Goal: Task Accomplishment & Management: Complete application form

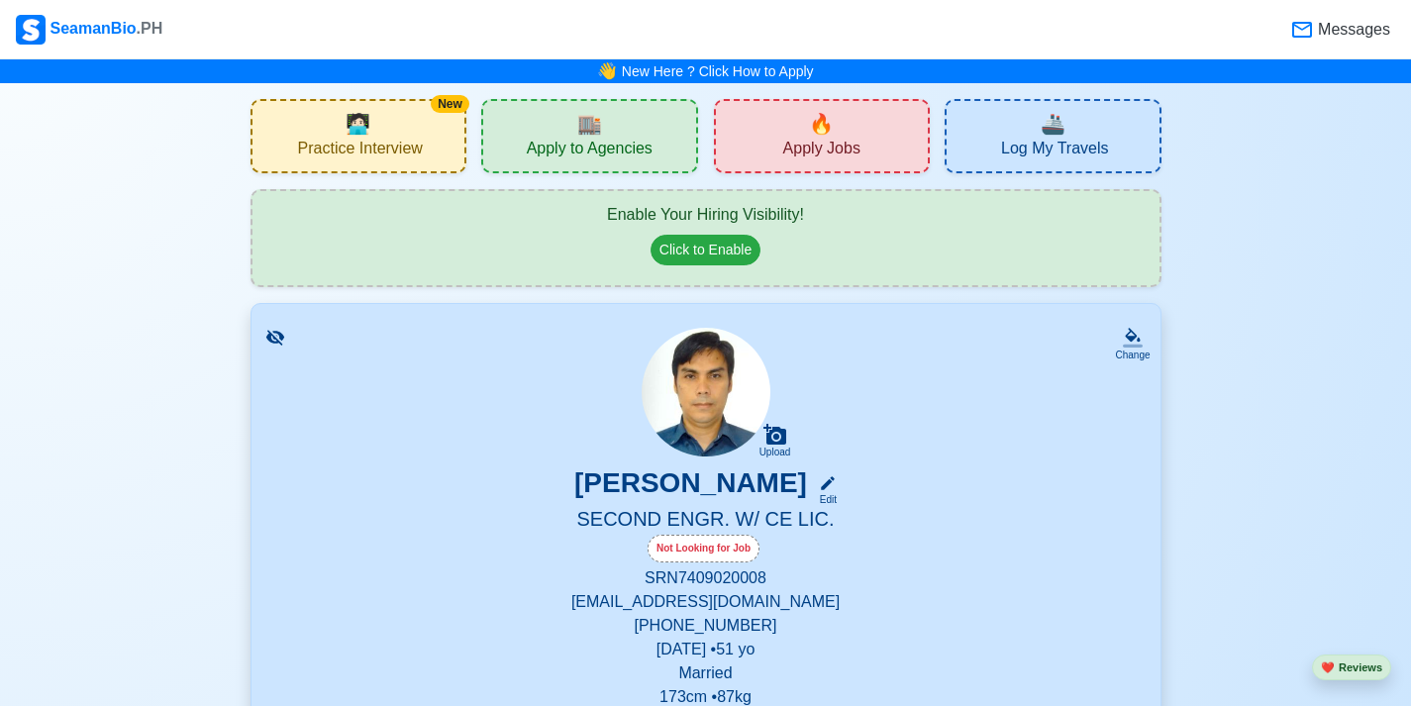
click at [727, 553] on div "Not Looking for Job" at bounding box center [704, 549] width 112 height 28
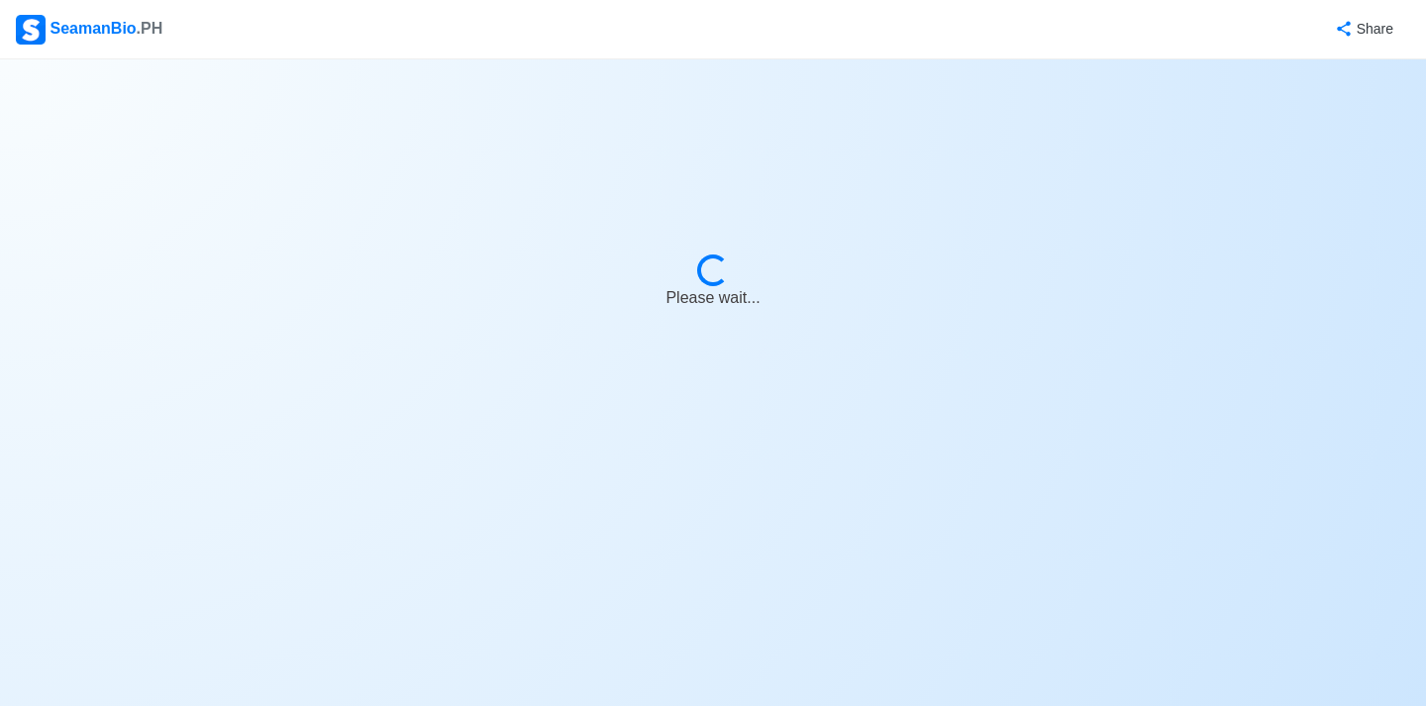
select select "Visible for Hiring"
select select "Married"
select select "PH"
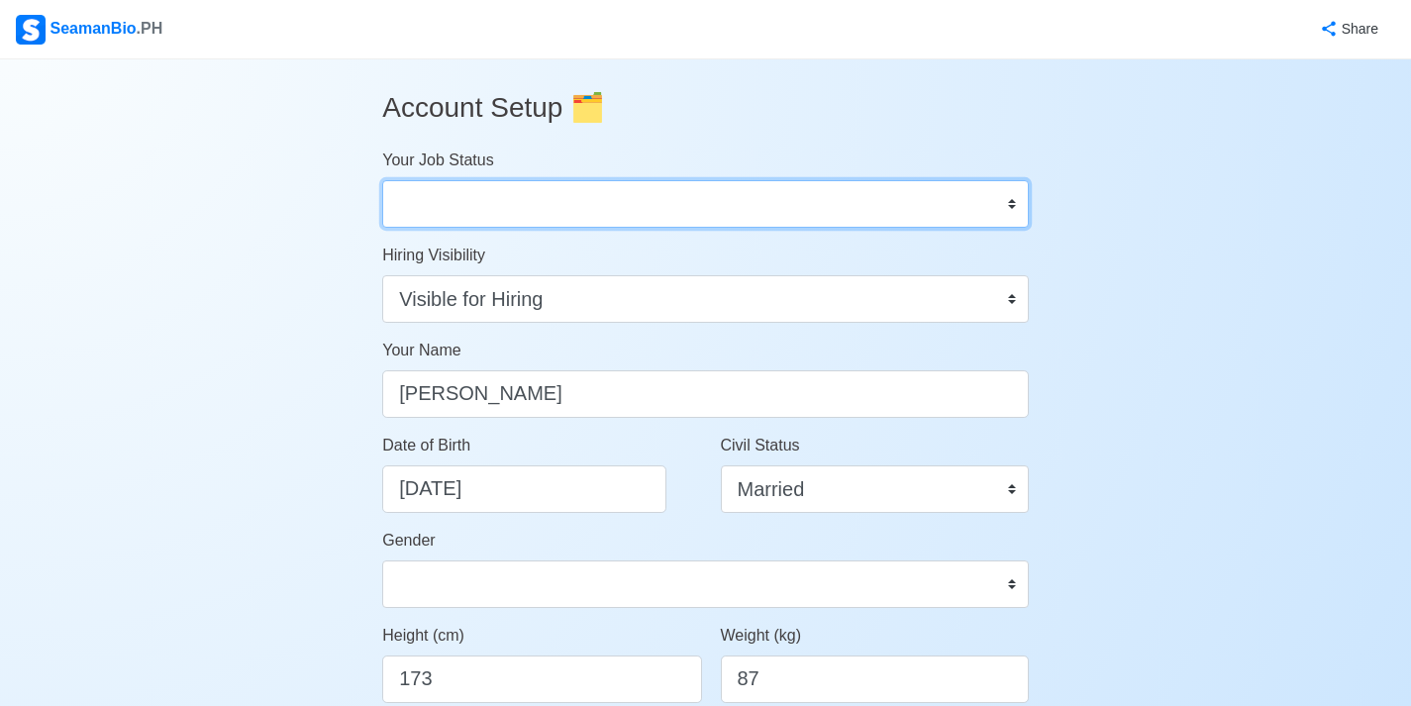
click at [1007, 207] on select "Onboard Actively Looking for Job Not Looking for Job" at bounding box center [705, 204] width 647 height 48
select select "Actively Looking for Job"
click at [382, 180] on select "Onboard Actively Looking for Job Not Looking for Job" at bounding box center [705, 204] width 647 height 48
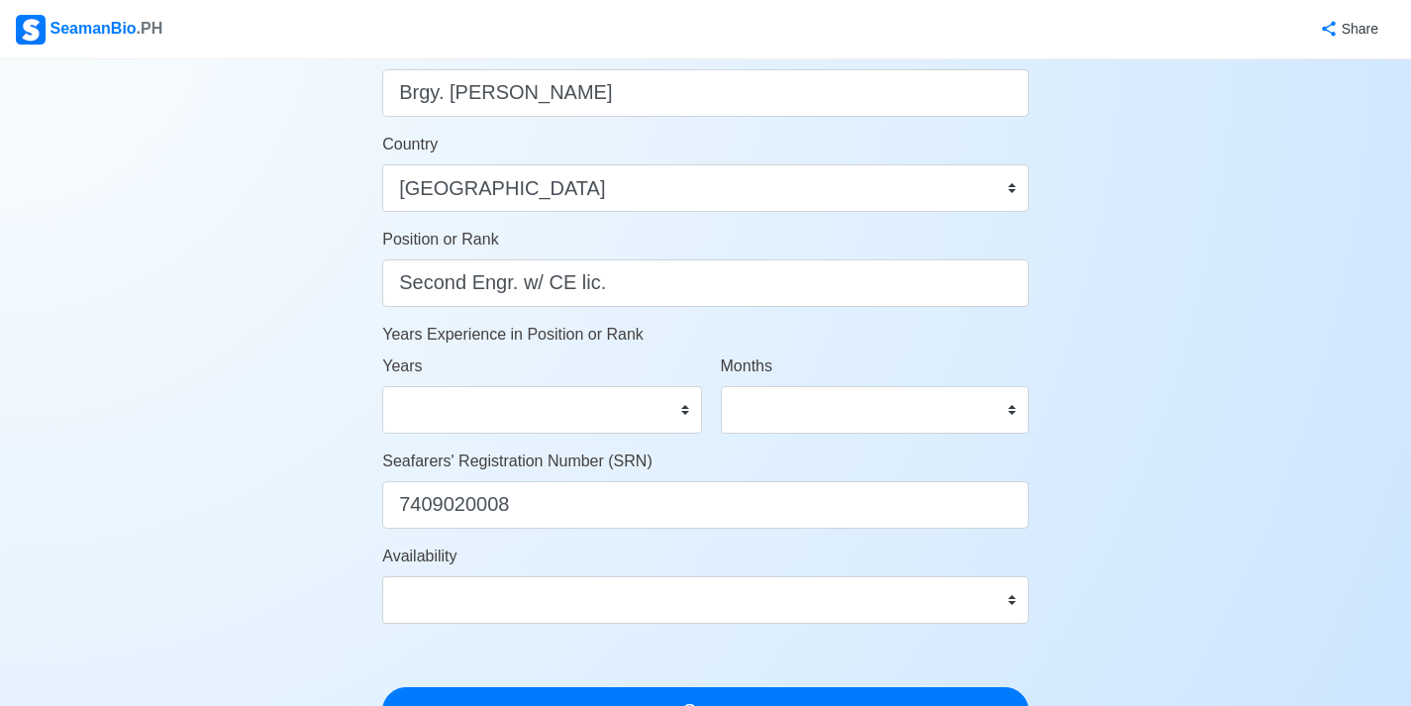
scroll to position [865, 0]
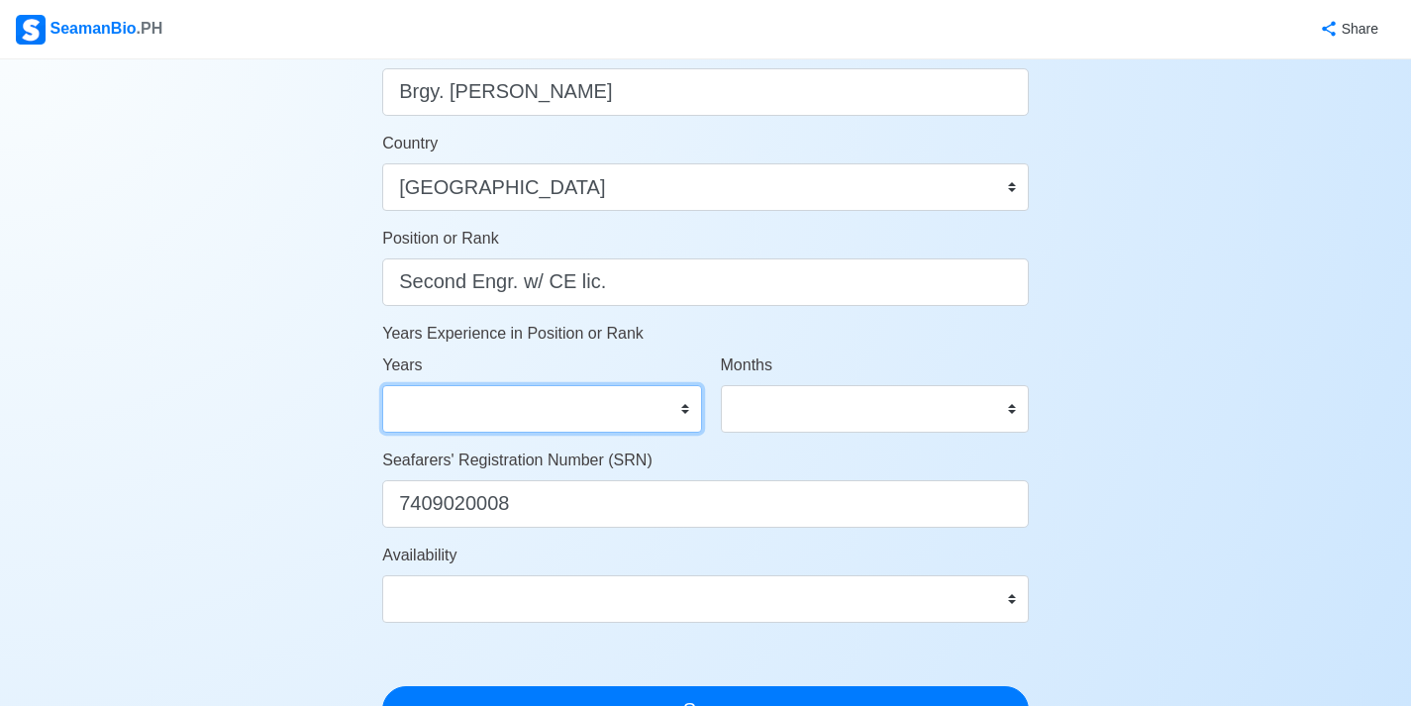
click at [687, 408] on select "0 1 2 3 4 5 6 7 8 9 10 11 12 13 14 15 16 17 18 19 20 21 22 23 24 25 26 27 28 29…" at bounding box center [541, 409] width 319 height 48
select select "14"
click at [382, 385] on select "0 1 2 3 4 5 6 7 8 9 10 11 12 13 14 15 16 17 18 19 20 21 22 23 24 25 26 27 28 29…" at bounding box center [541, 409] width 319 height 48
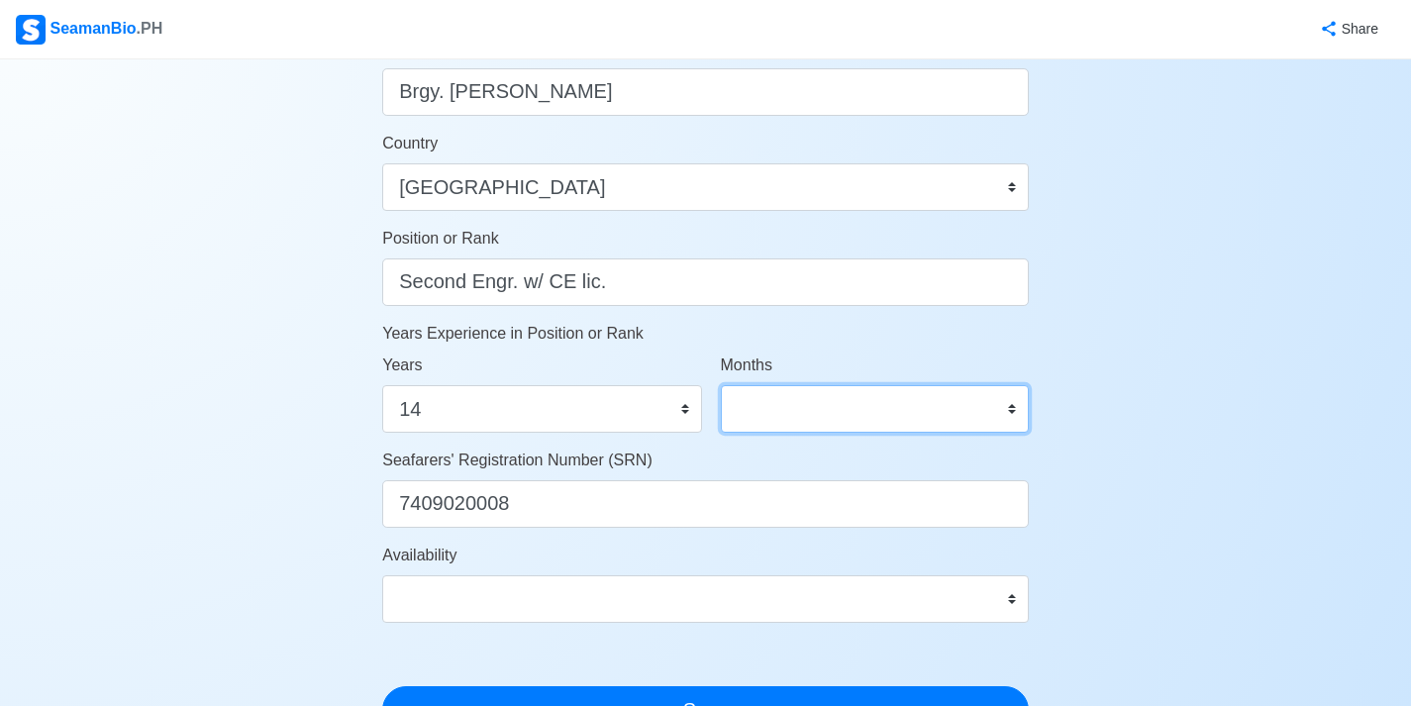
click at [880, 408] on select "0 1 2 3 4 5 6 7 8 9 10 11" at bounding box center [875, 409] width 308 height 48
select select "6"
click at [721, 385] on select "0 1 2 3 4 5 6 7 8 9 10 11" at bounding box center [875, 409] width 308 height 48
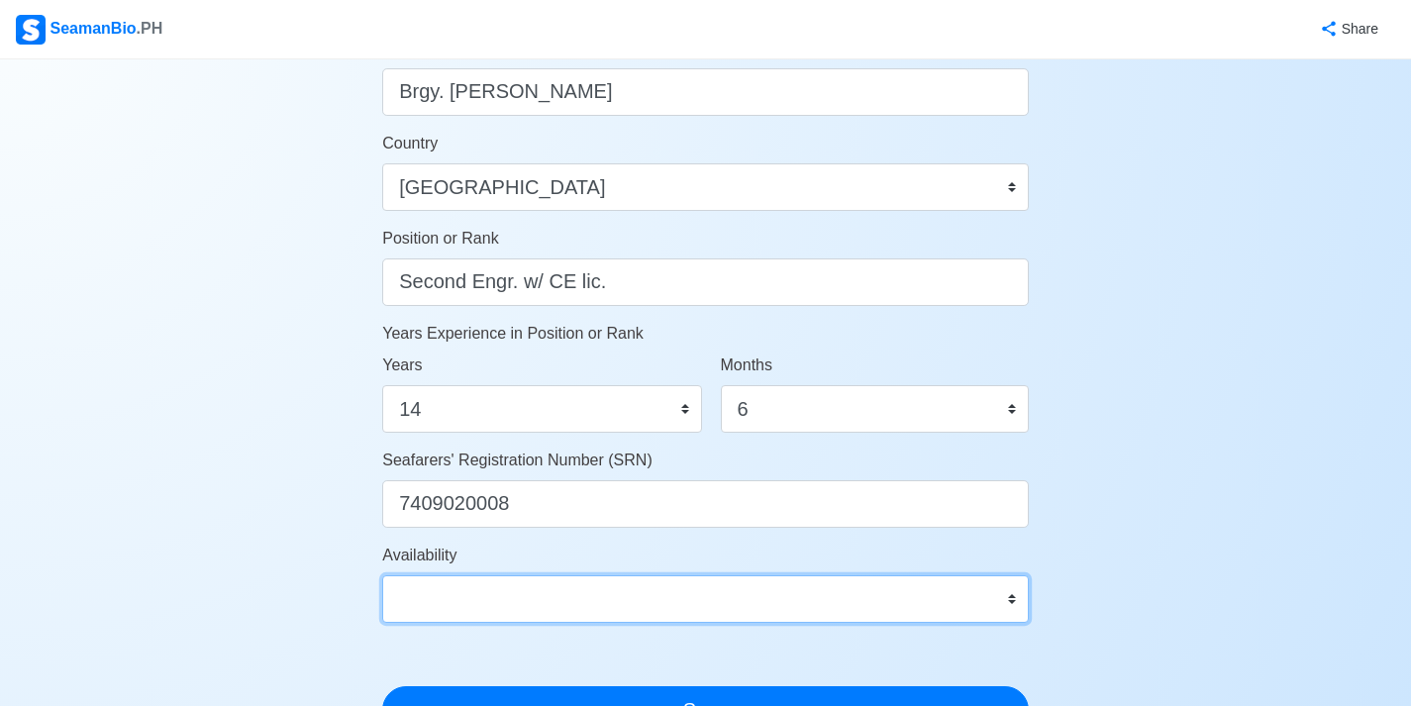
click at [1008, 594] on select "Immediate [DATE] [DATE] [DATE] [DATE] [DATE] [DATE] [DATE] [DATE] [DATE]" at bounding box center [705, 599] width 647 height 48
select select "1761926400000"
click at [382, 575] on select "Immediate [DATE] [DATE] [DATE] [DATE] [DATE] [DATE] [DATE] [DATE] [DATE]" at bounding box center [705, 599] width 647 height 48
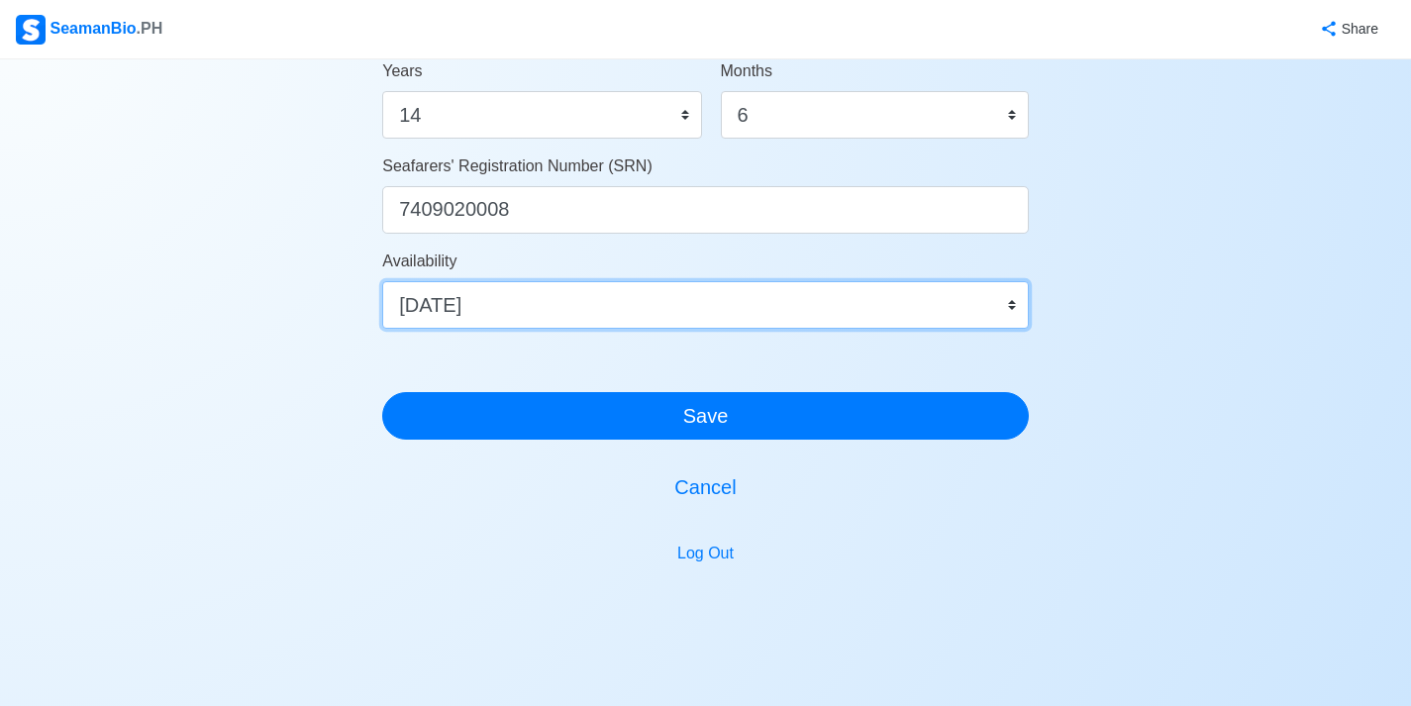
scroll to position [1167, 0]
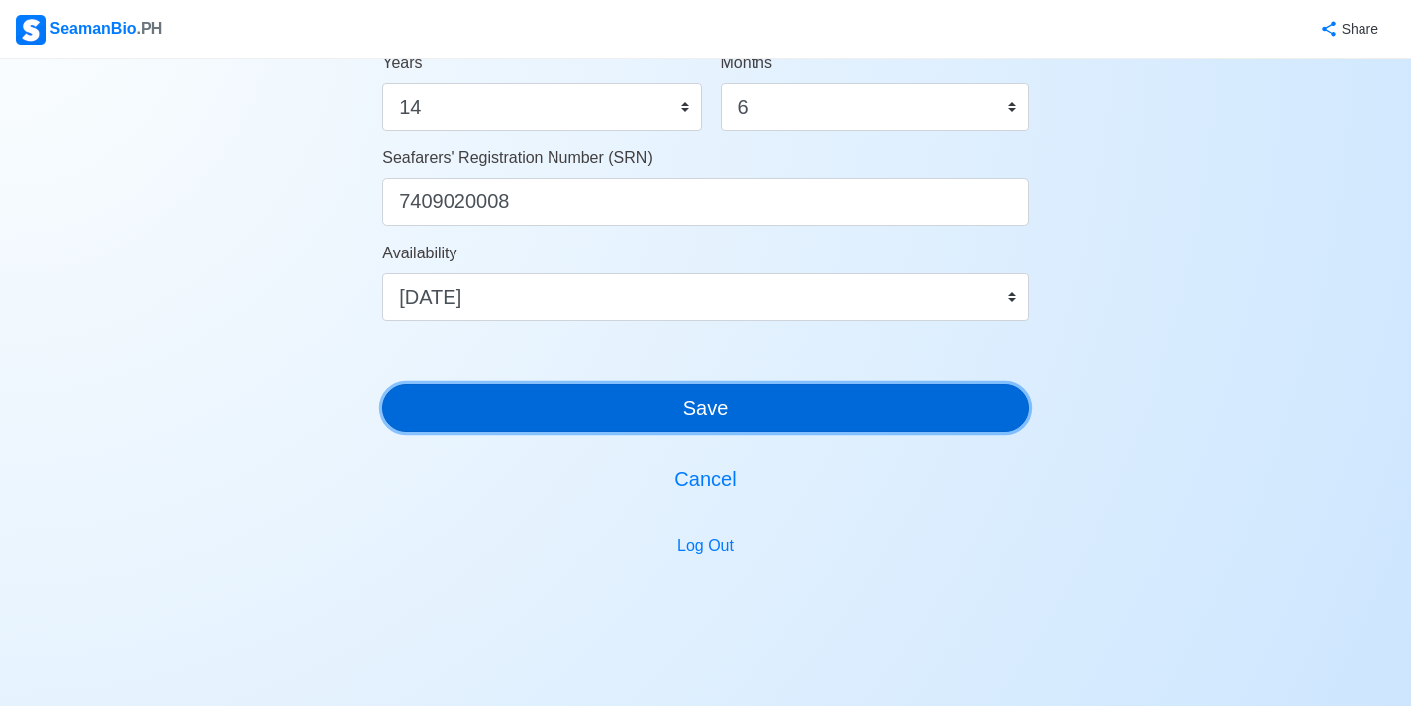
click at [631, 403] on button "Save" at bounding box center [705, 408] width 647 height 48
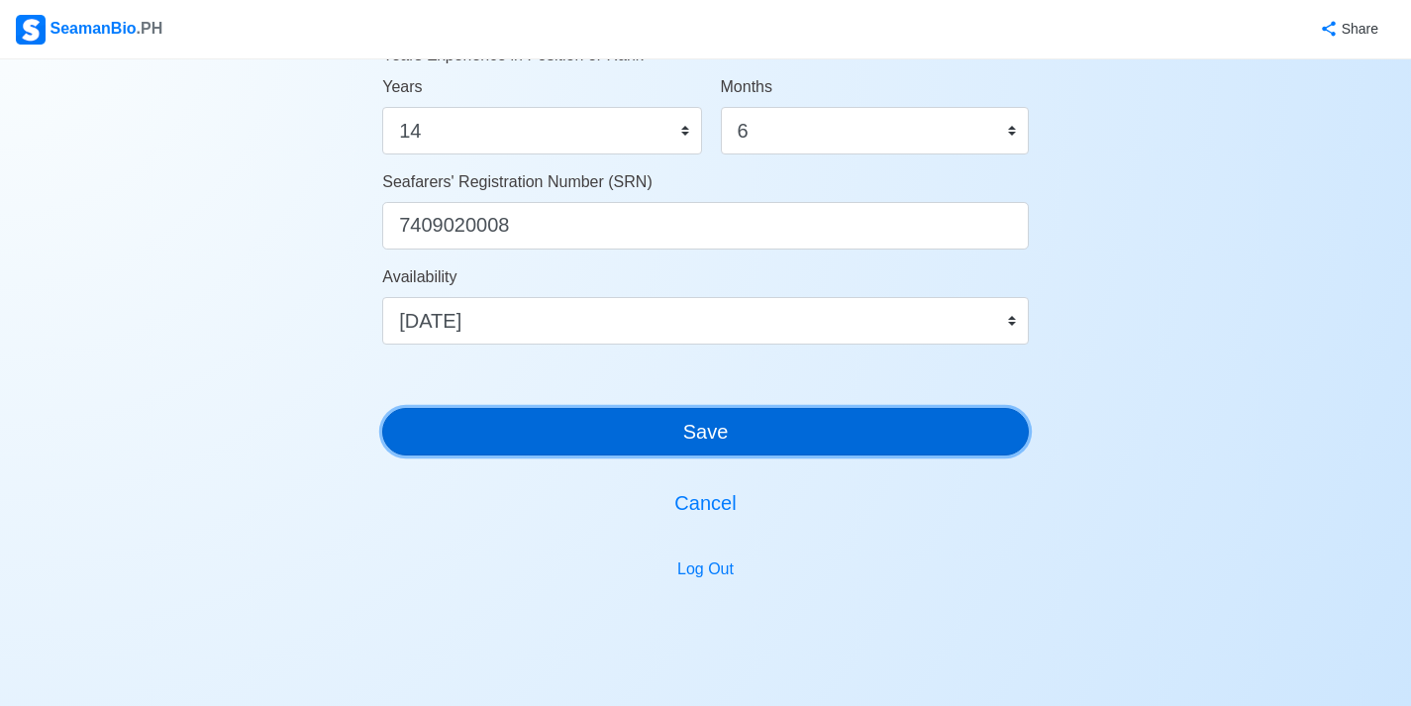
scroll to position [1191, 0]
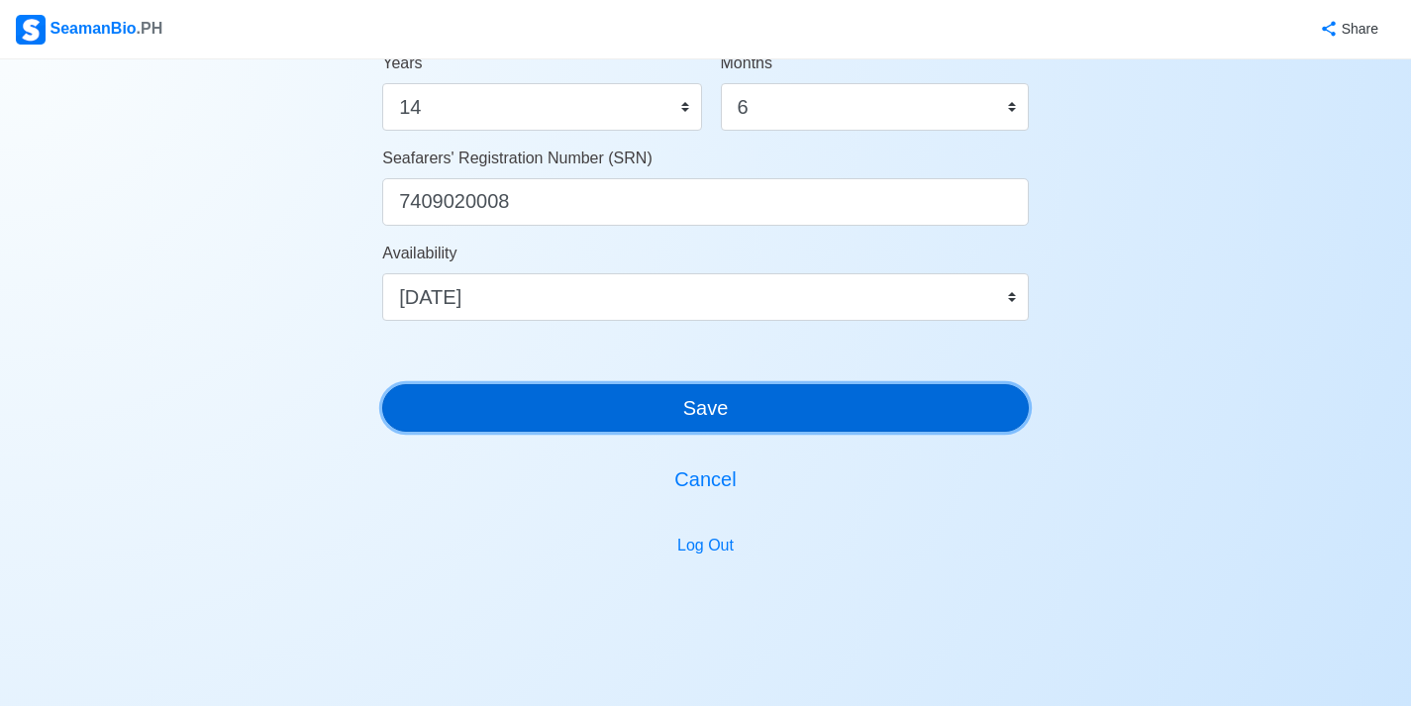
click at [739, 405] on button "Save" at bounding box center [705, 408] width 647 height 48
click at [797, 398] on button "Save" at bounding box center [705, 408] width 647 height 48
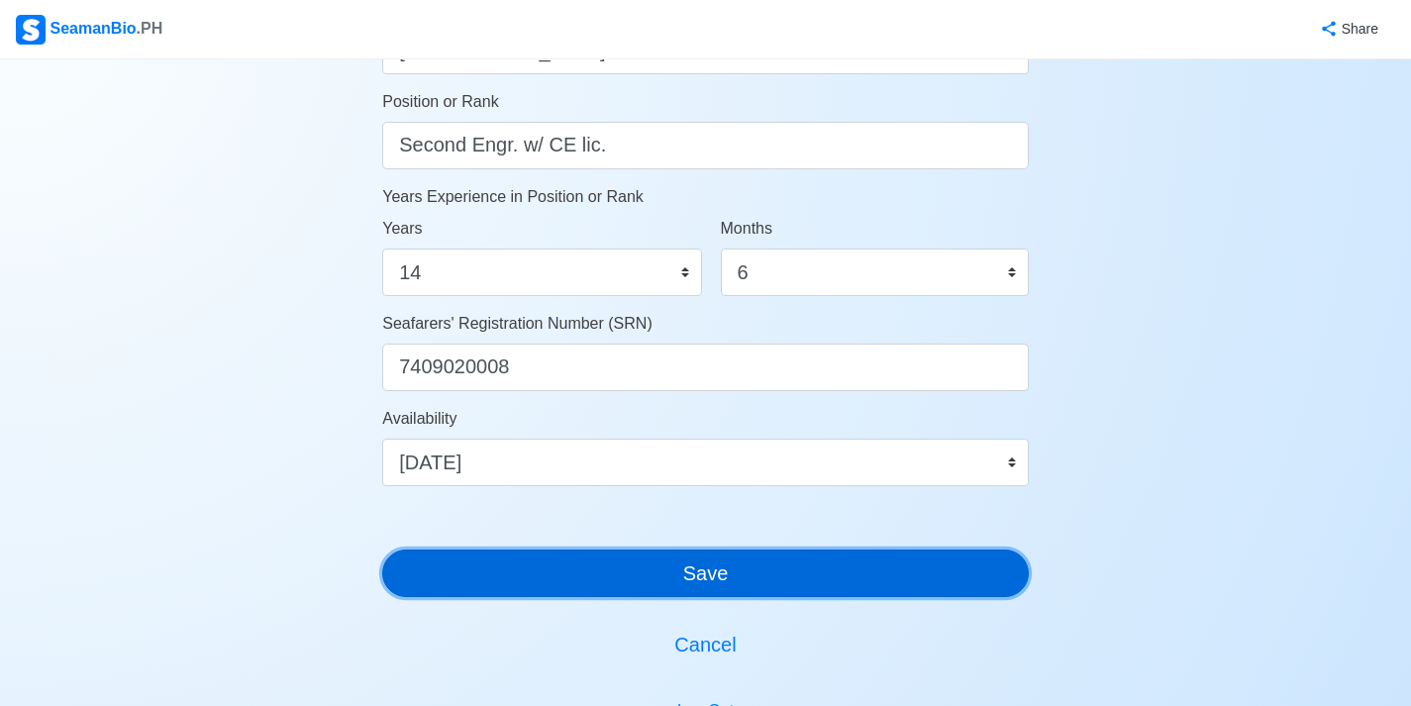
scroll to position [994, 0]
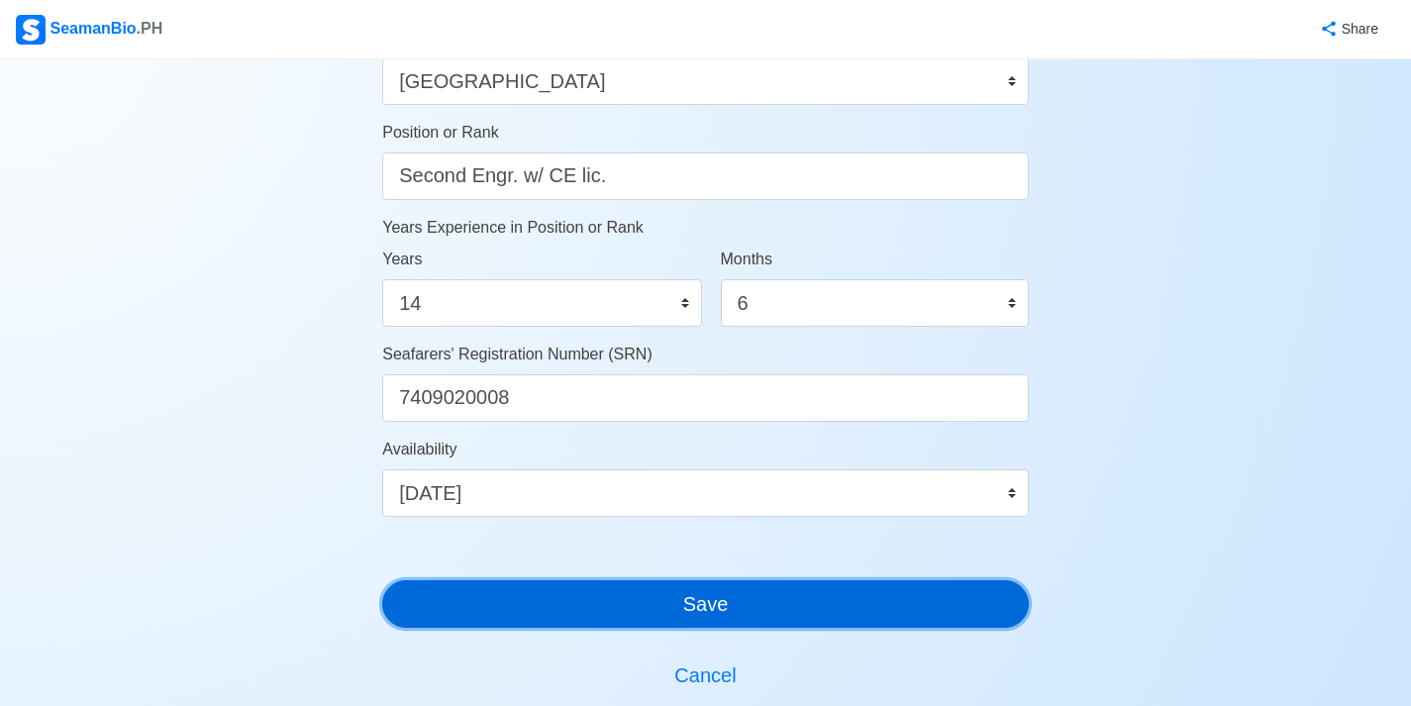
click at [811, 601] on button "Save" at bounding box center [705, 604] width 647 height 48
click at [382, 580] on button "Save" at bounding box center [705, 604] width 647 height 48
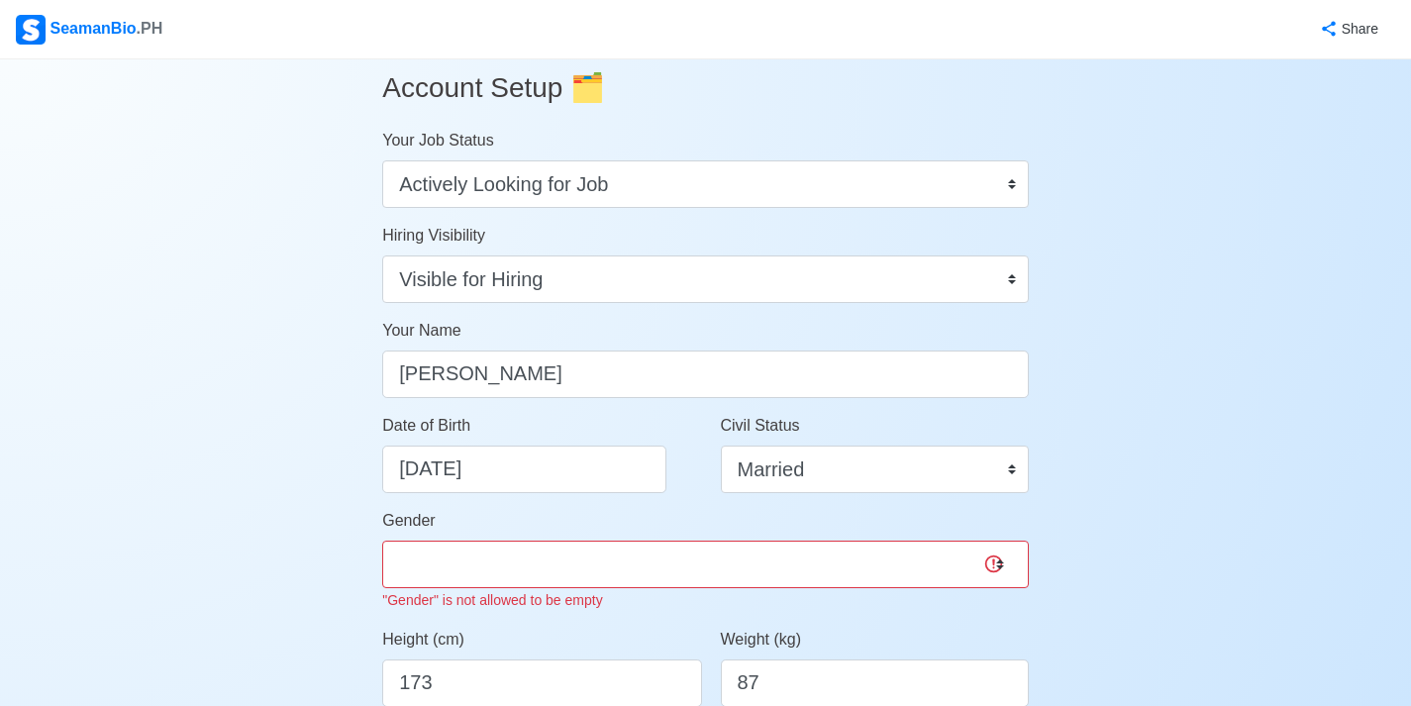
scroll to position [0, 0]
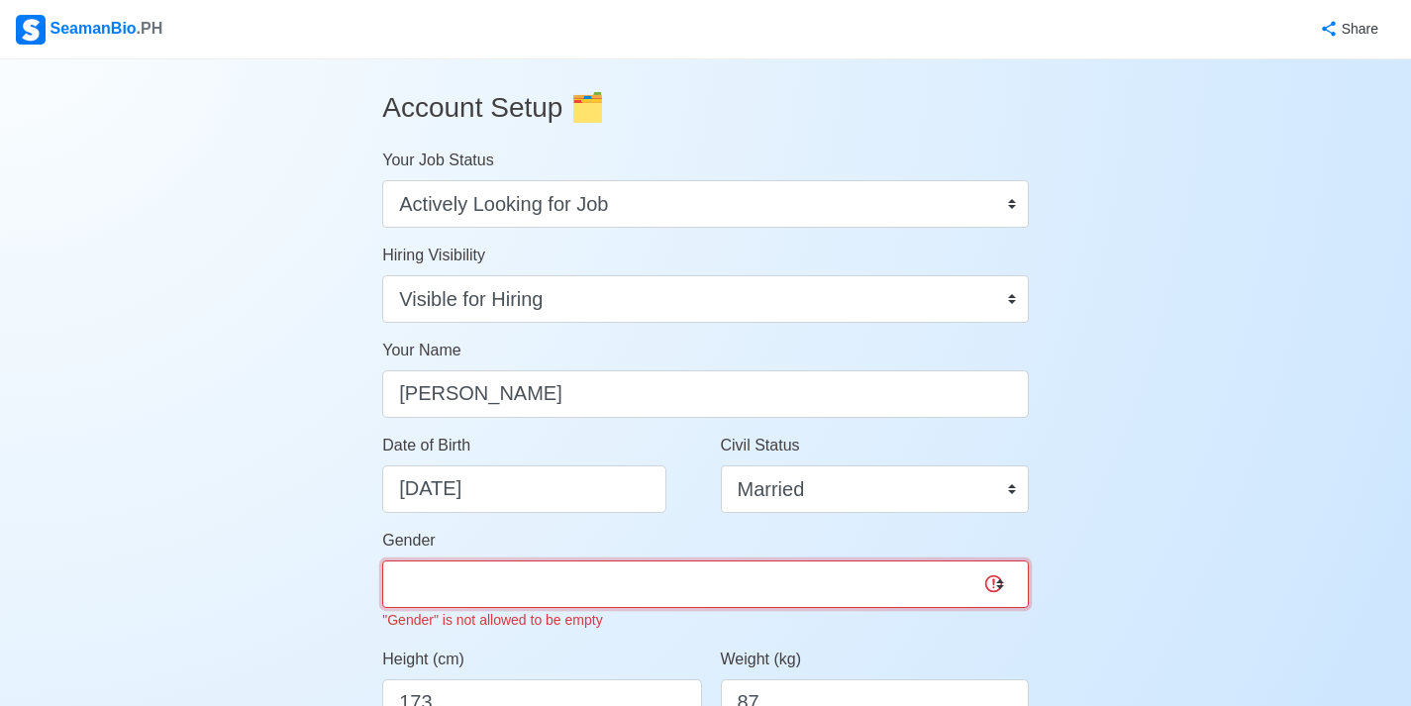
click at [956, 581] on select "[DEMOGRAPHIC_DATA] [DEMOGRAPHIC_DATA]" at bounding box center [705, 585] width 647 height 48
select select "[DEMOGRAPHIC_DATA]"
click at [382, 561] on select "[DEMOGRAPHIC_DATA] [DEMOGRAPHIC_DATA]" at bounding box center [705, 585] width 647 height 48
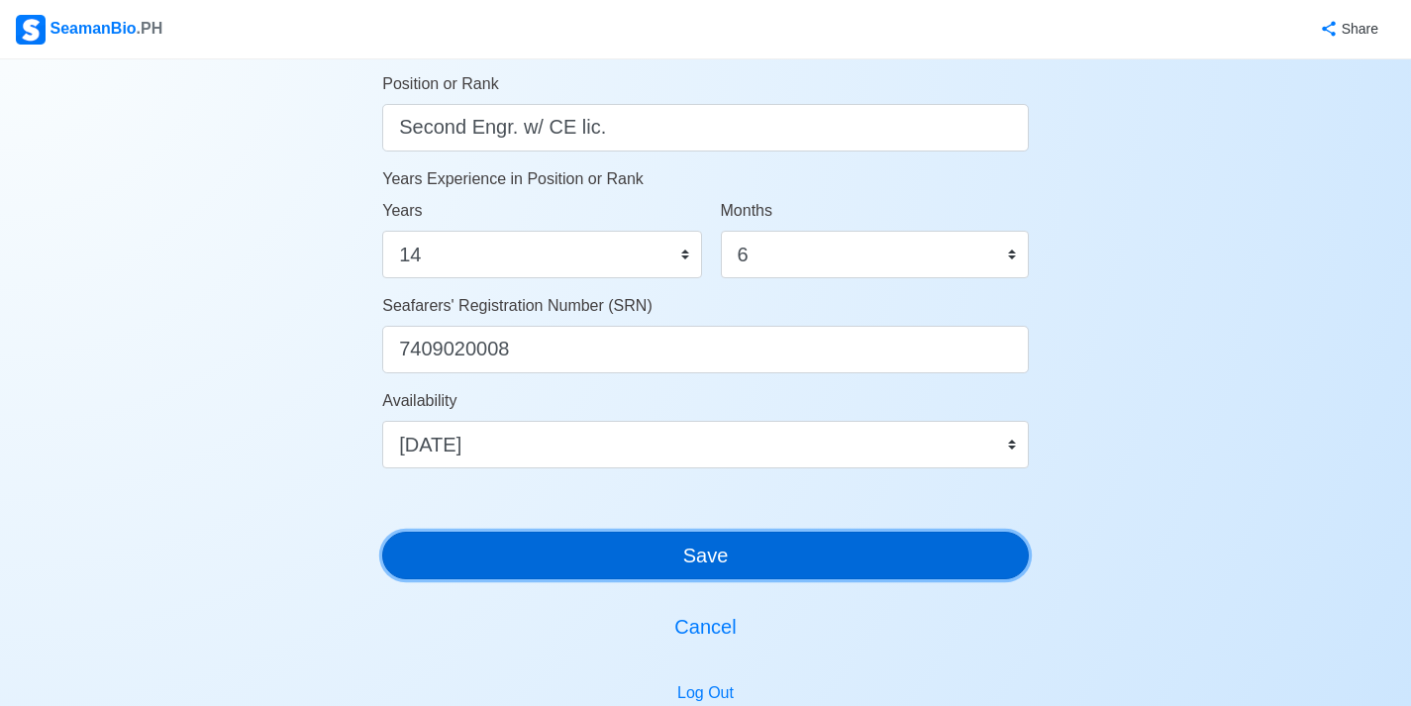
scroll to position [1019, 0]
click at [872, 567] on button "Save" at bounding box center [705, 556] width 647 height 48
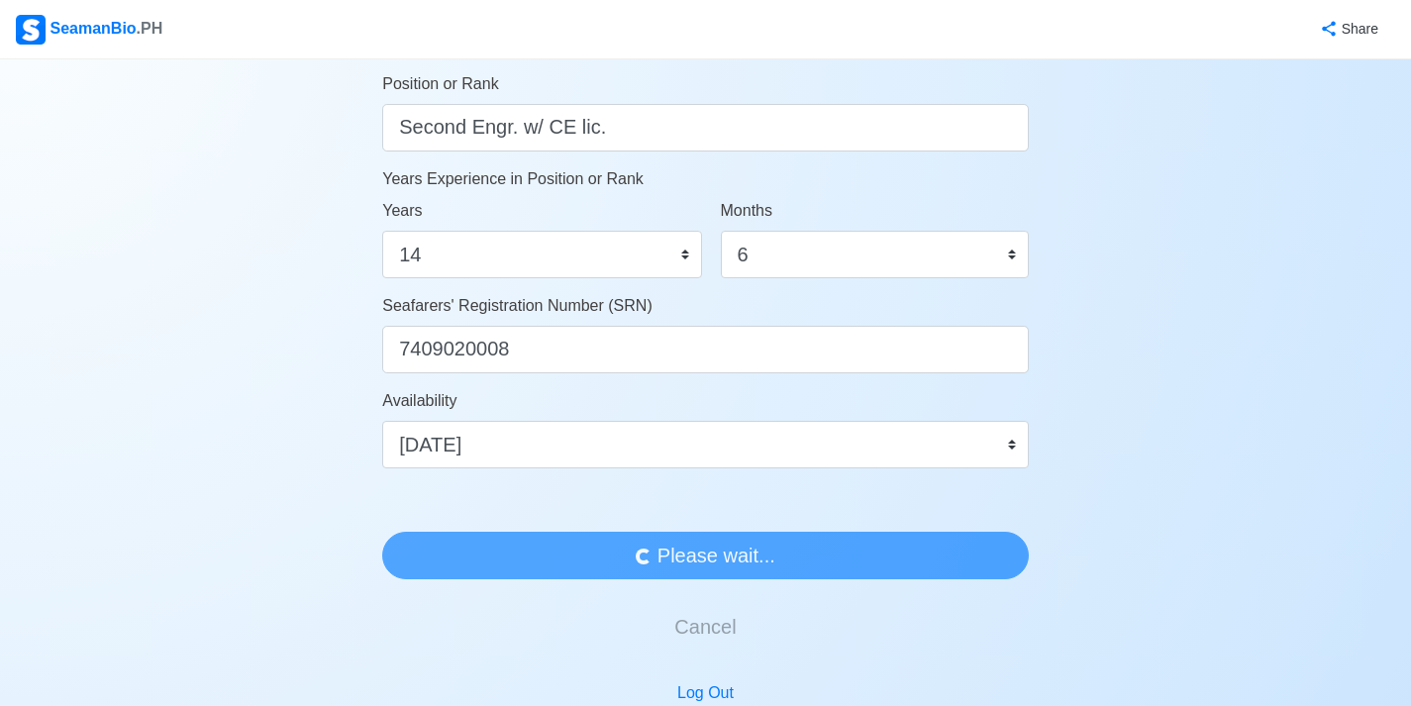
scroll to position [0, 0]
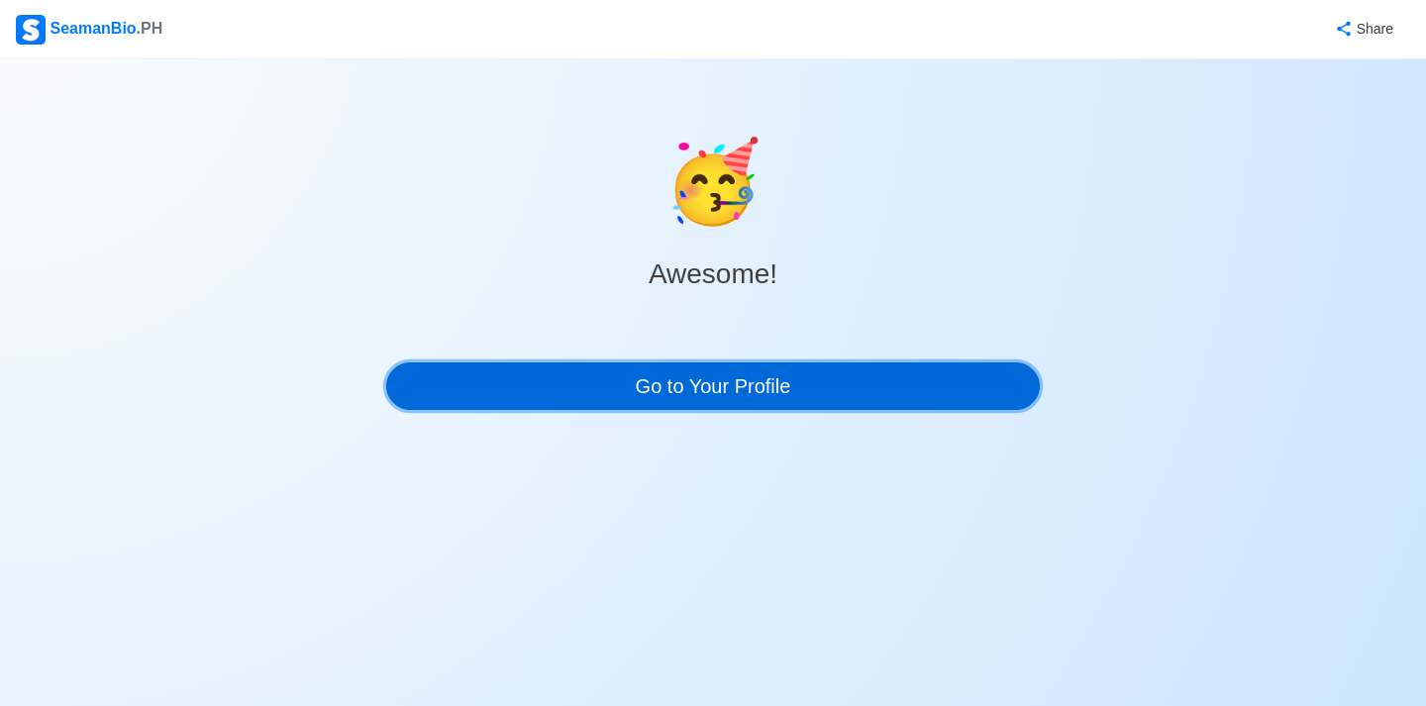
click at [804, 403] on link "Go to Your Profile" at bounding box center [713, 387] width 654 height 48
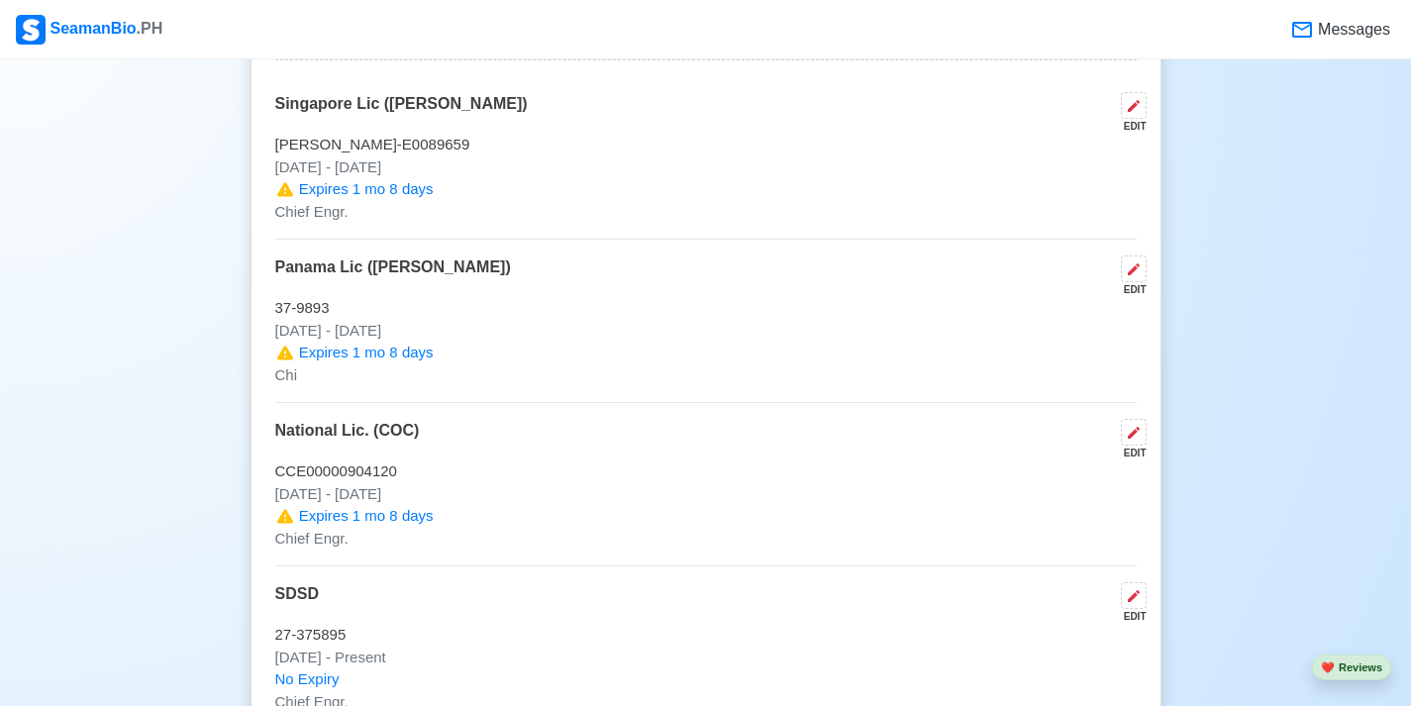
scroll to position [2721, 0]
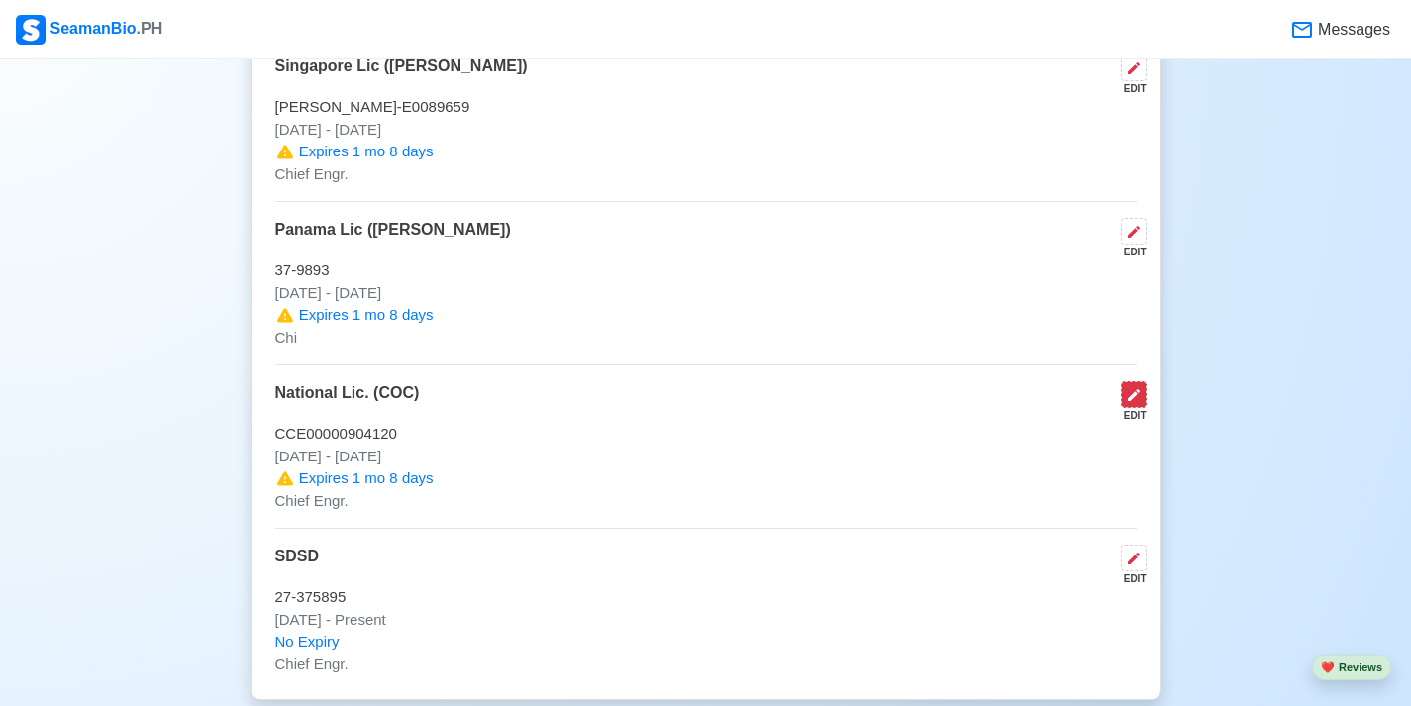
click at [1133, 395] on icon at bounding box center [1134, 395] width 16 height 16
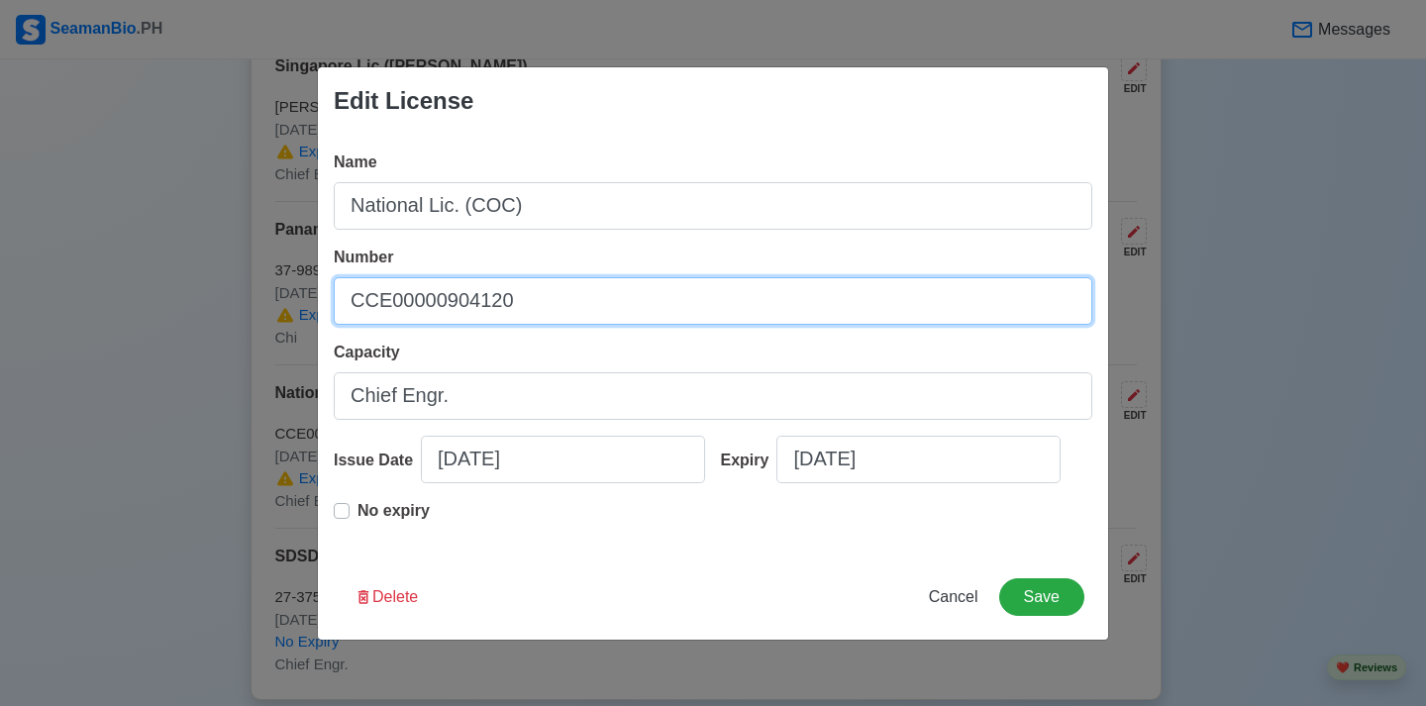
click at [393, 298] on input "CCE00000904120" at bounding box center [713, 301] width 759 height 48
click at [508, 300] on input "CCE20000904120" at bounding box center [713, 301] width 759 height 48
type input "CCE200004063525"
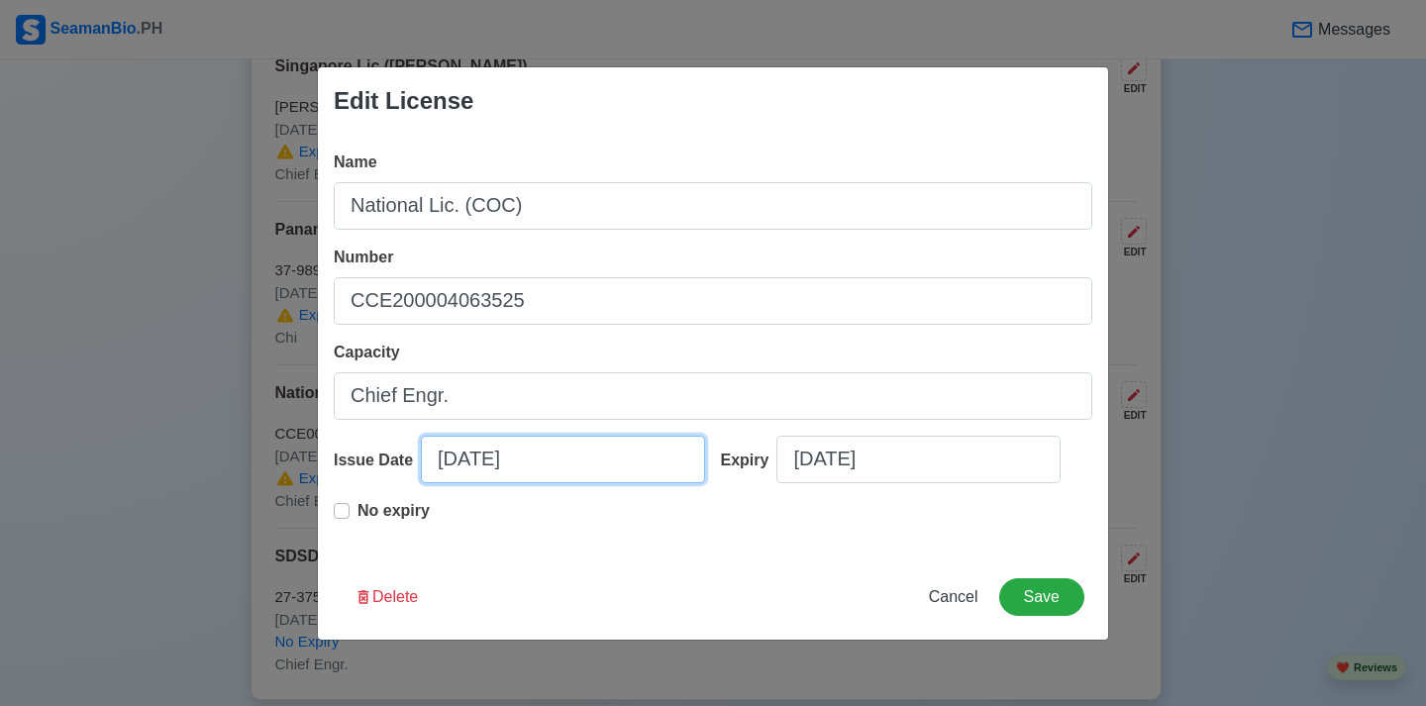
select select "****"
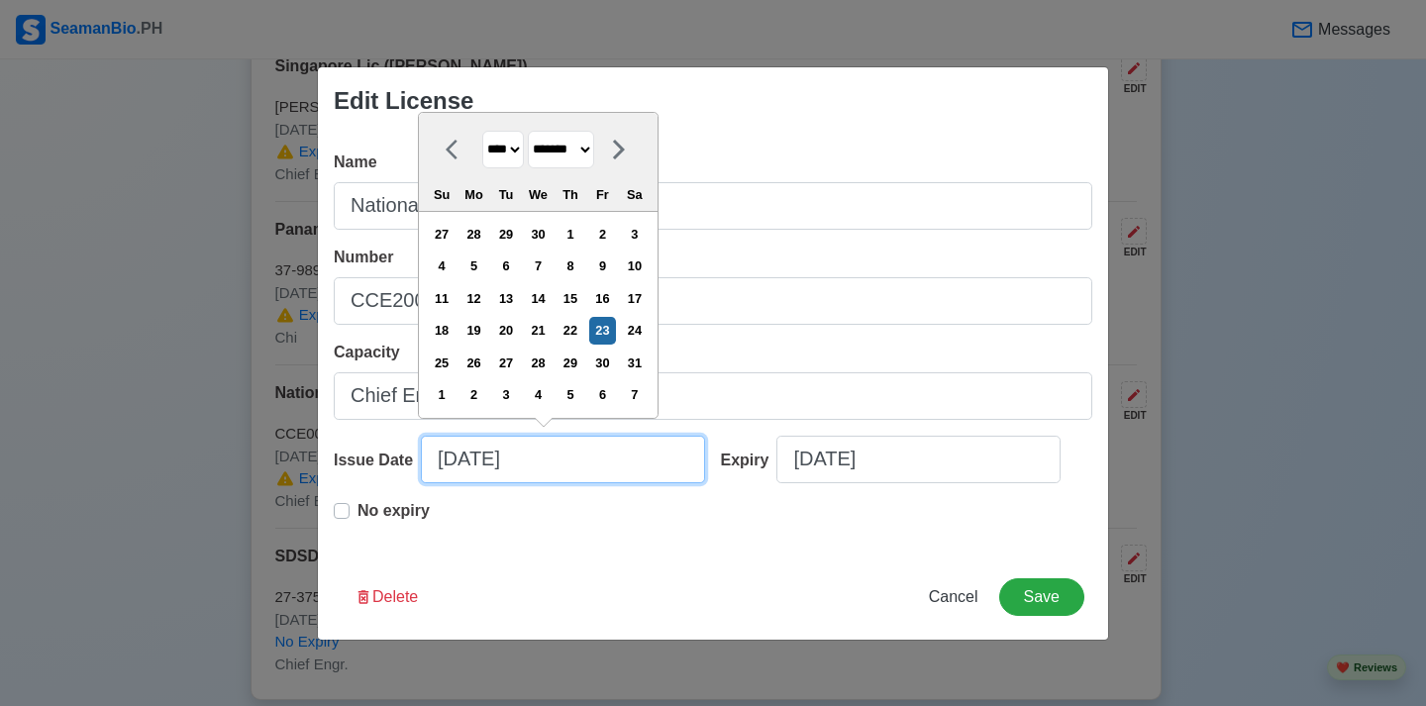
click at [540, 460] on input "[DATE]" at bounding box center [563, 460] width 284 height 48
click at [447, 150] on icon at bounding box center [452, 150] width 12 height 20
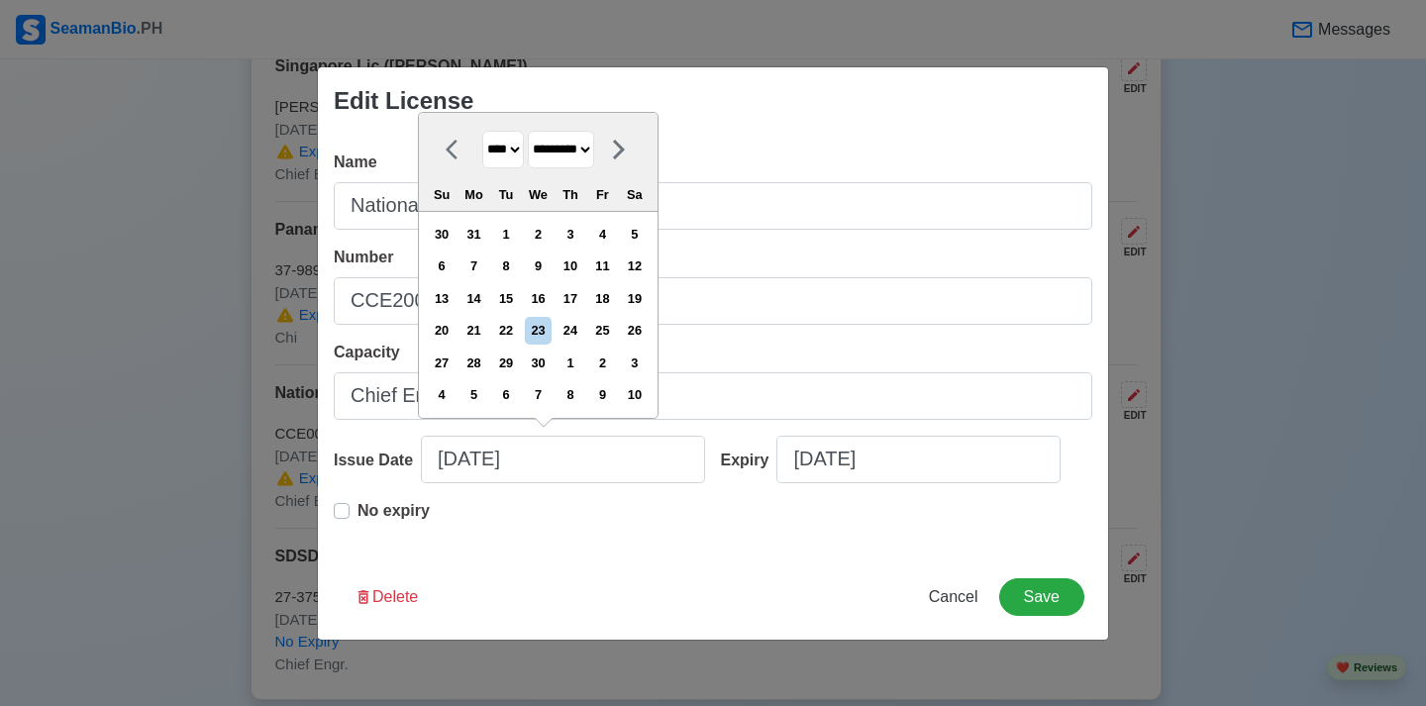
click at [447, 150] on icon at bounding box center [452, 150] width 12 height 20
select select "******"
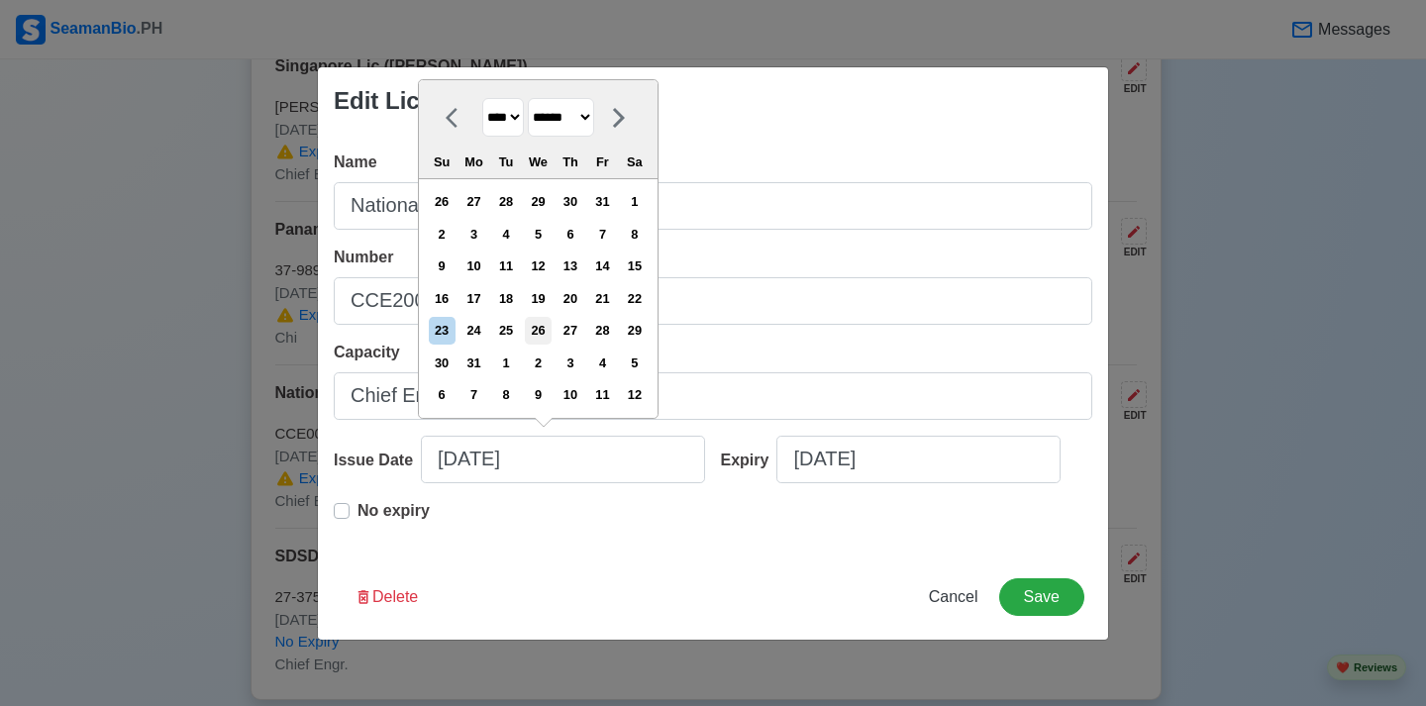
click at [552, 330] on div "26" at bounding box center [538, 330] width 27 height 27
type input "[DATE]"
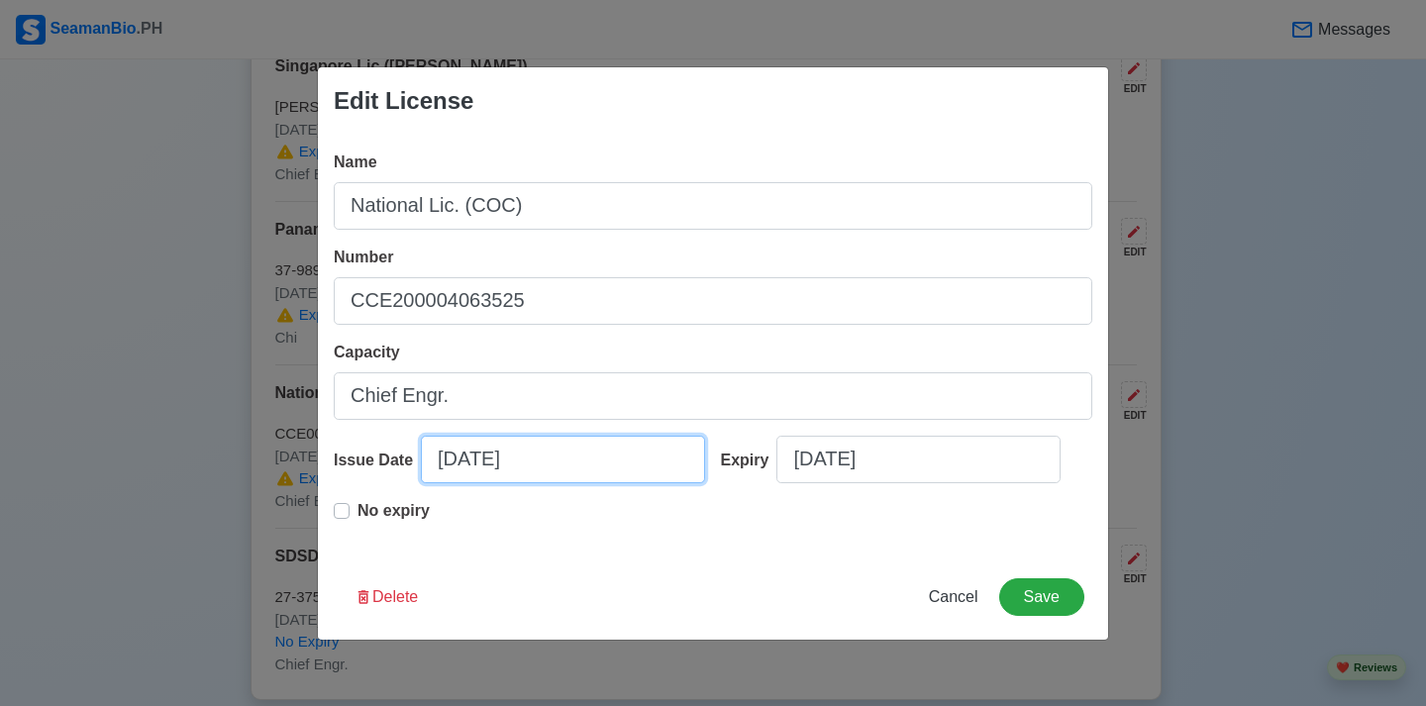
click at [604, 463] on input "[DATE]" at bounding box center [563, 460] width 284 height 48
select select "****"
select select "******"
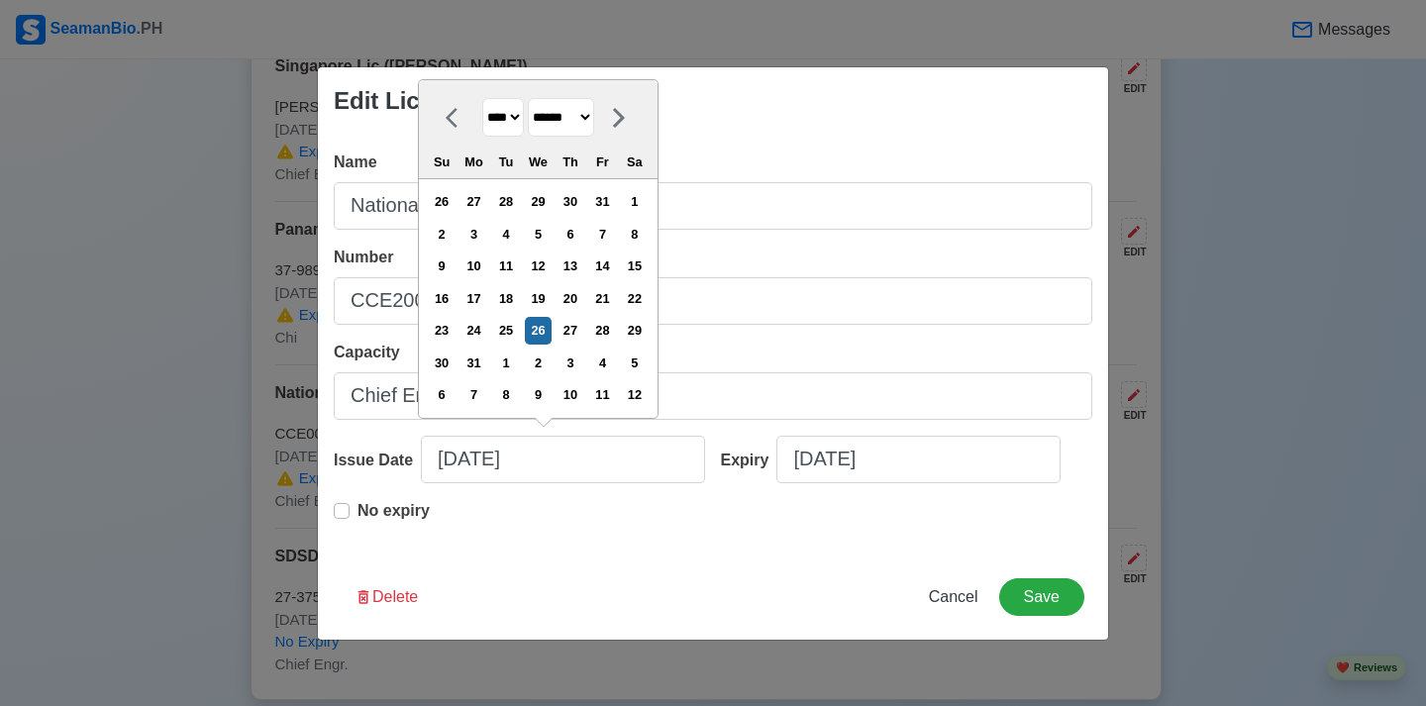
click at [522, 117] on select "**** **** **** **** **** **** **** **** **** **** **** **** **** **** **** ****…" at bounding box center [503, 117] width 42 height 39
select select "****"
click at [482, 98] on select "**** **** **** **** **** **** **** **** **** **** **** **** **** **** **** ****…" at bounding box center [503, 117] width 42 height 39
select select "****"
select select "*******"
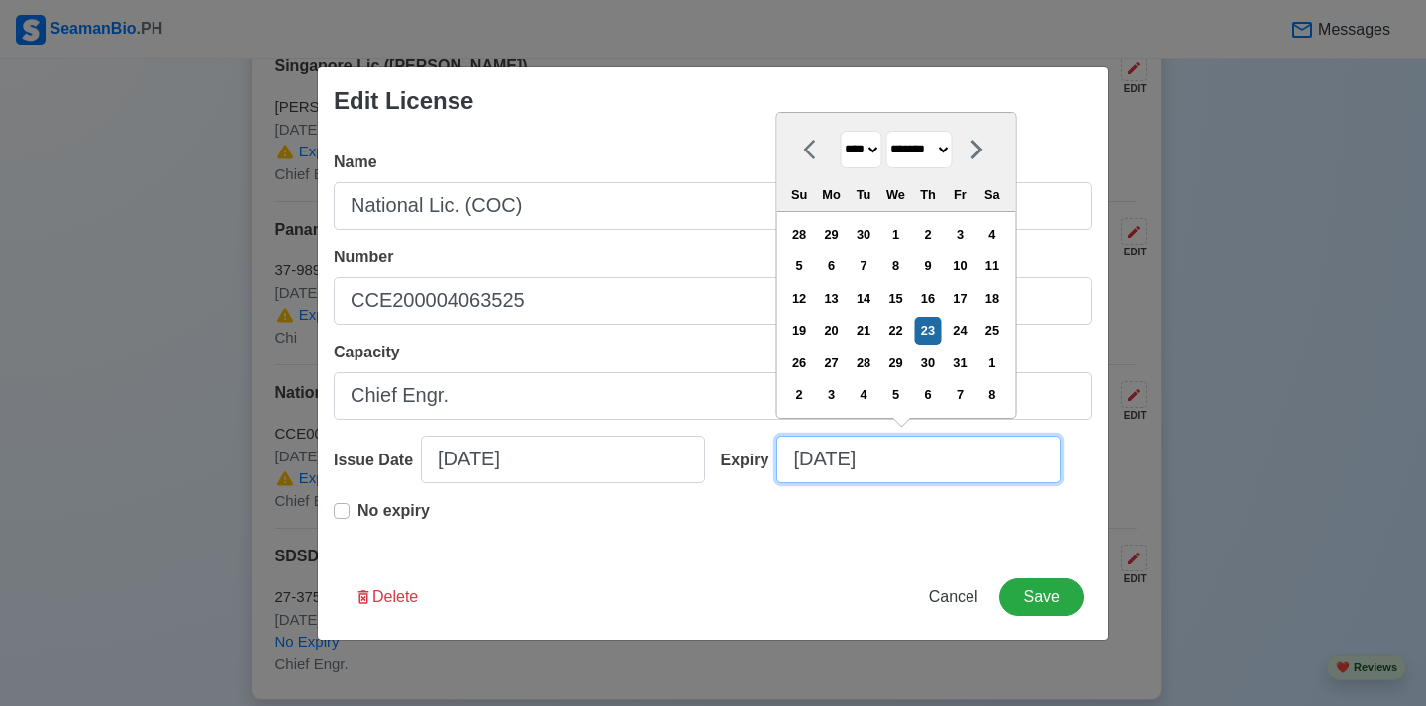
click at [867, 471] on input "[DATE]" at bounding box center [919, 460] width 284 height 48
click at [881, 149] on select "**** **** **** **** **** **** **** **** **** **** **** **** **** **** **** ****…" at bounding box center [861, 150] width 42 height 39
select select "****"
click at [840, 131] on select "**** **** **** **** **** **** **** **** **** **** **** **** **** **** **** ****…" at bounding box center [861, 150] width 42 height 39
click at [952, 149] on select "******* ******** ***** ***** *** **** **** ****** ********* ******* ******** **…" at bounding box center [919, 150] width 66 height 39
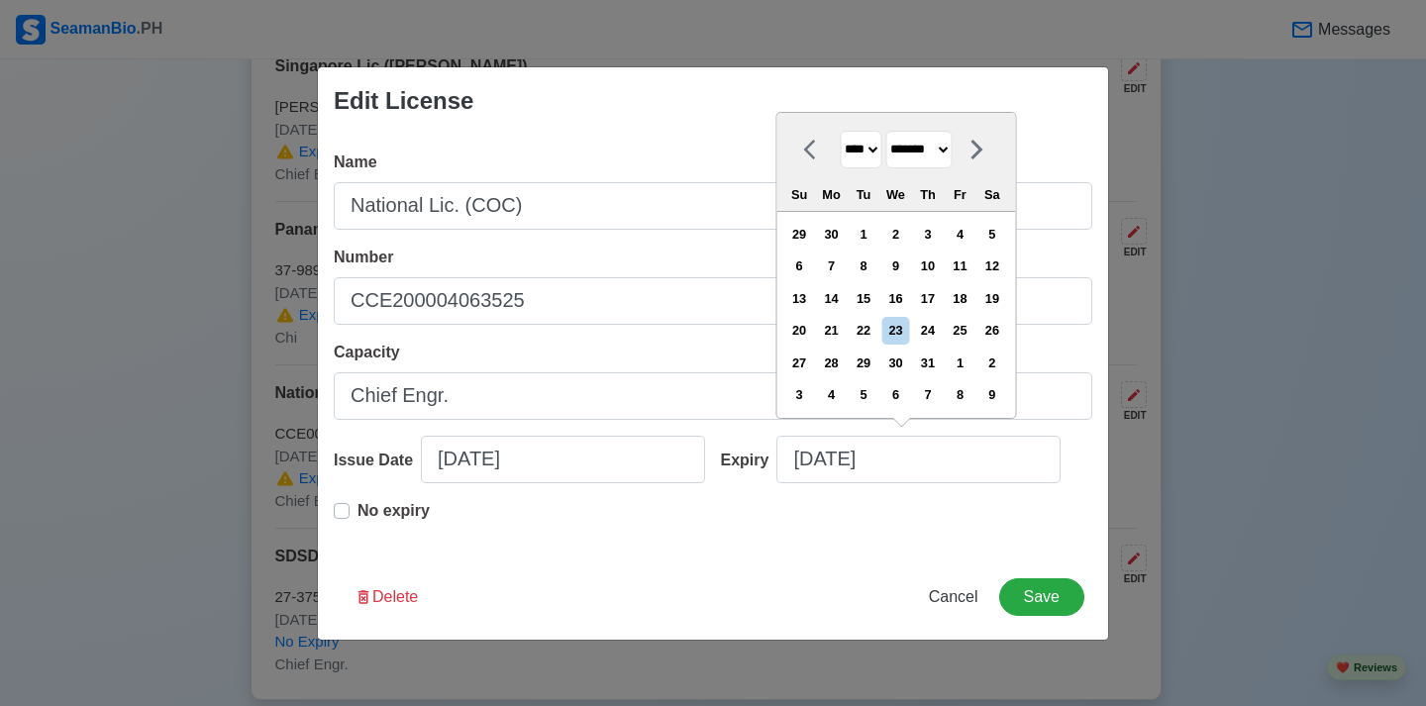
select select "******"
click at [893, 131] on select "******* ******** ***** ***** *** **** **** ****** ********* ******* ******** **…" at bounding box center [919, 150] width 66 height 39
click at [844, 359] on div "26" at bounding box center [831, 363] width 27 height 27
type input "[DATE]"
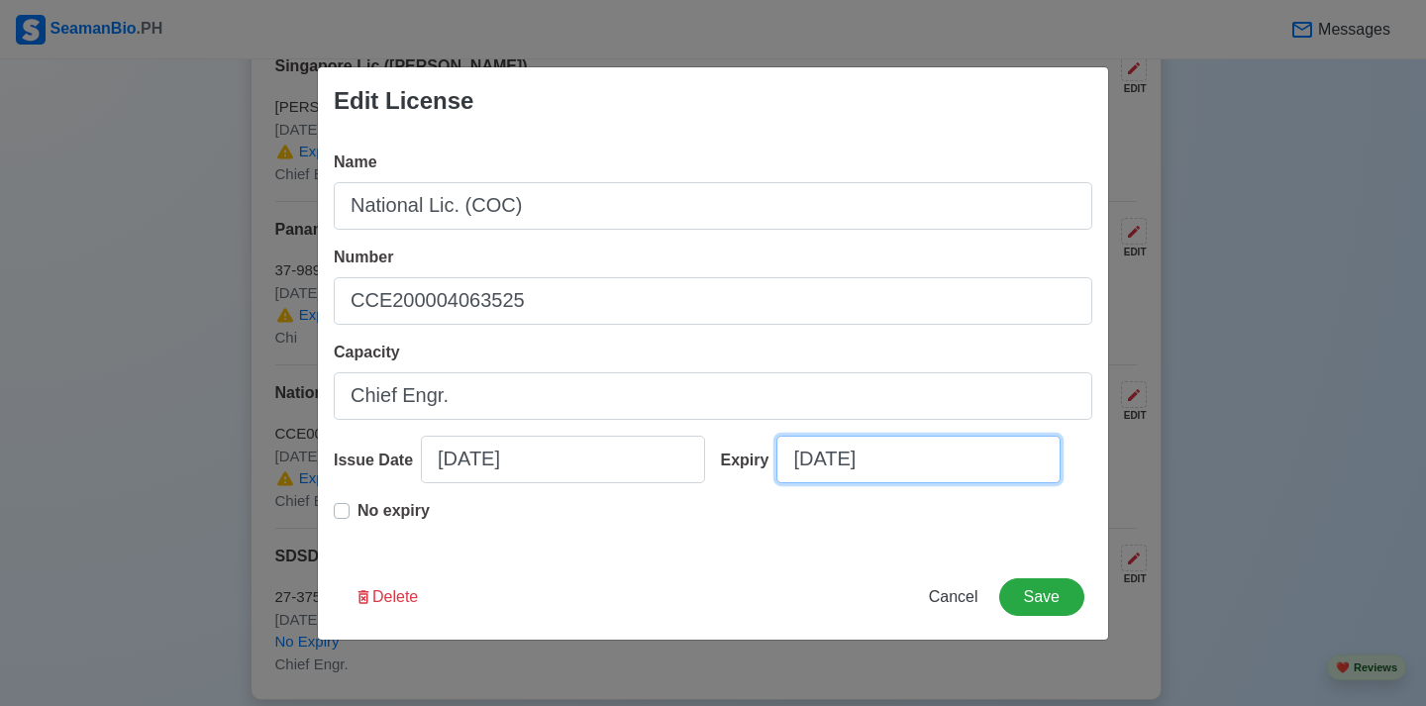
select select "****"
select select "******"
click at [1040, 596] on button "Save" at bounding box center [1041, 597] width 85 height 38
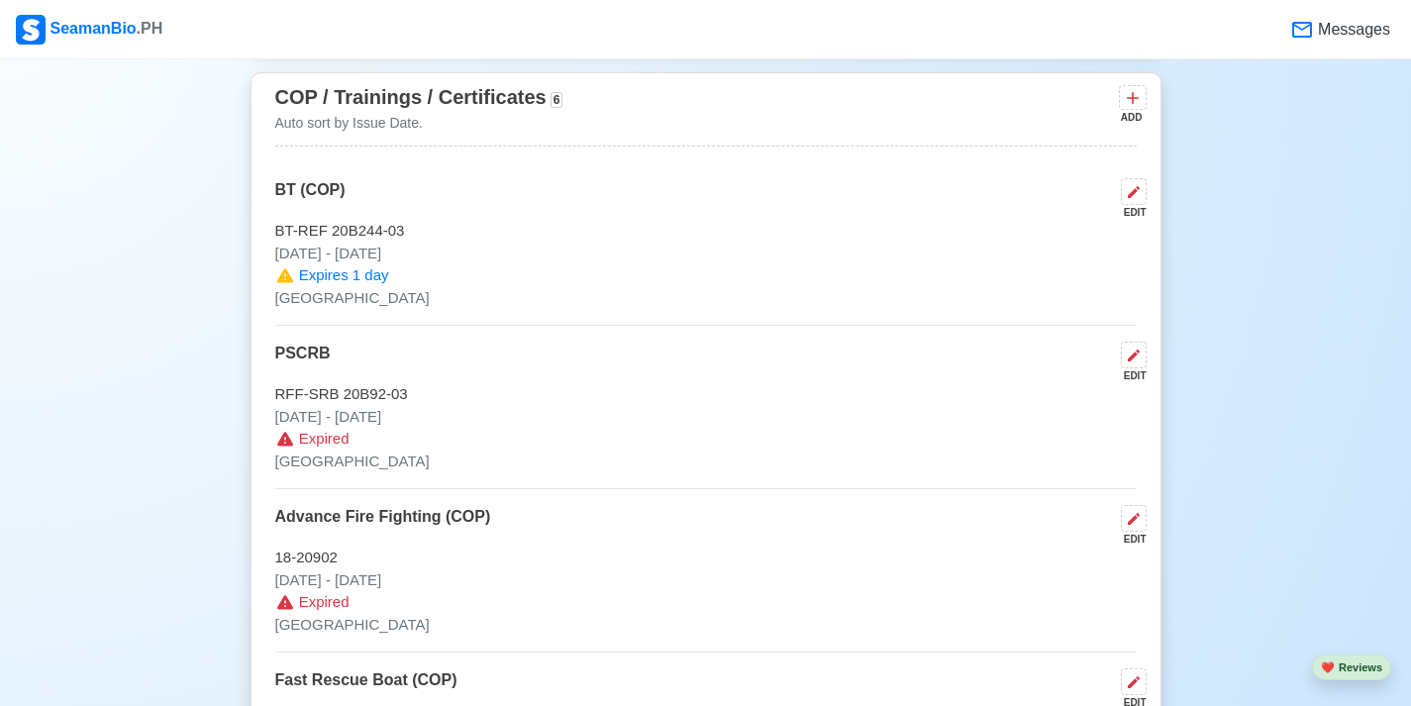
scroll to position [3389, 0]
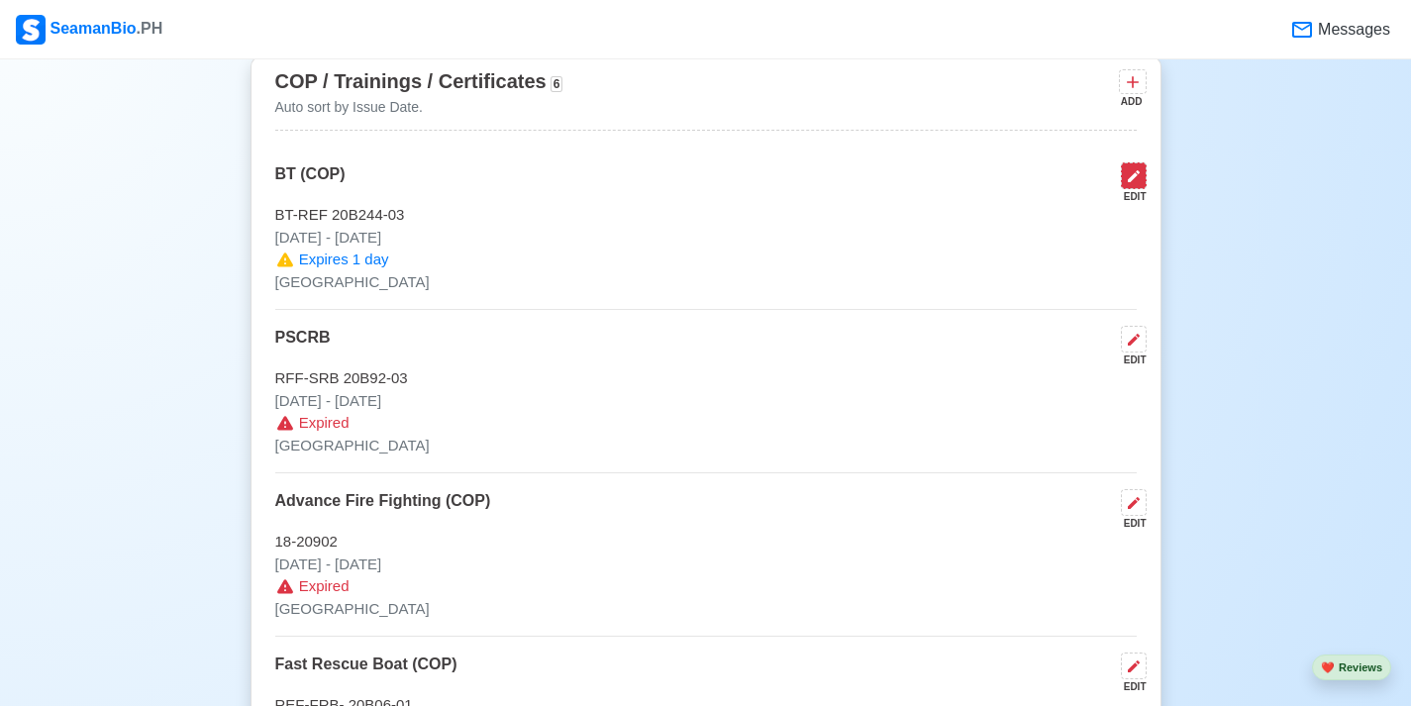
click at [1139, 180] on icon at bounding box center [1134, 176] width 16 height 16
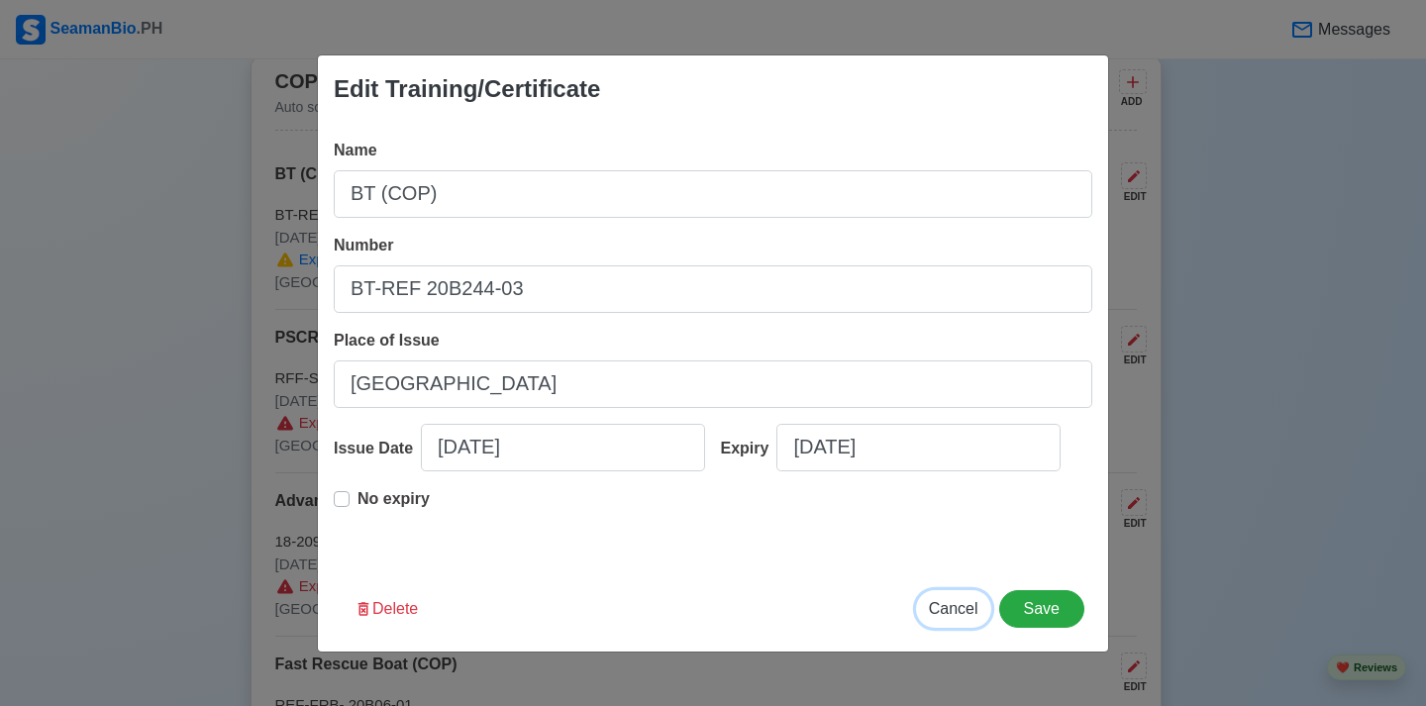
click at [958, 605] on span "Cancel" at bounding box center [954, 608] width 50 height 17
type input "[DATE]"
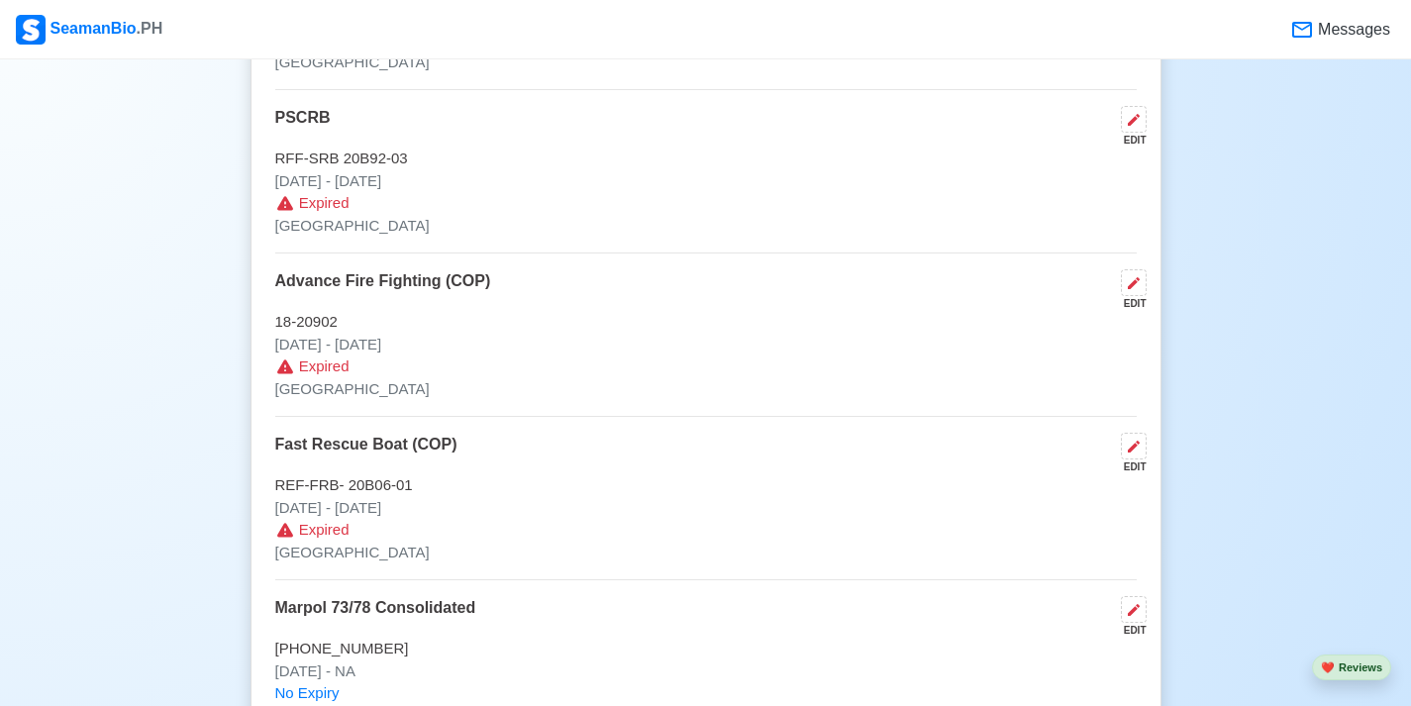
scroll to position [3646, 0]
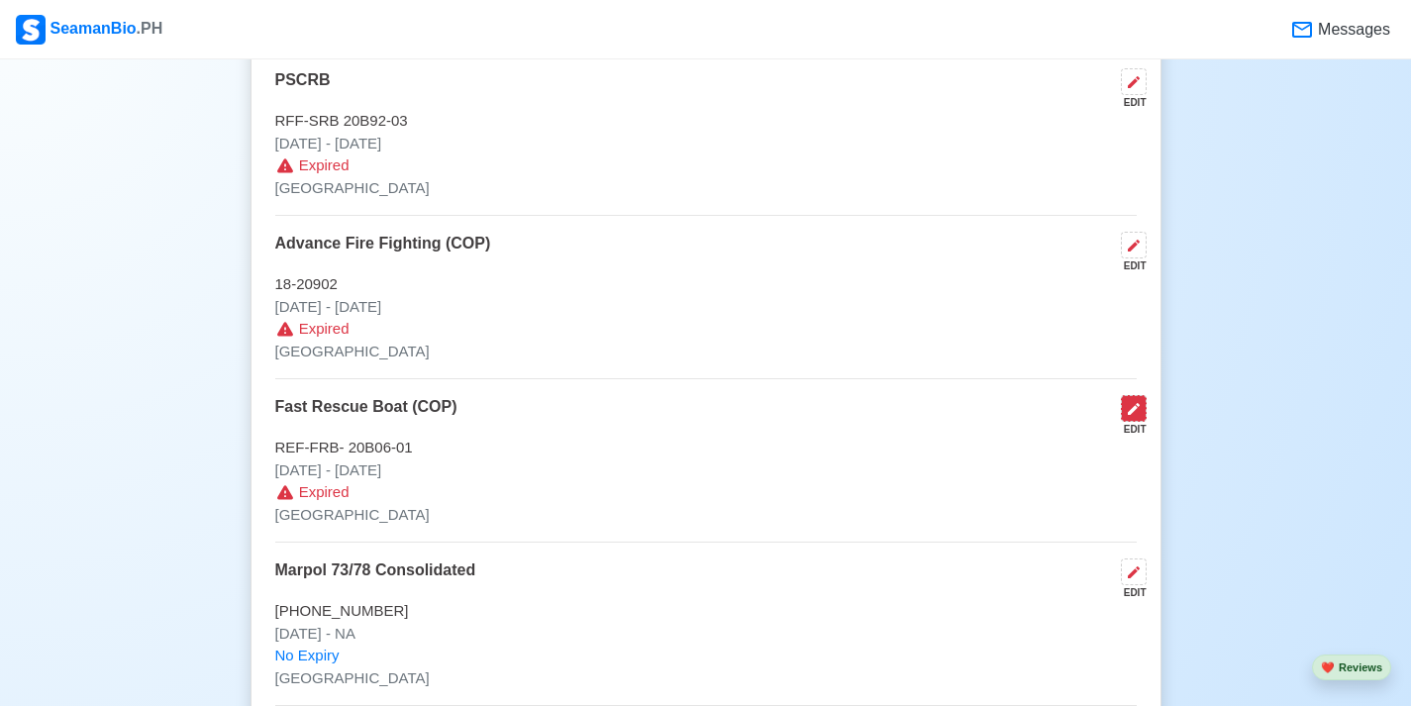
click at [1133, 413] on icon at bounding box center [1134, 409] width 12 height 12
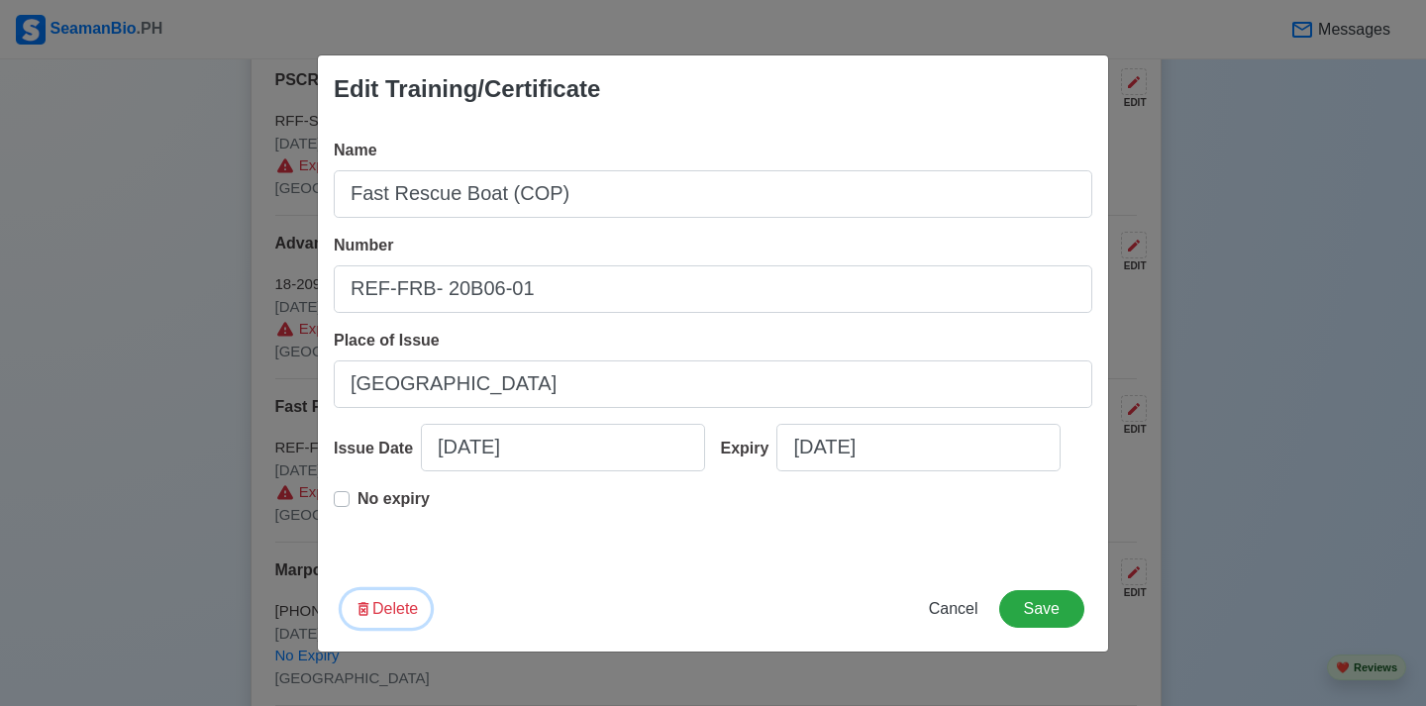
click at [384, 616] on button "Delete" at bounding box center [386, 609] width 89 height 38
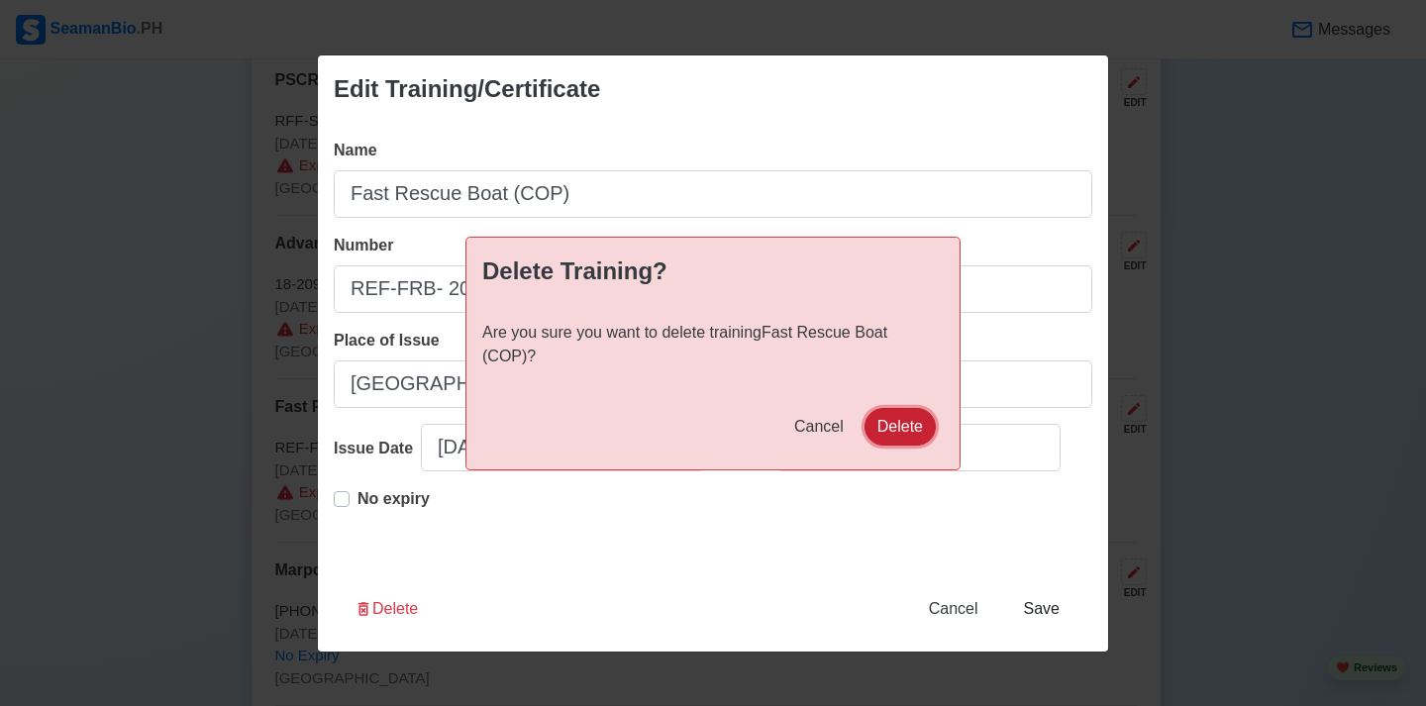
click at [898, 423] on button "Delete" at bounding box center [900, 427] width 71 height 38
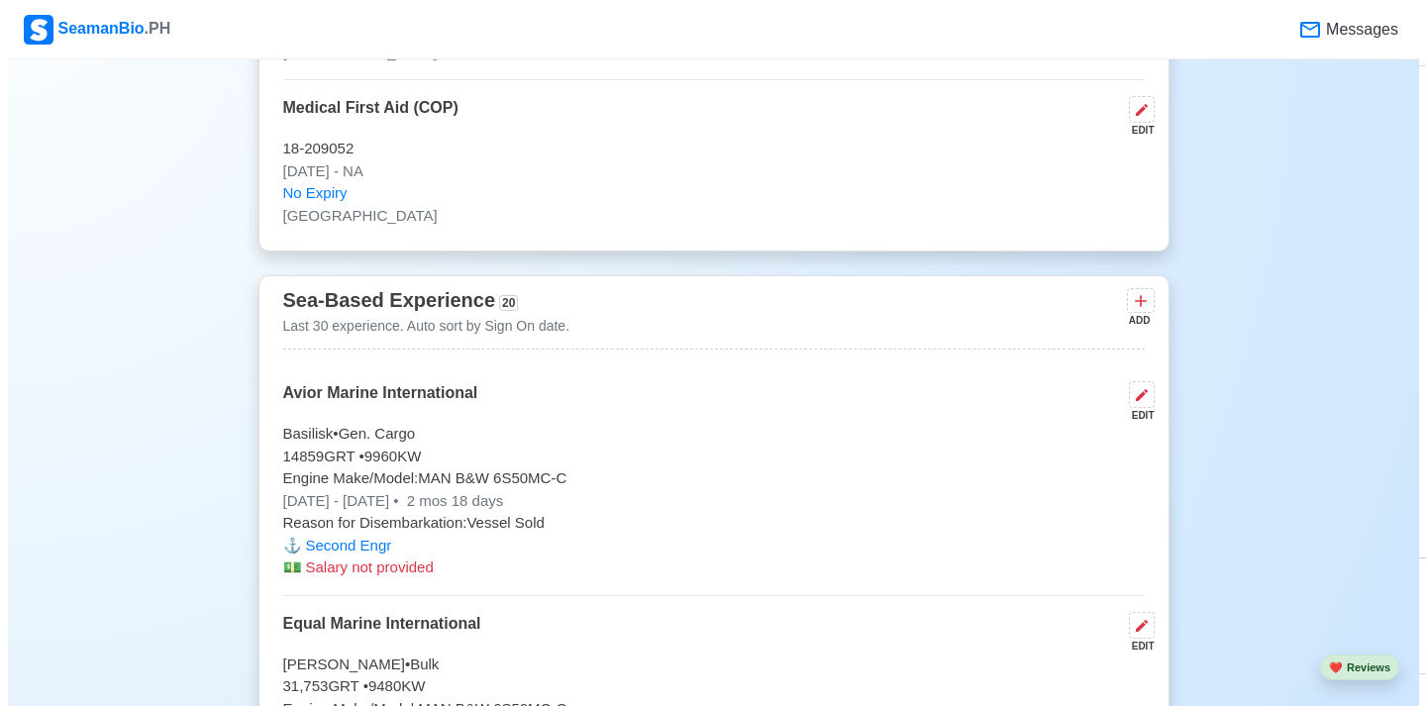
scroll to position [4071, 0]
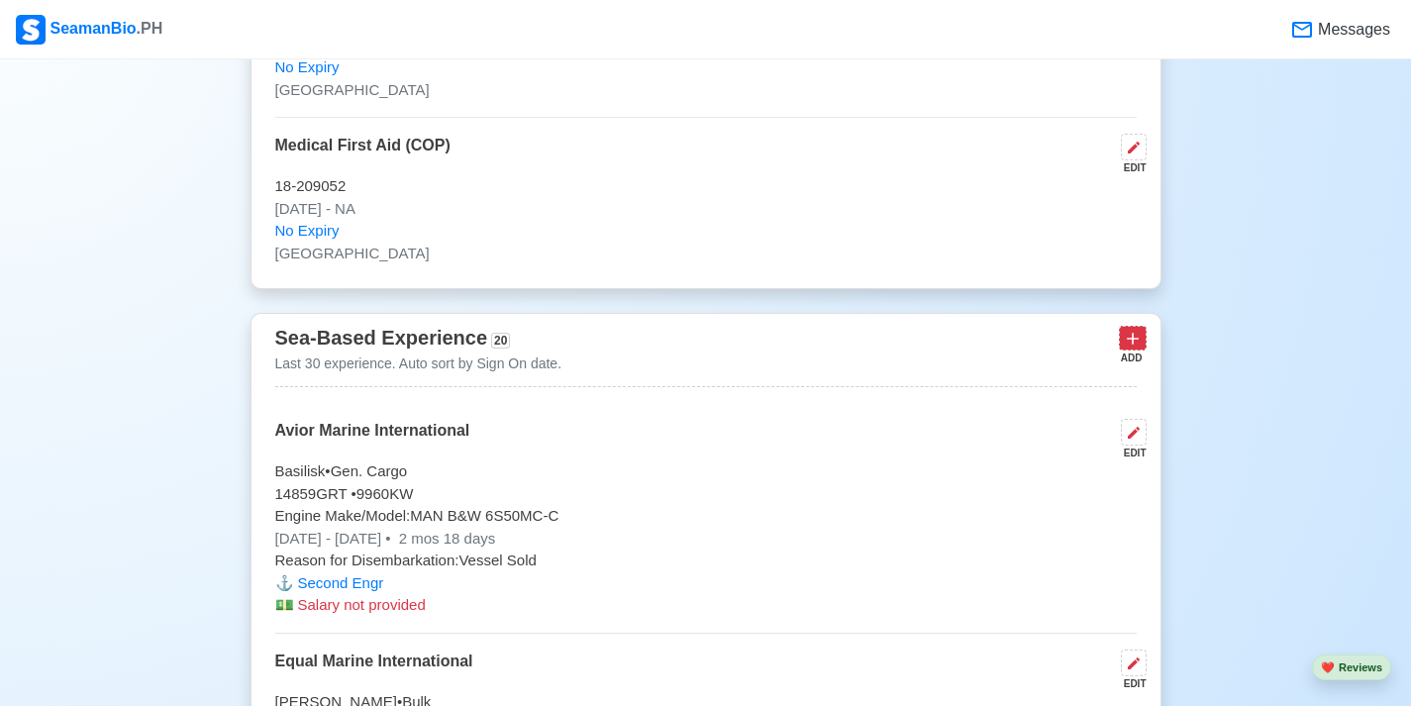
click at [1132, 342] on icon at bounding box center [1133, 340] width 12 height 12
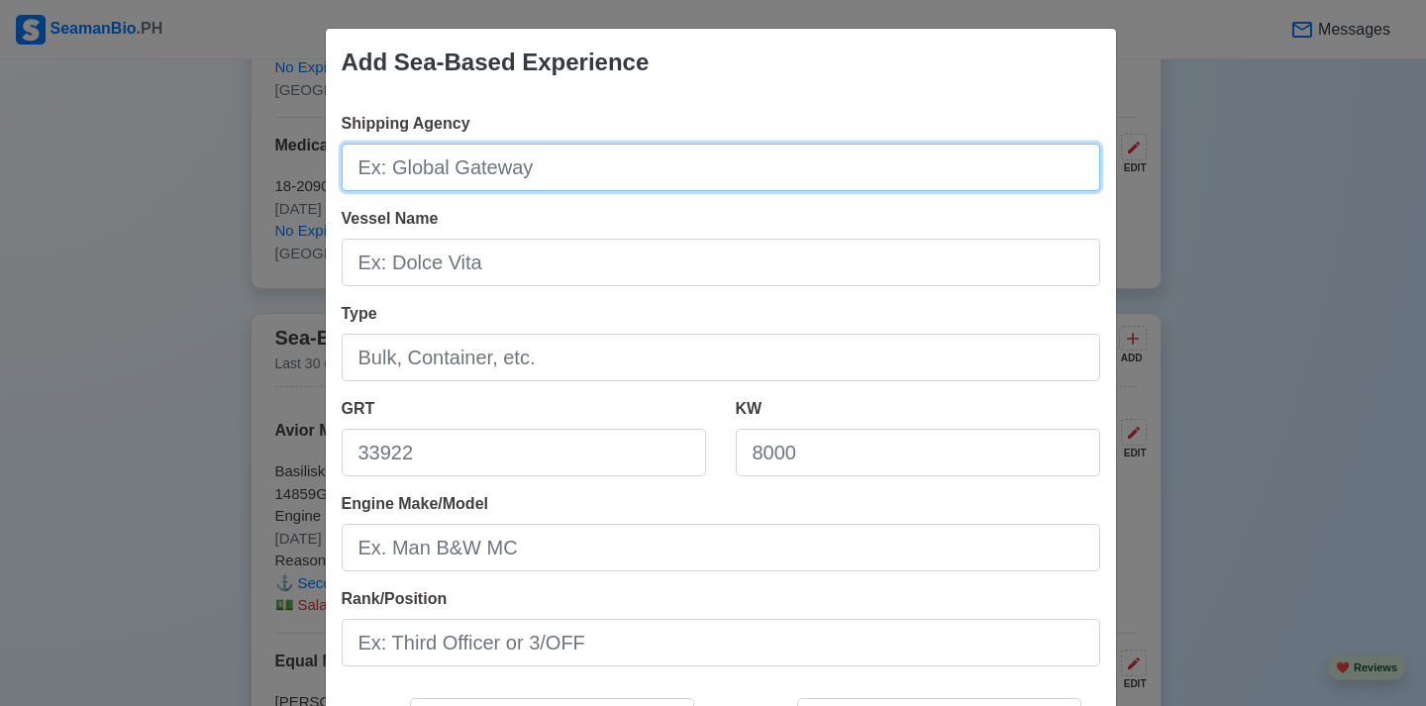
click at [617, 176] on input "Shipping Agency" at bounding box center [721, 168] width 759 height 48
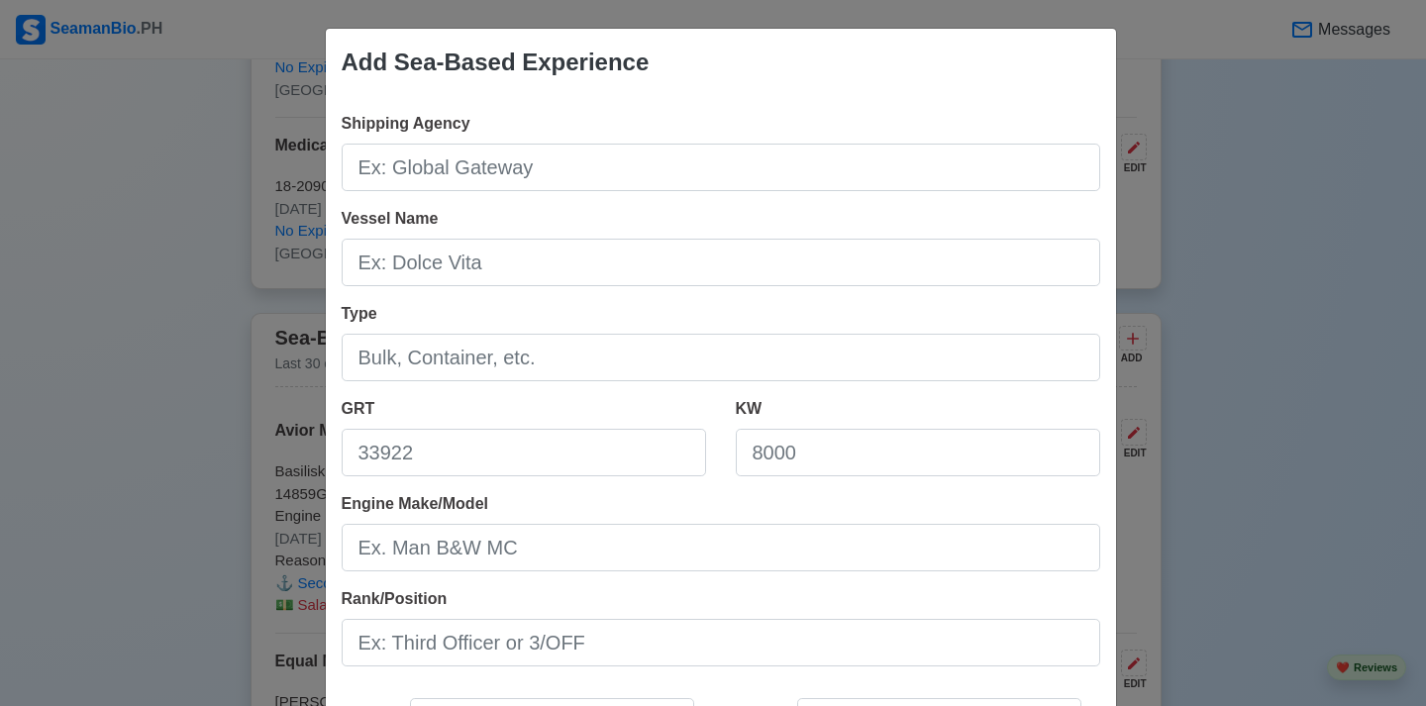
click at [763, 49] on div "Add Sea-Based Experience" at bounding box center [721, 62] width 790 height 67
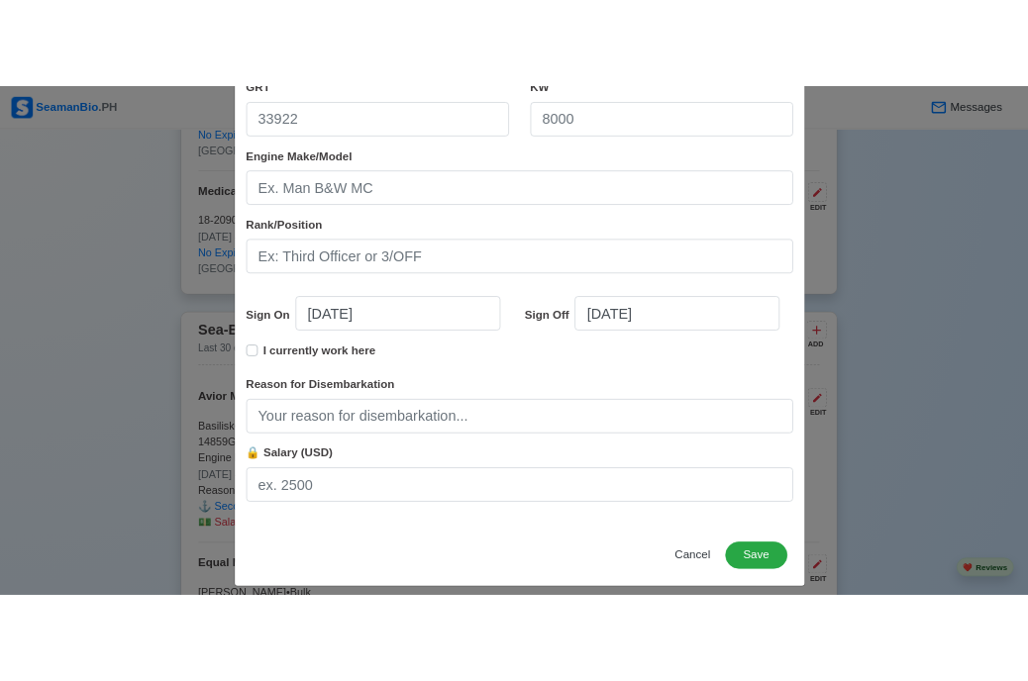
scroll to position [423, 0]
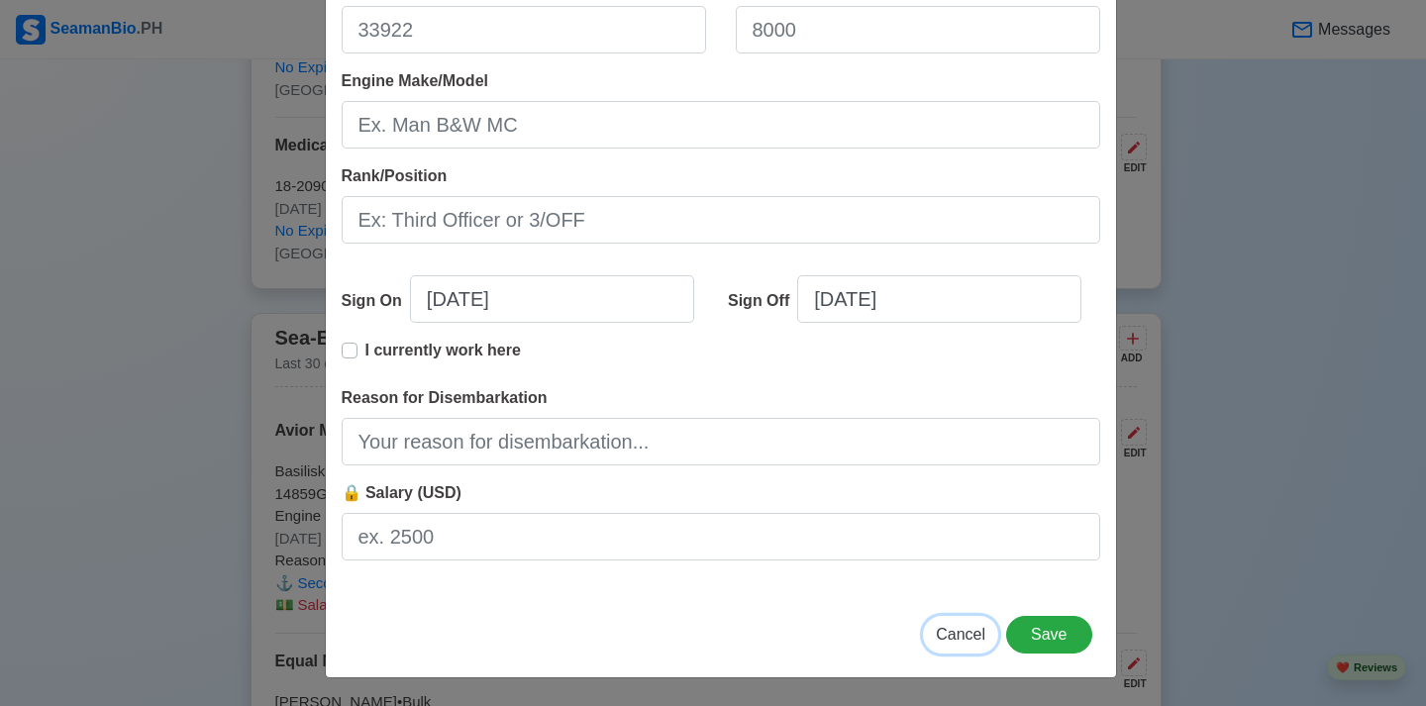
click at [954, 645] on button "Cancel" at bounding box center [960, 635] width 75 height 38
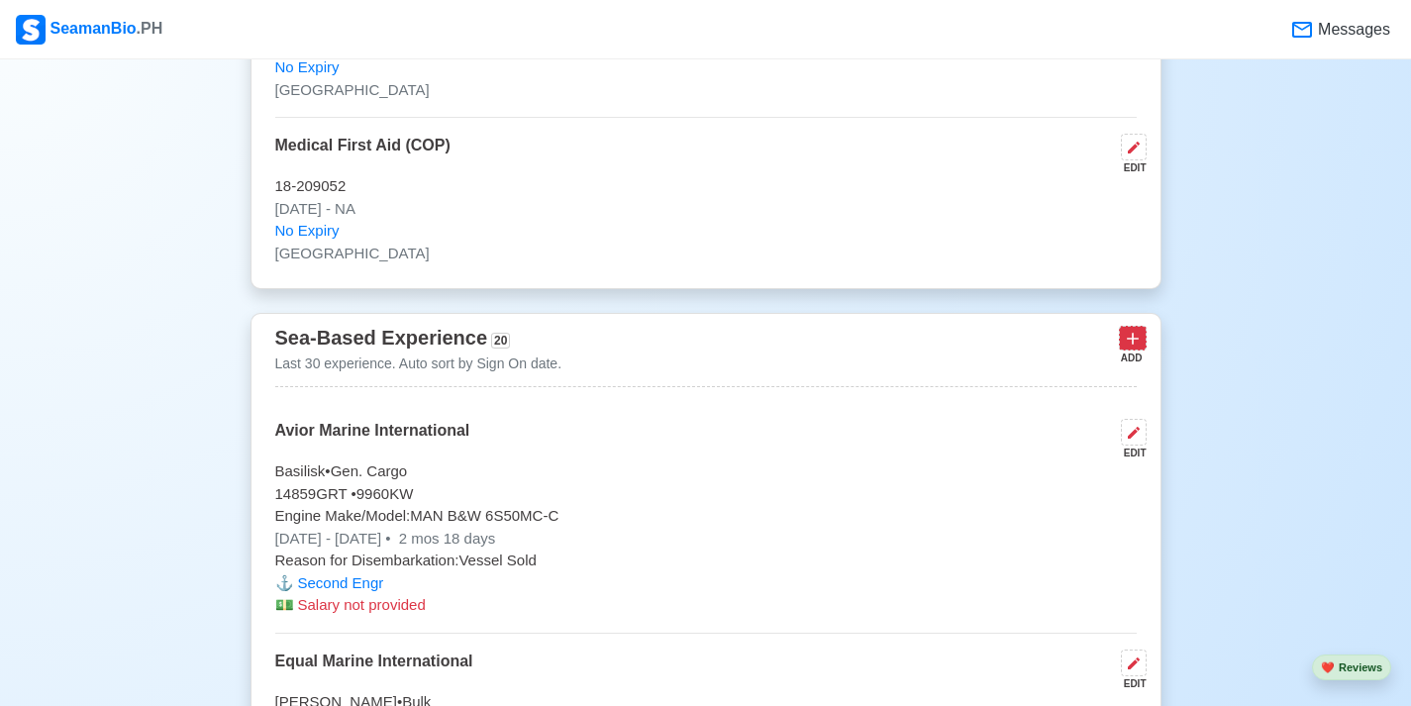
click at [1138, 347] on icon at bounding box center [1133, 339] width 20 height 20
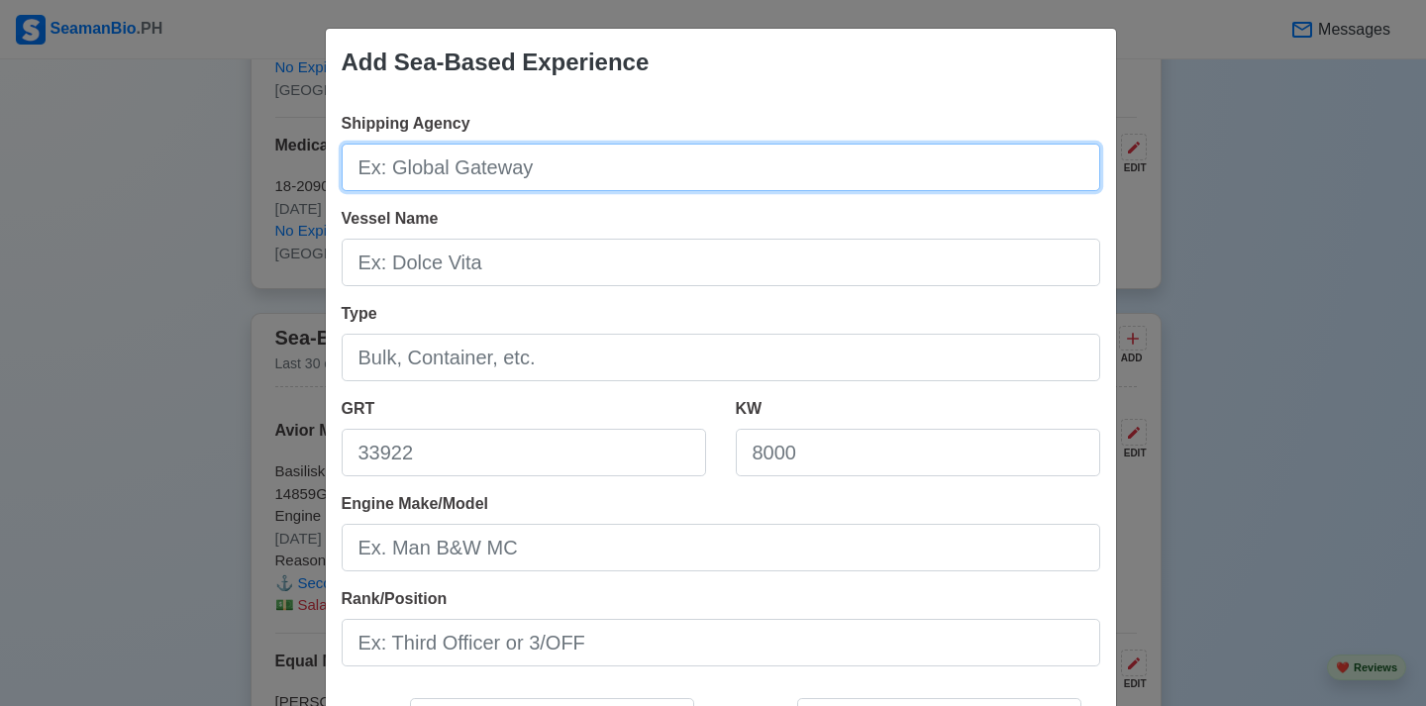
click at [579, 164] on input "Shipping Agency" at bounding box center [721, 168] width 759 height 48
type input "Equal Marine International"
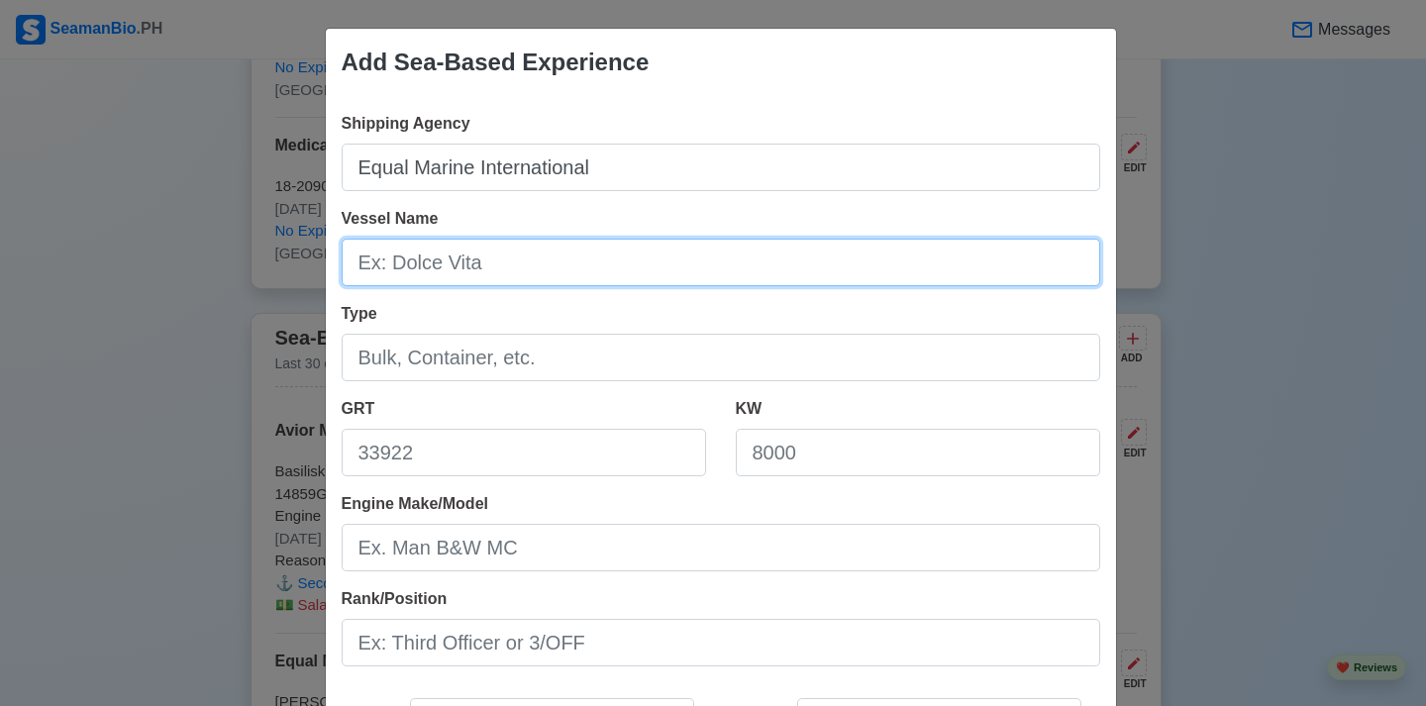
click at [583, 255] on input "Vessel Name" at bounding box center [721, 263] width 759 height 48
type input "MV Ultra Yorkshire"
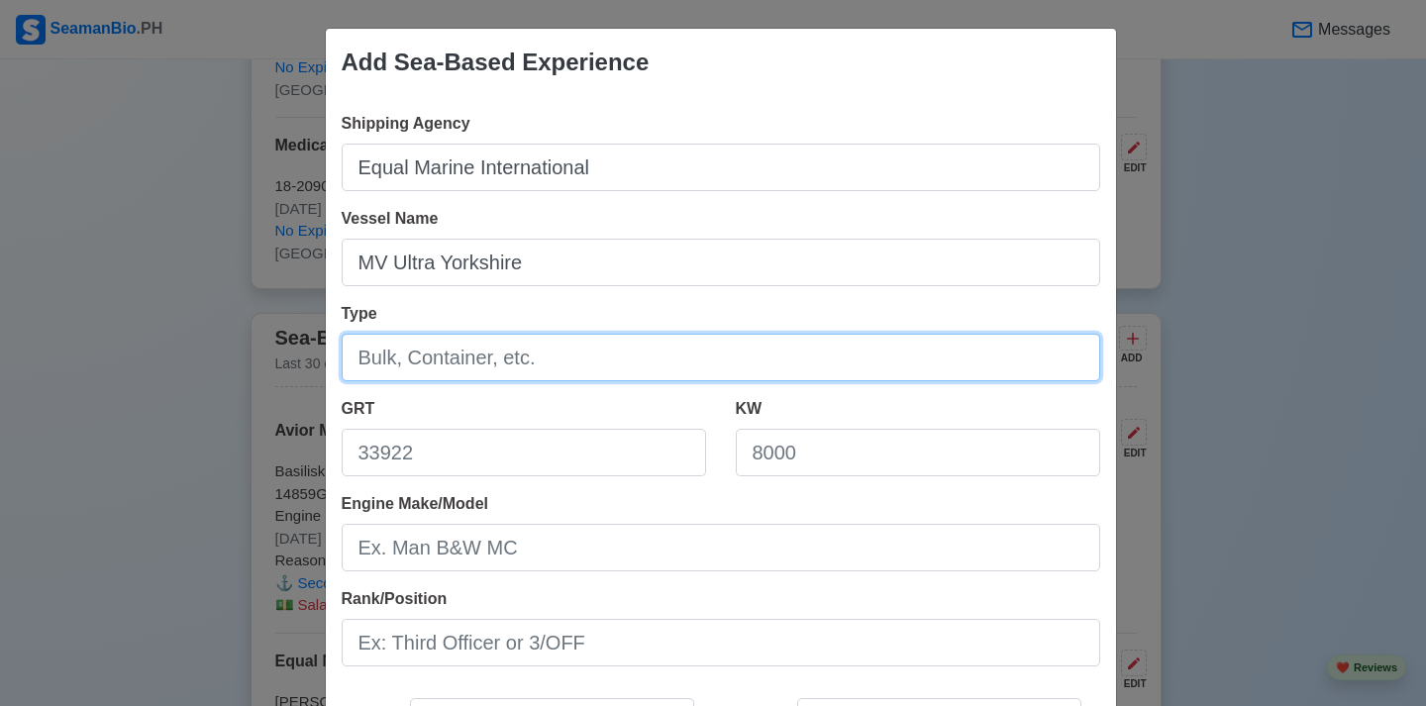
click at [590, 358] on input "Type" at bounding box center [721, 358] width 759 height 48
type input "u"
type input "Bulk"
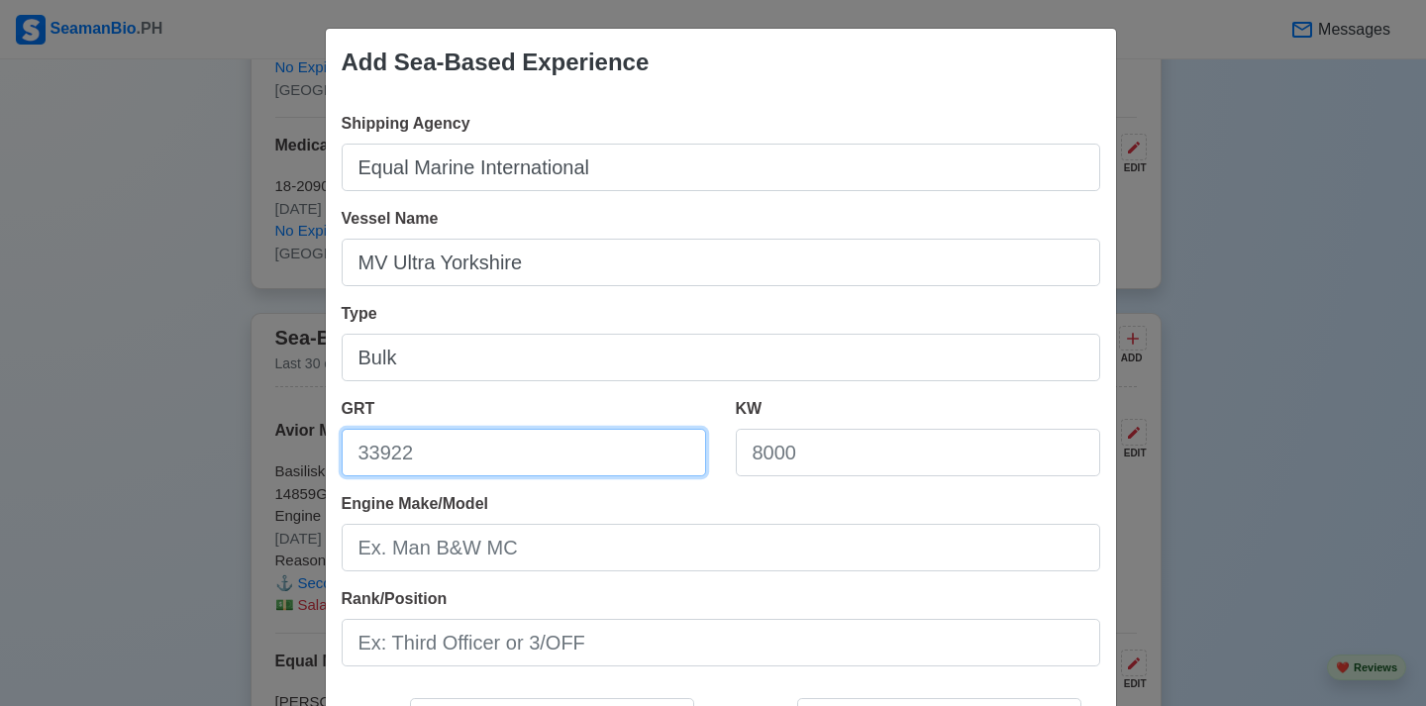
click at [634, 464] on input "GRT" at bounding box center [524, 453] width 365 height 48
type input "25010"
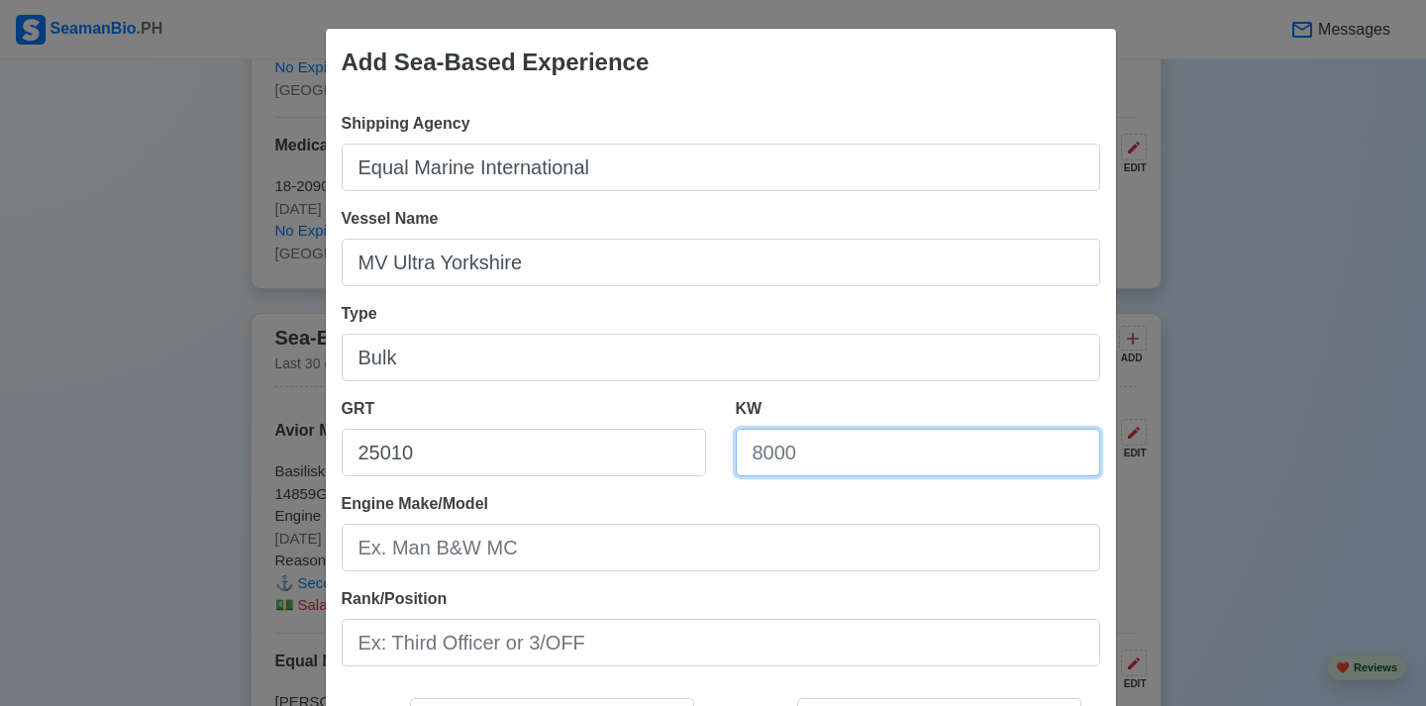
click at [782, 464] on input "KW" at bounding box center [918, 453] width 365 height 48
type input "5700"
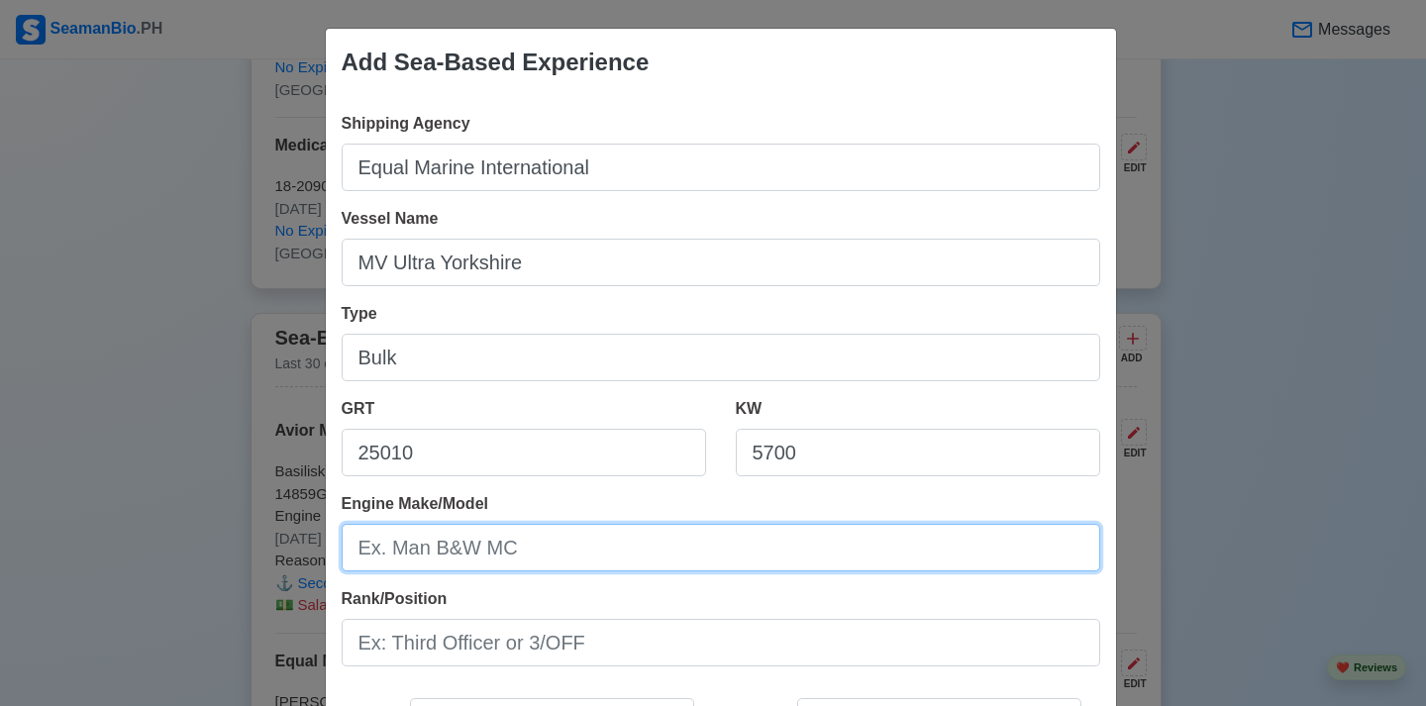
click at [631, 566] on input "Engine Make/Model" at bounding box center [721, 548] width 759 height 48
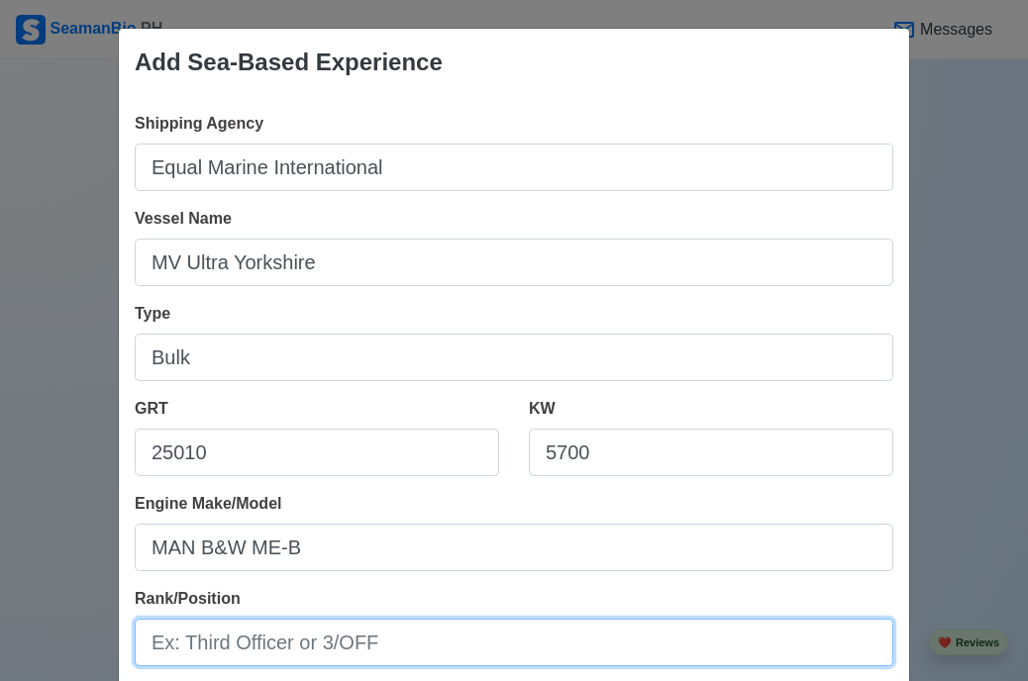
click at [576, 659] on input "Rank/Position" at bounding box center [514, 643] width 759 height 48
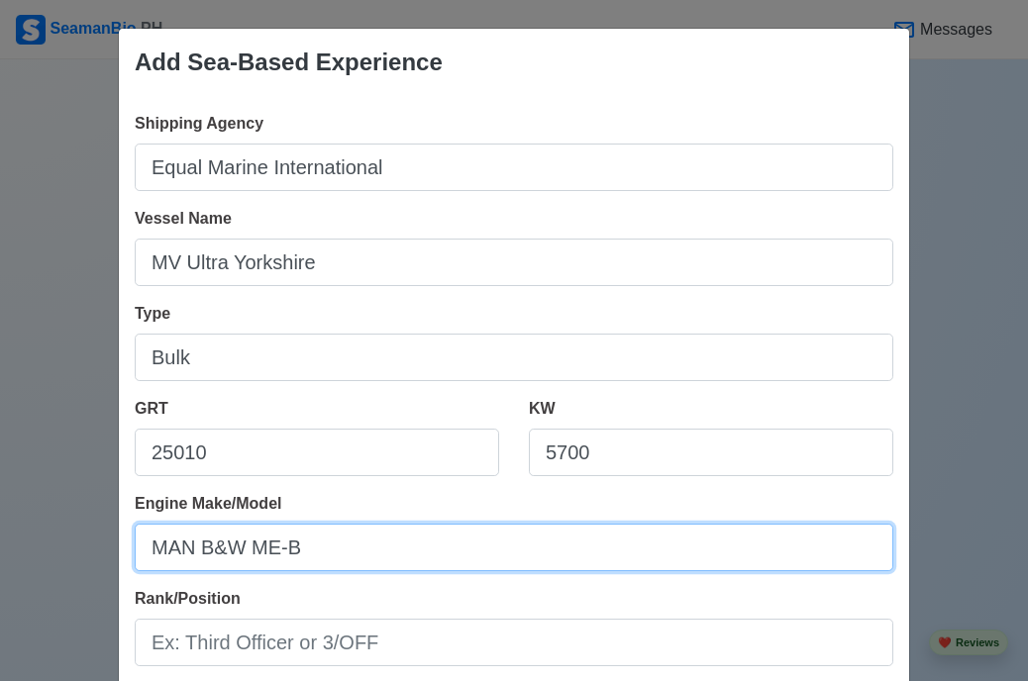
click at [476, 556] on input "MAN B&W ME-B" at bounding box center [514, 548] width 759 height 48
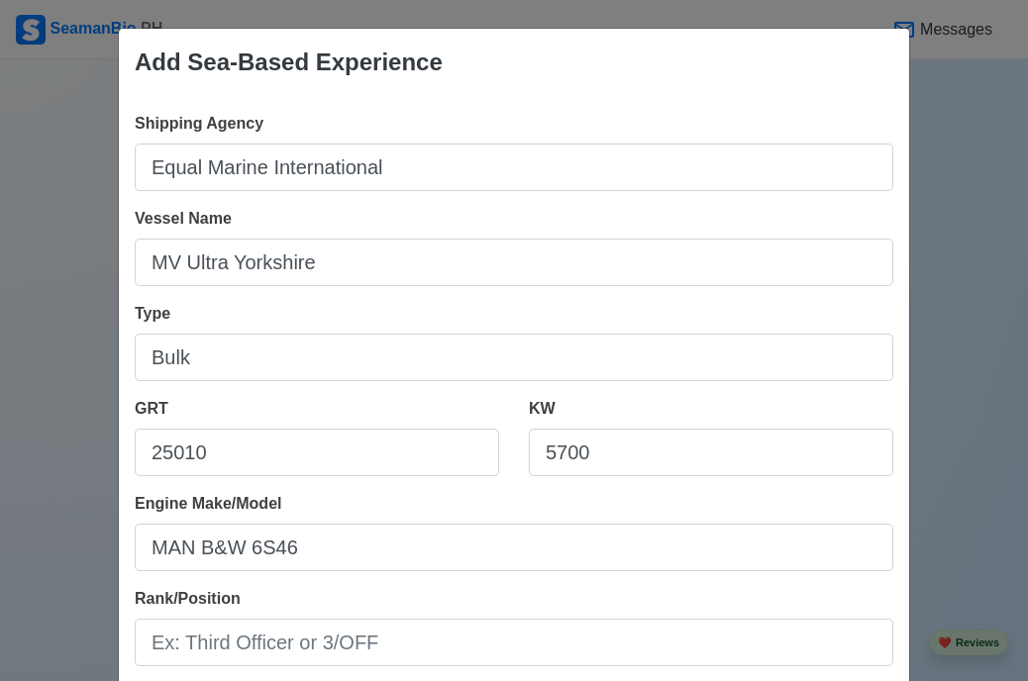
click at [762, 616] on div "Rank/Position" at bounding box center [514, 626] width 759 height 79
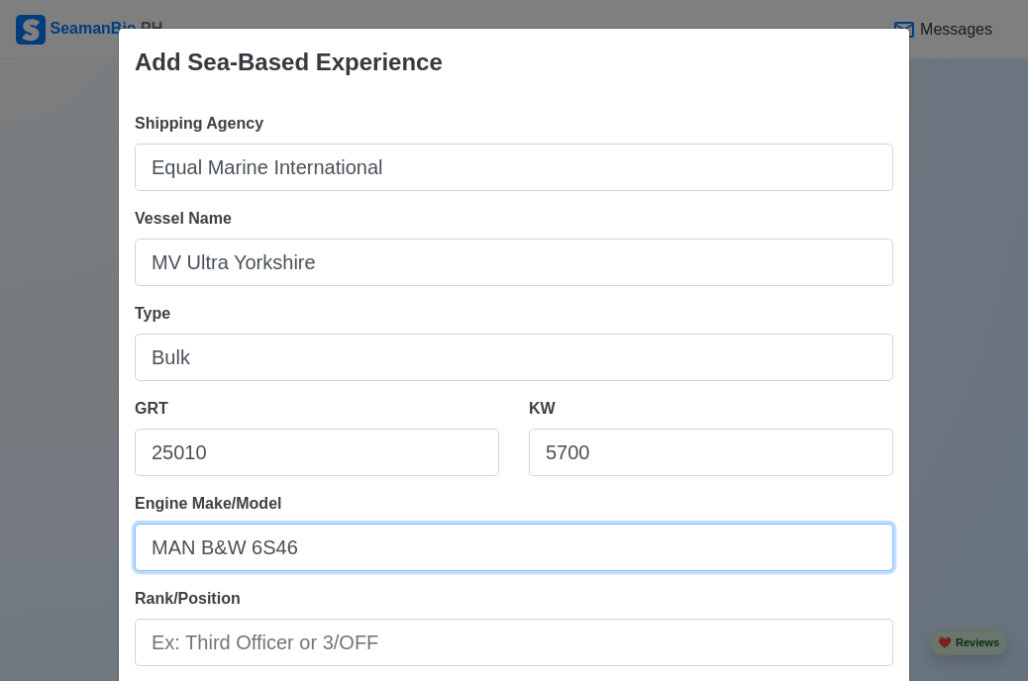
click at [374, 549] on input "MAN B&W 6S46" at bounding box center [514, 548] width 759 height 48
type input "MAN B&W 6S46ME-B 8.5 SCRHP"
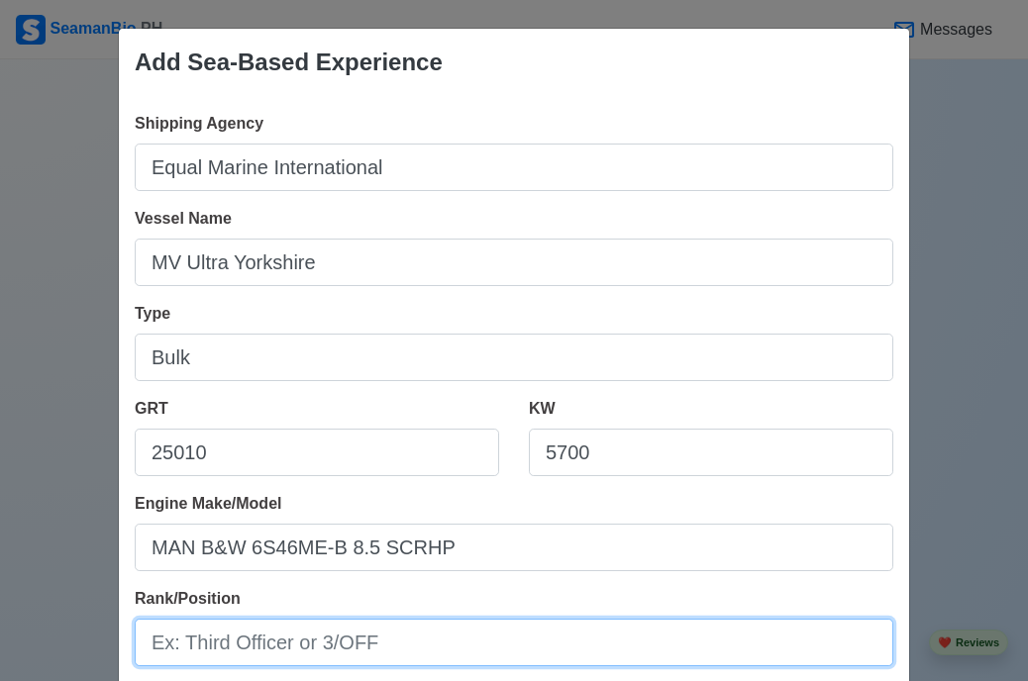
click at [512, 642] on input "Rank/Position" at bounding box center [514, 643] width 759 height 48
type input "Second Engr."
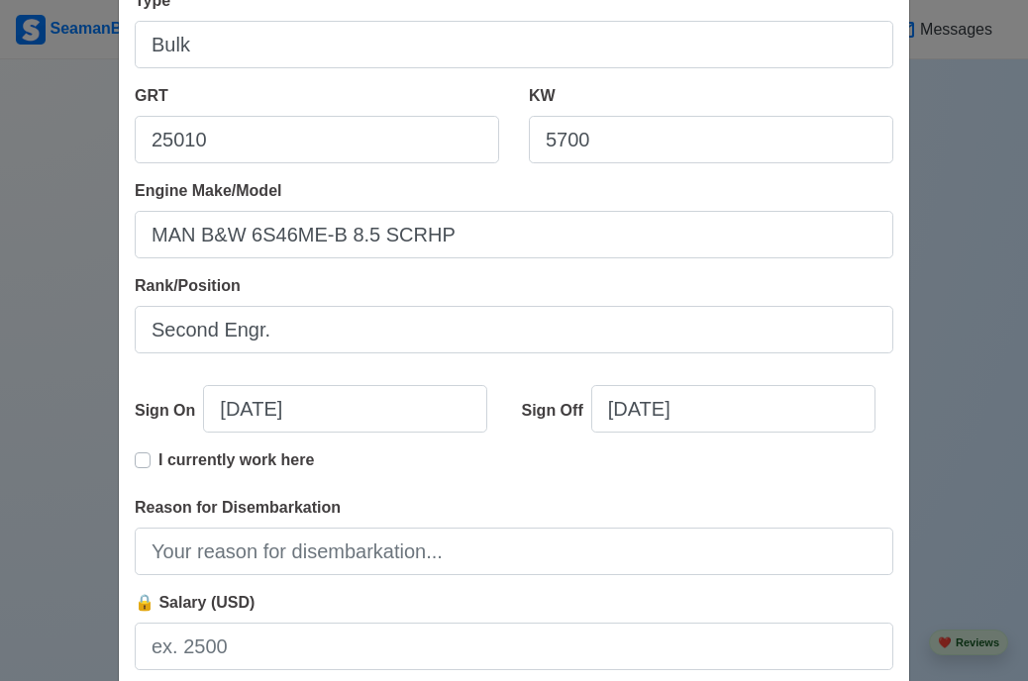
scroll to position [324, 0]
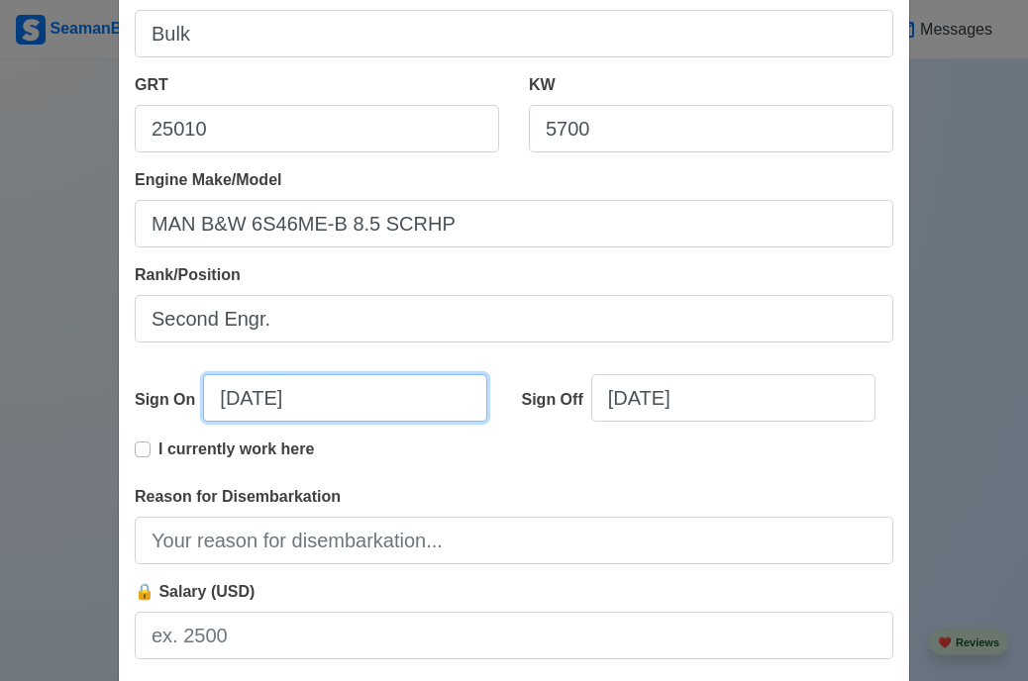
select select "****"
select select "*********"
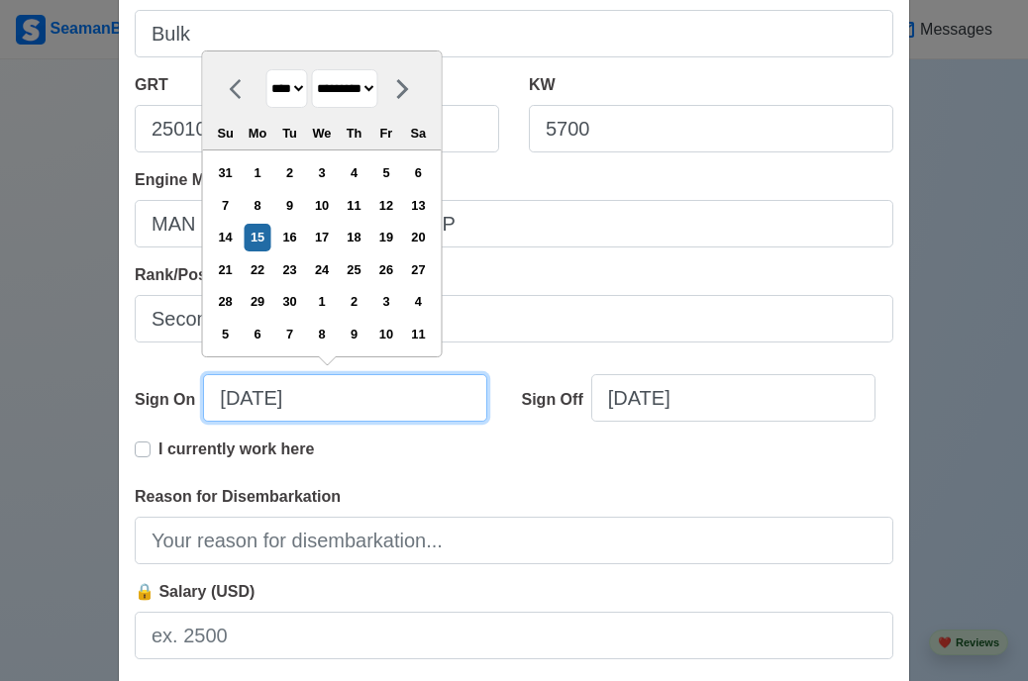
click at [343, 404] on input "[DATE]" at bounding box center [345, 398] width 284 height 48
click at [298, 87] on select "**** **** **** **** **** **** **** **** **** **** **** **** **** **** **** ****…" at bounding box center [287, 88] width 42 height 39
select select "****"
click at [266, 69] on select "**** **** **** **** **** **** **** **** **** **** **** **** **** **** **** ****…" at bounding box center [287, 88] width 42 height 39
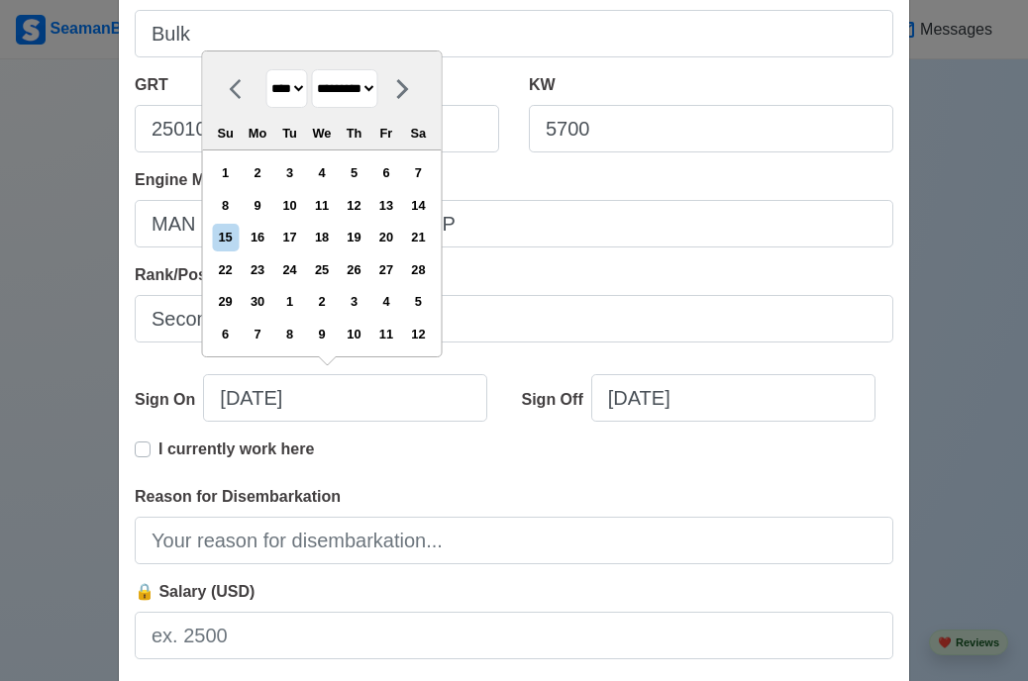
click at [378, 84] on select "******* ******** ***** ***** *** **** **** ****** ********* ******* ******** **…" at bounding box center [345, 88] width 66 height 39
select select "*******"
click at [312, 69] on select "******* ******** ***** ***** *** **** **** ****** ********* ******* ******** **…" at bounding box center [345, 88] width 66 height 39
click at [237, 204] on div "6" at bounding box center [225, 205] width 27 height 27
type input "[DATE]"
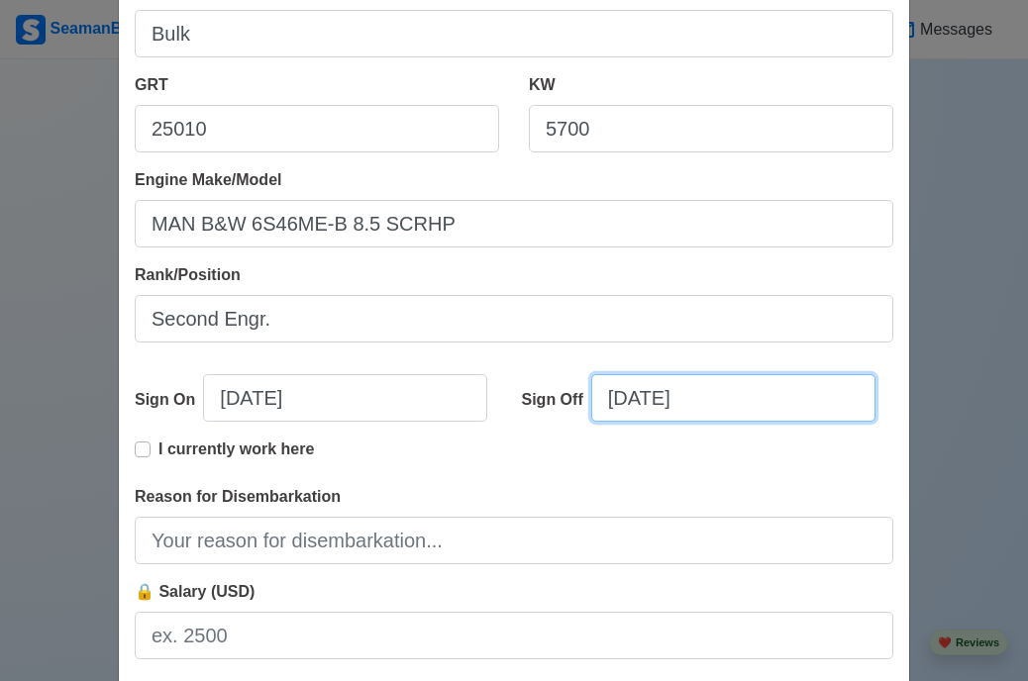
select select "****"
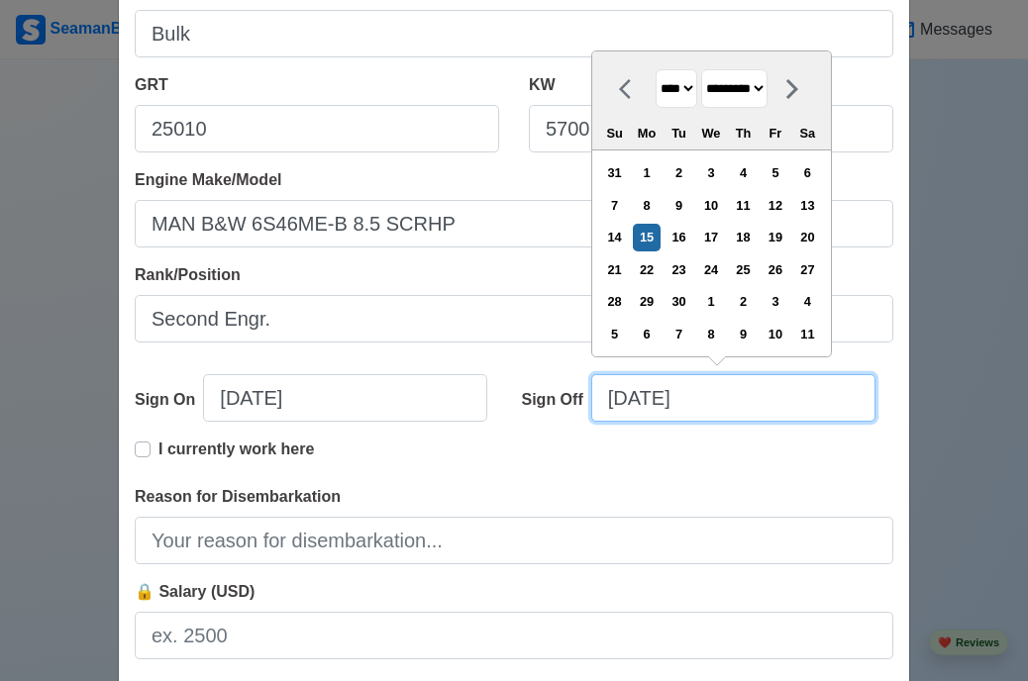
click at [751, 407] on input "[DATE]" at bounding box center [733, 398] width 284 height 48
click at [768, 87] on select "******* ******** ***** ***** *** **** **** ****** ********* ******* ******** **…" at bounding box center [734, 88] width 66 height 39
select select "******"
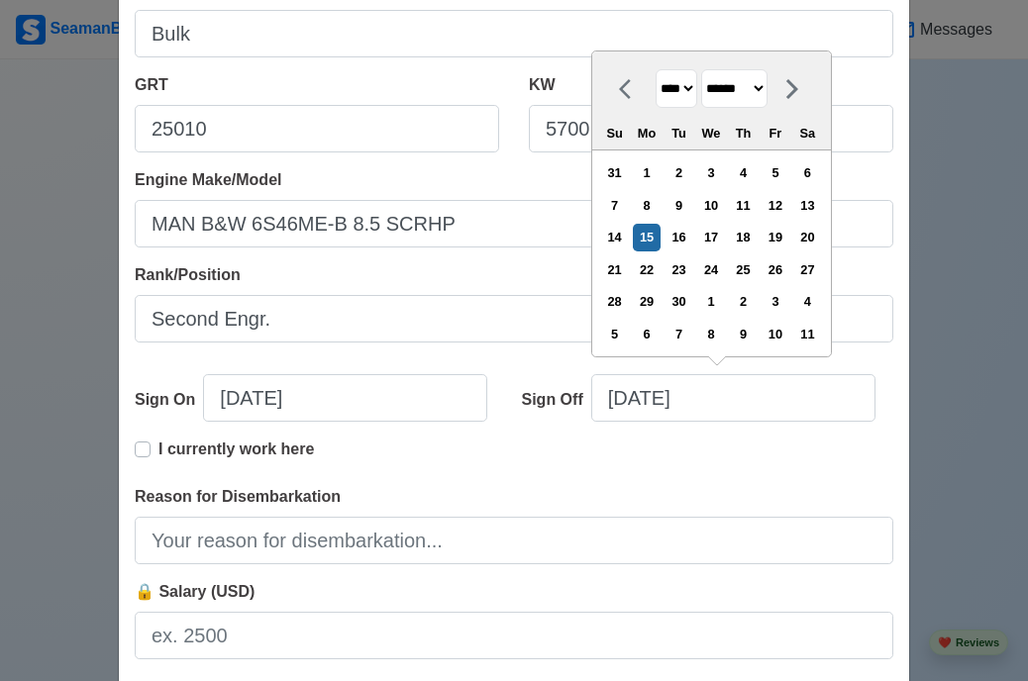
click at [701, 69] on select "******* ******** ***** ***** *** **** **** ****** ********* ******* ******** **…" at bounding box center [734, 88] width 66 height 39
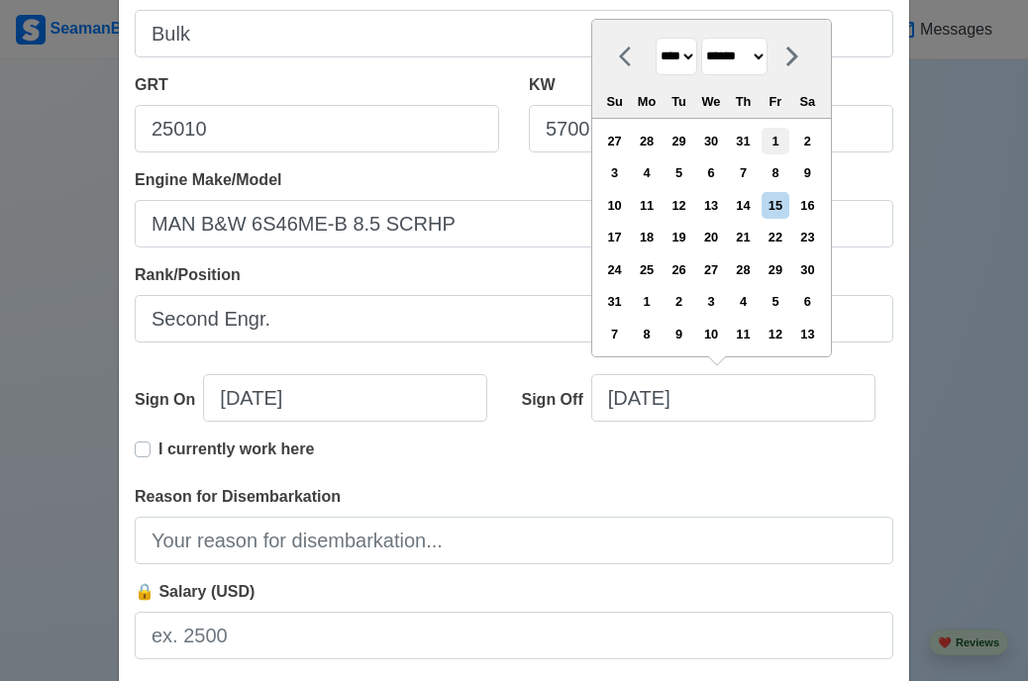
click at [782, 141] on div "1" at bounding box center [775, 141] width 27 height 27
type input "[DATE]"
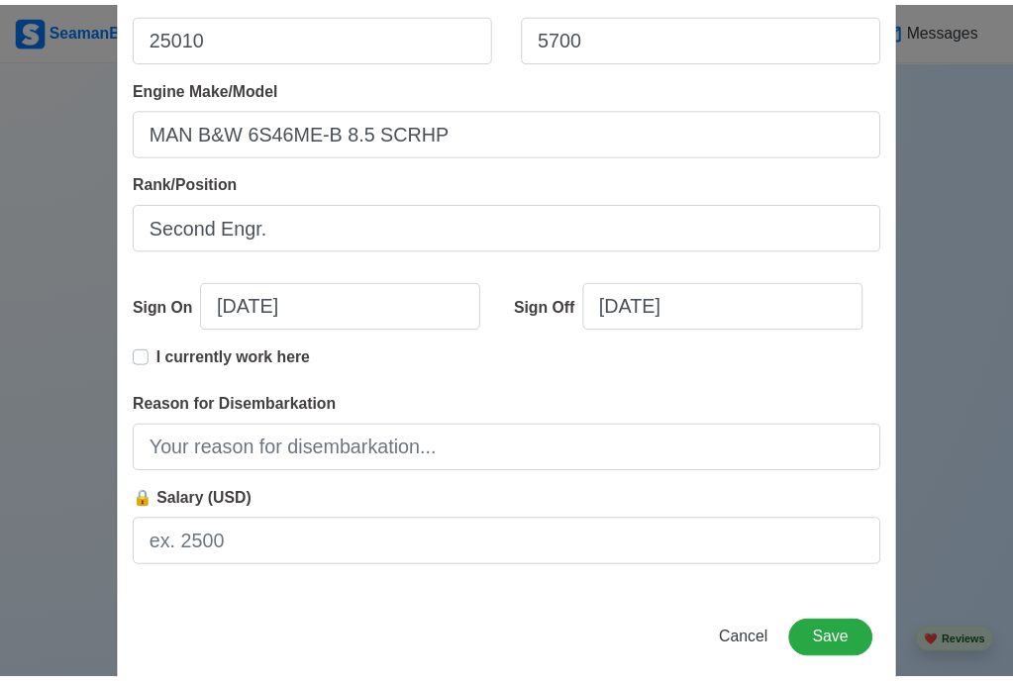
scroll to position [448, 0]
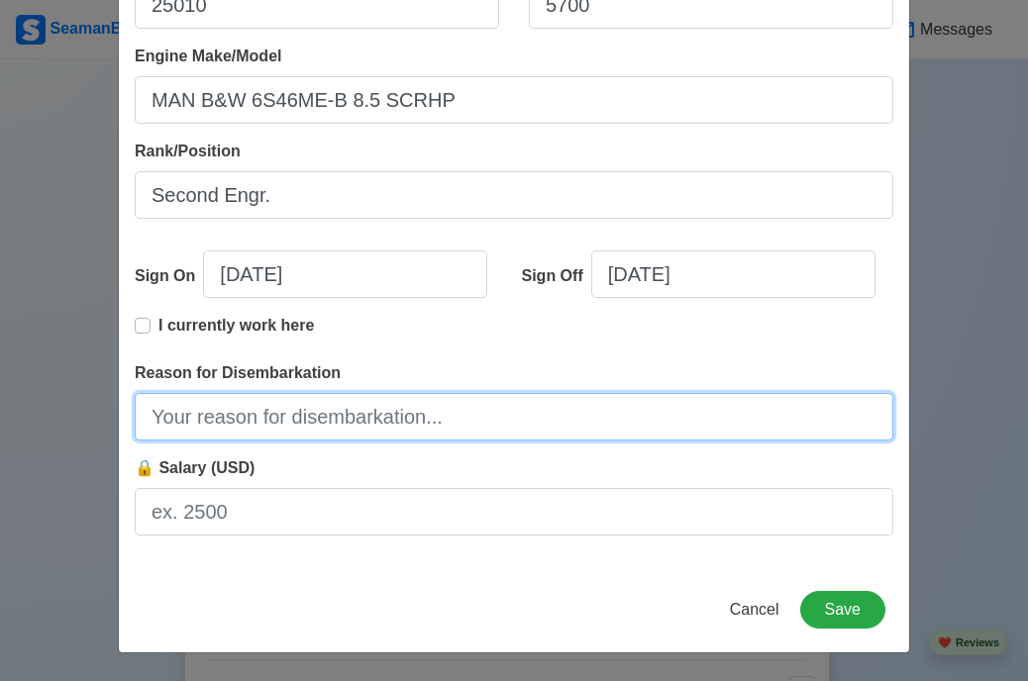
click at [436, 412] on input "Reason for Disembarkation" at bounding box center [514, 417] width 759 height 48
type input "Finished Contract"
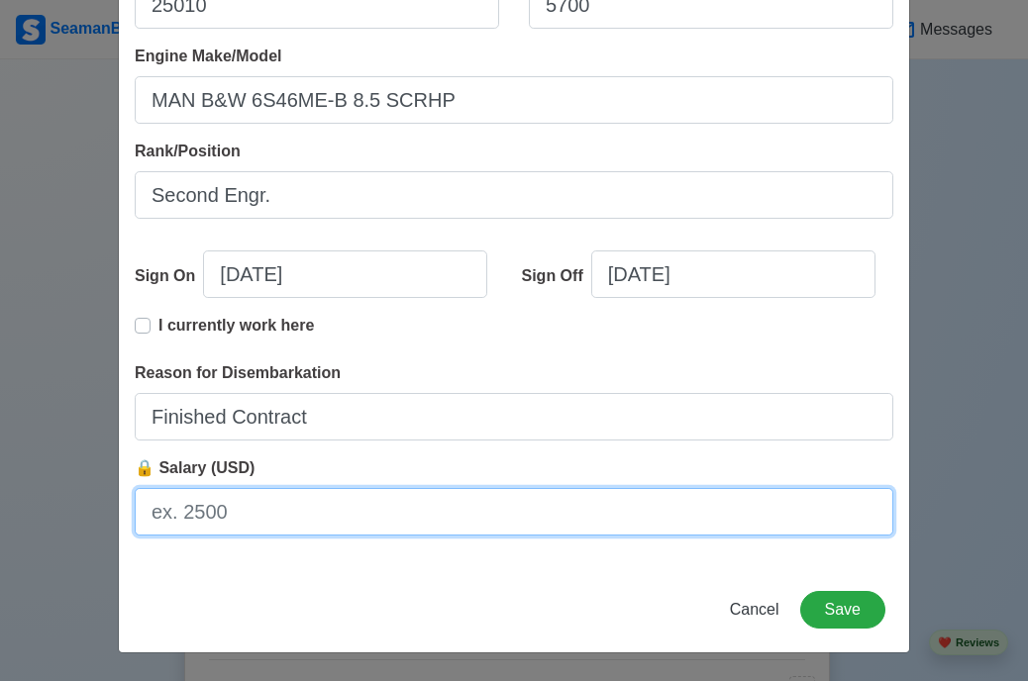
click at [507, 508] on input "🔒 Salary (USD)" at bounding box center [514, 512] width 759 height 48
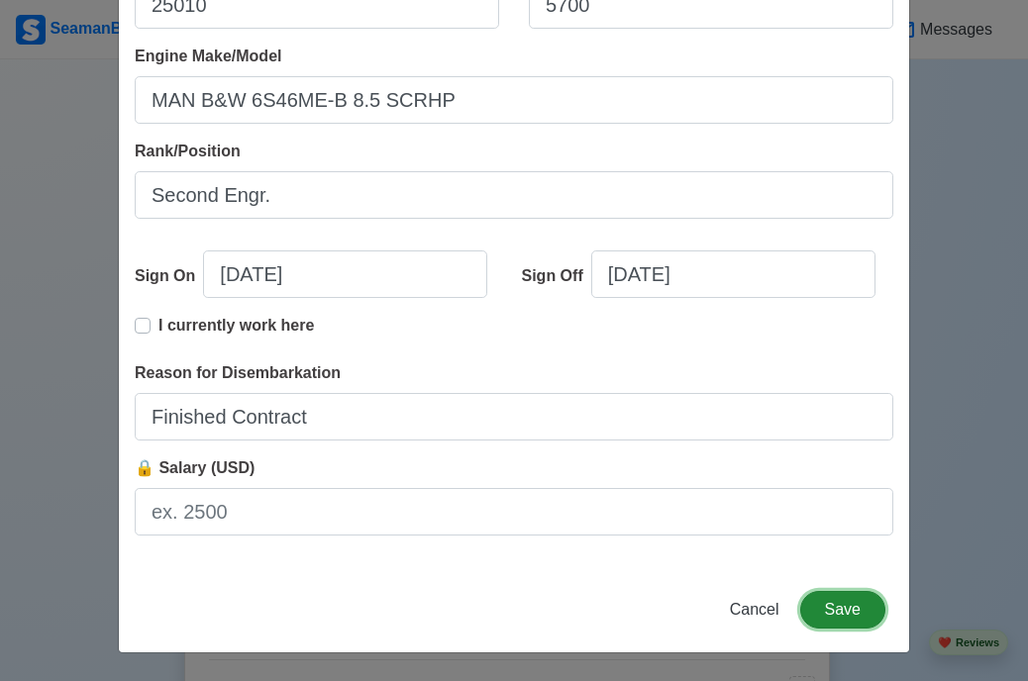
click at [863, 601] on button "Save" at bounding box center [842, 610] width 85 height 38
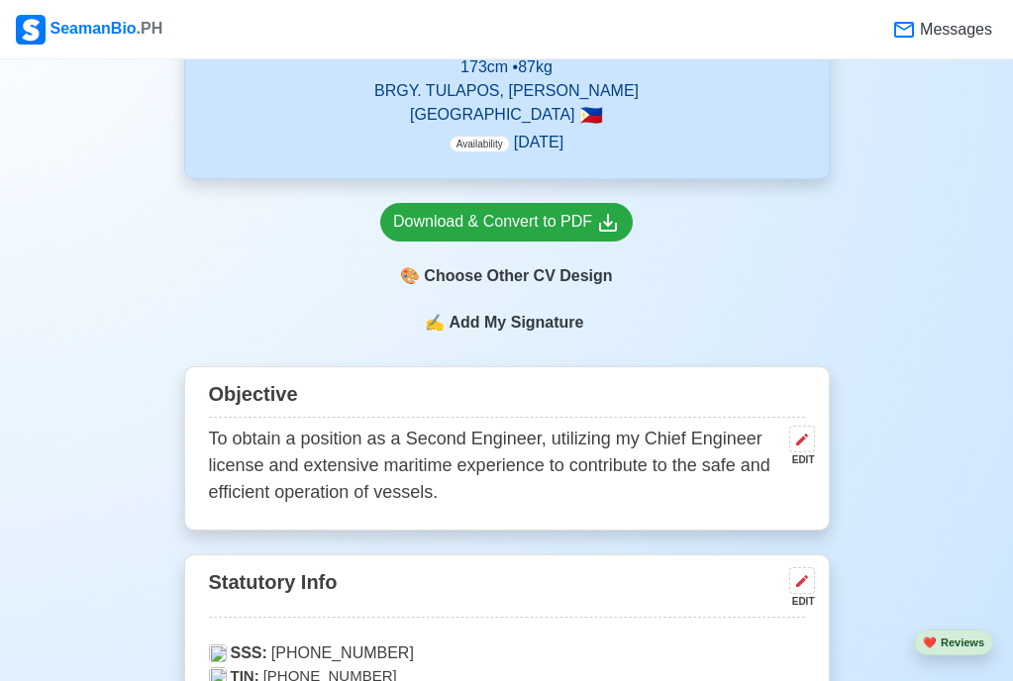
scroll to position [548, 0]
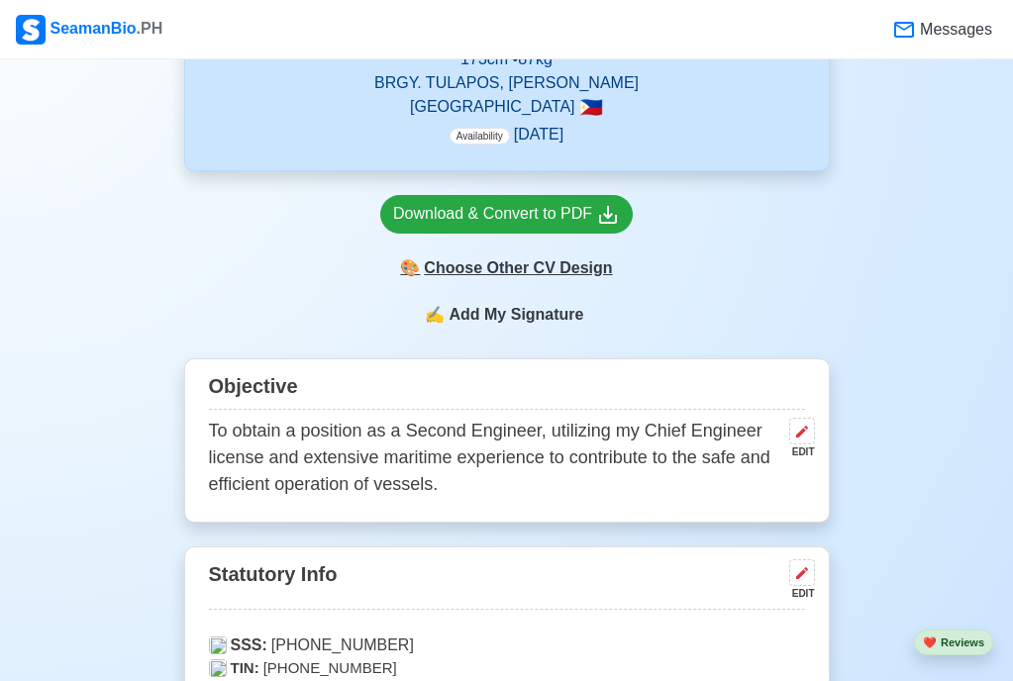
click at [487, 265] on div "🎨 Choose Other CV Design" at bounding box center [506, 269] width 253 height 38
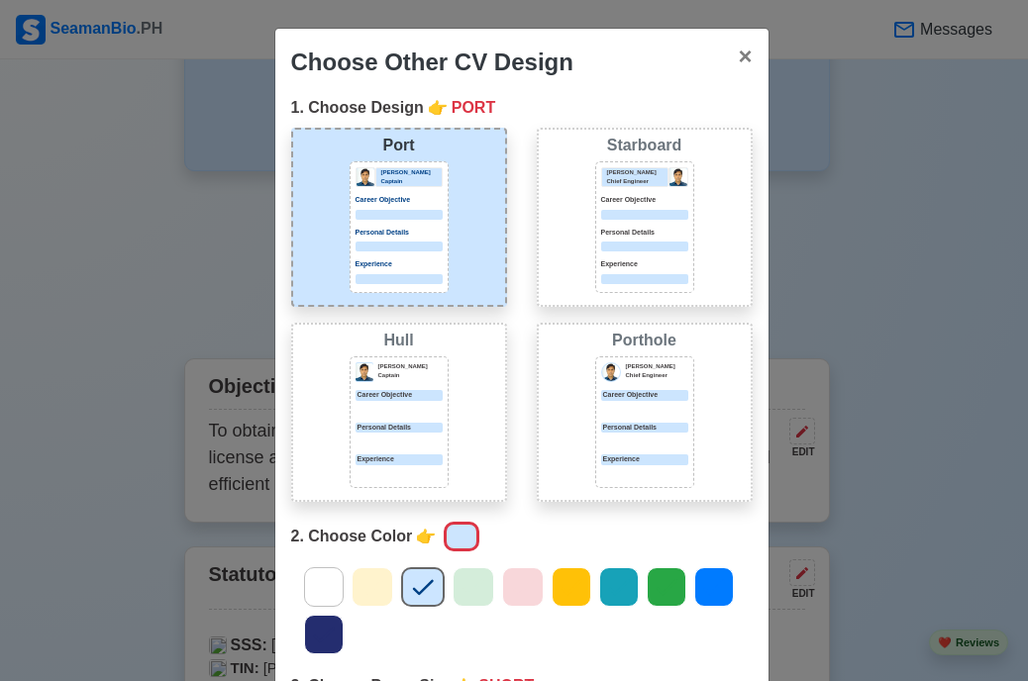
click at [634, 393] on div "Career Objective" at bounding box center [644, 395] width 87 height 11
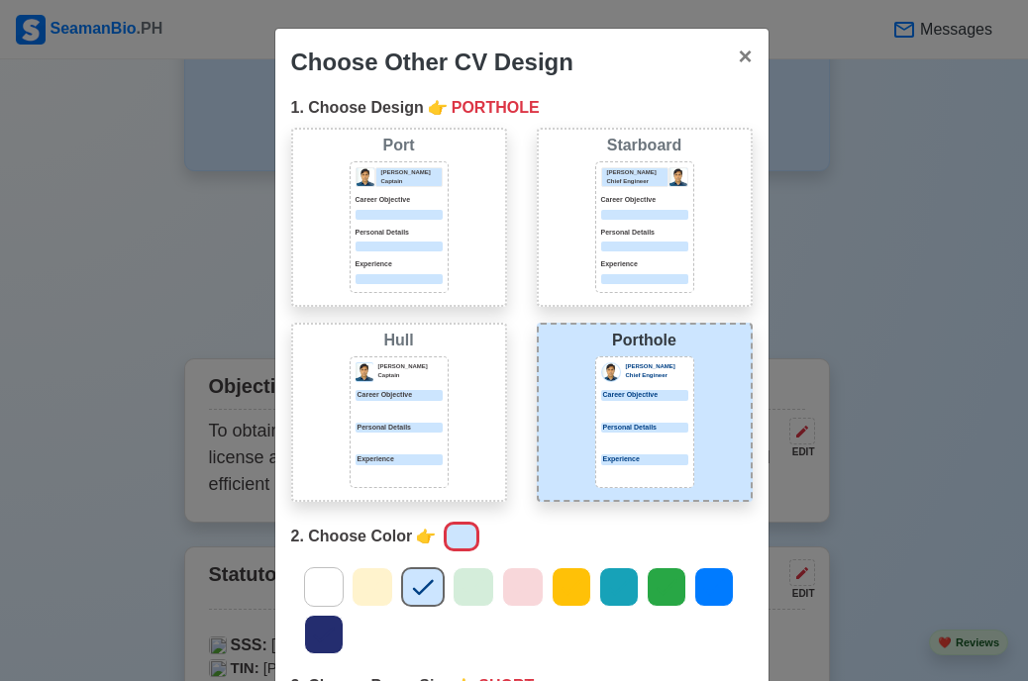
click at [639, 435] on div "Personal Details" at bounding box center [644, 435] width 87 height 25
click at [362, 596] on icon at bounding box center [373, 588] width 30 height 30
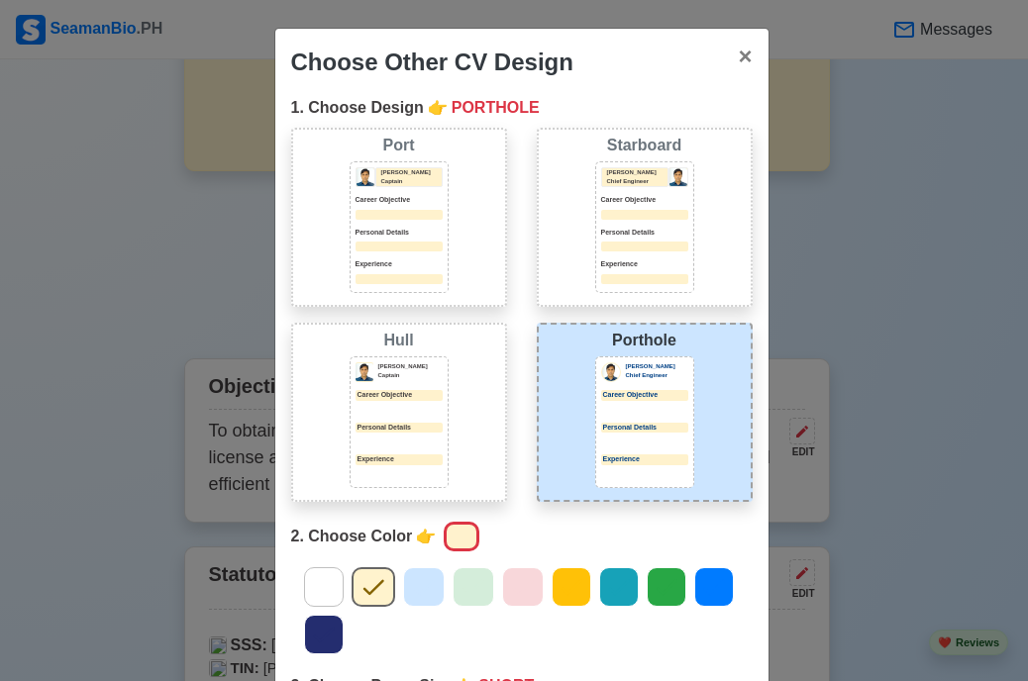
click at [417, 599] on icon at bounding box center [424, 588] width 30 height 30
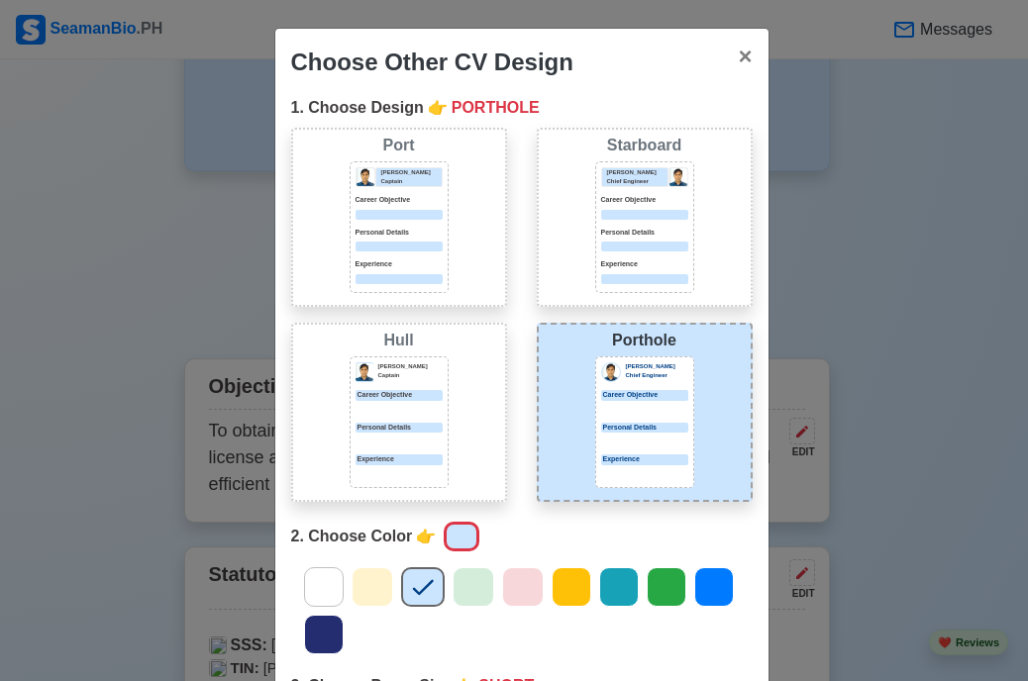
click at [898, 266] on div "Choose Other CV Design × Close 1. Choose Design 👉 PORTHOLE Port [PERSON_NAME] C…" at bounding box center [514, 340] width 1028 height 681
click at [738, 60] on span "×" at bounding box center [745, 56] width 14 height 27
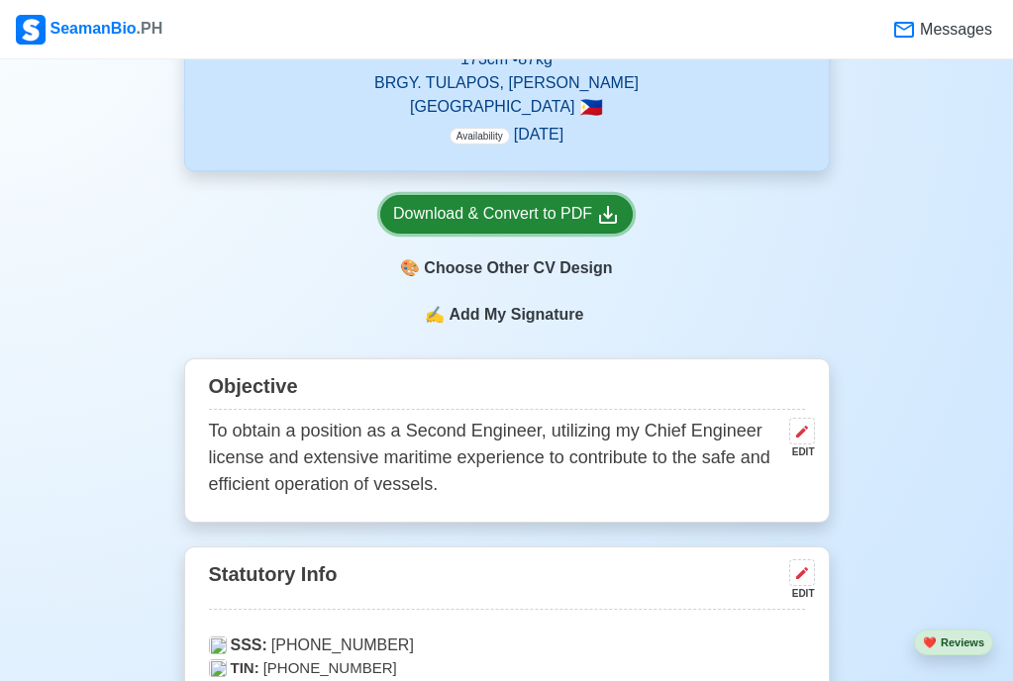
click at [569, 221] on div "Download & Convert to PDF" at bounding box center [506, 214] width 227 height 25
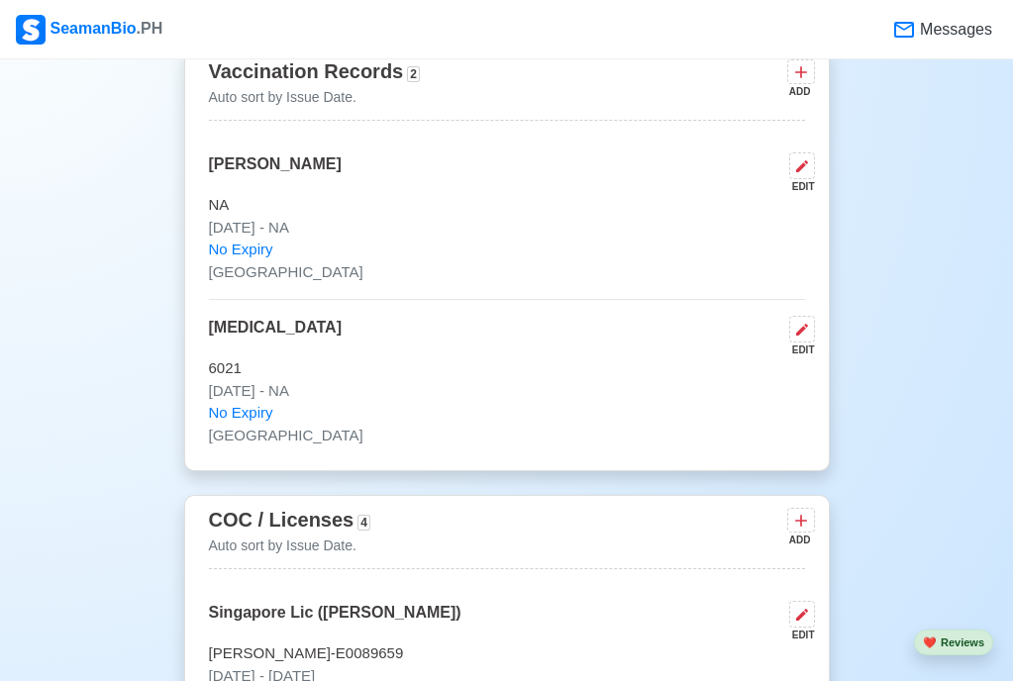
scroll to position [2049, 0]
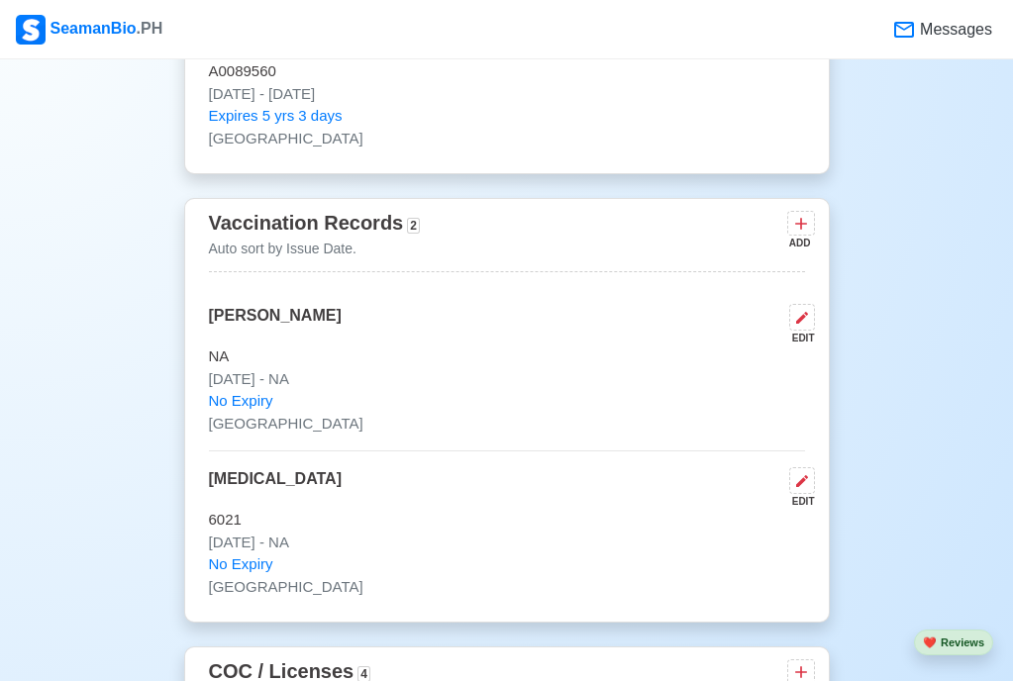
click at [914, 36] on icon at bounding box center [904, 30] width 20 height 16
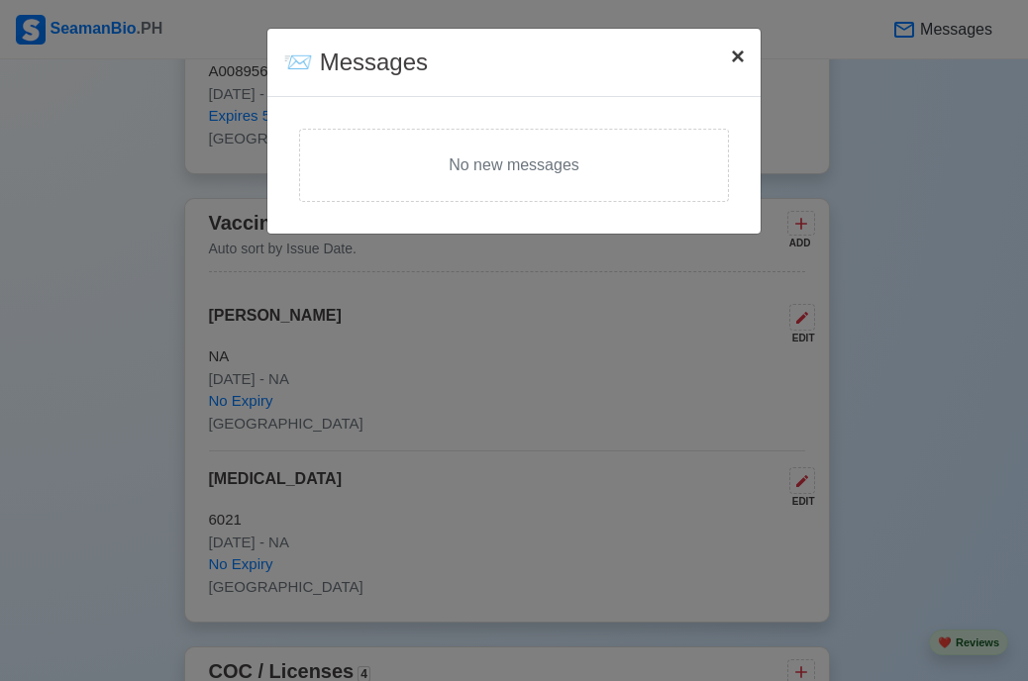
click at [743, 63] on span "×" at bounding box center [738, 56] width 14 height 27
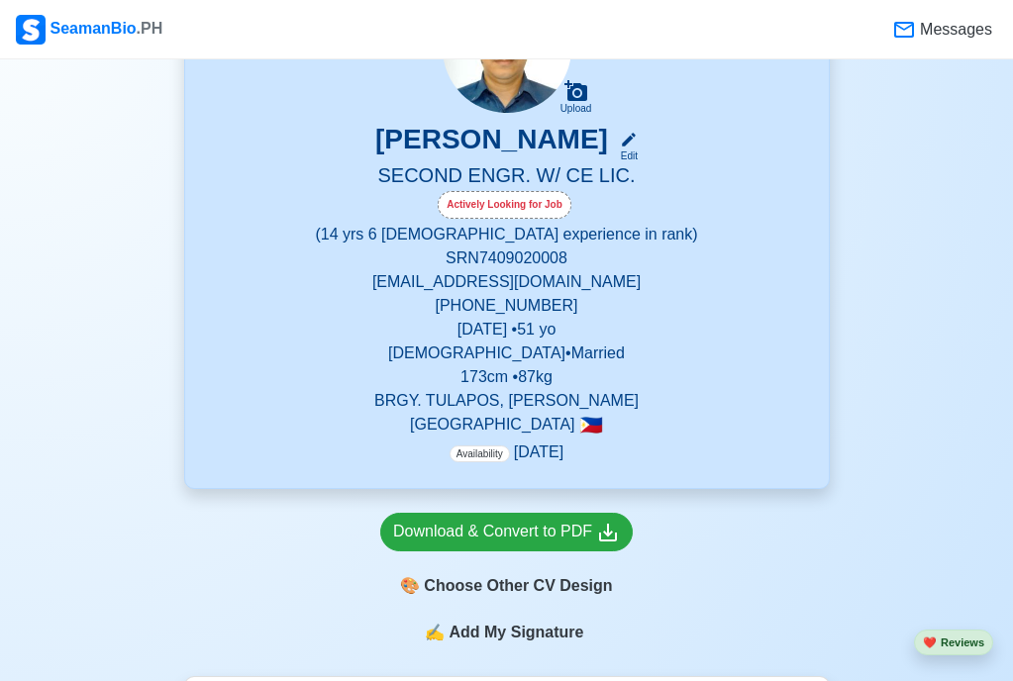
scroll to position [0, 0]
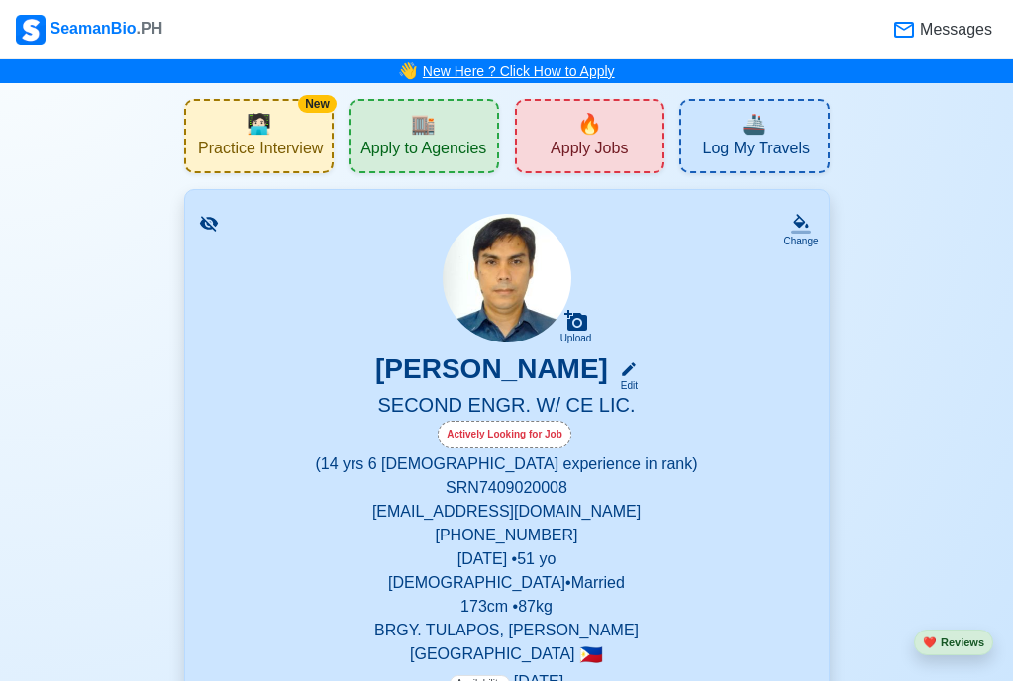
click at [546, 76] on link "New Here ? Click How to Apply" at bounding box center [519, 71] width 192 height 16
click at [398, 142] on span "Apply to Agencies" at bounding box center [424, 151] width 126 height 25
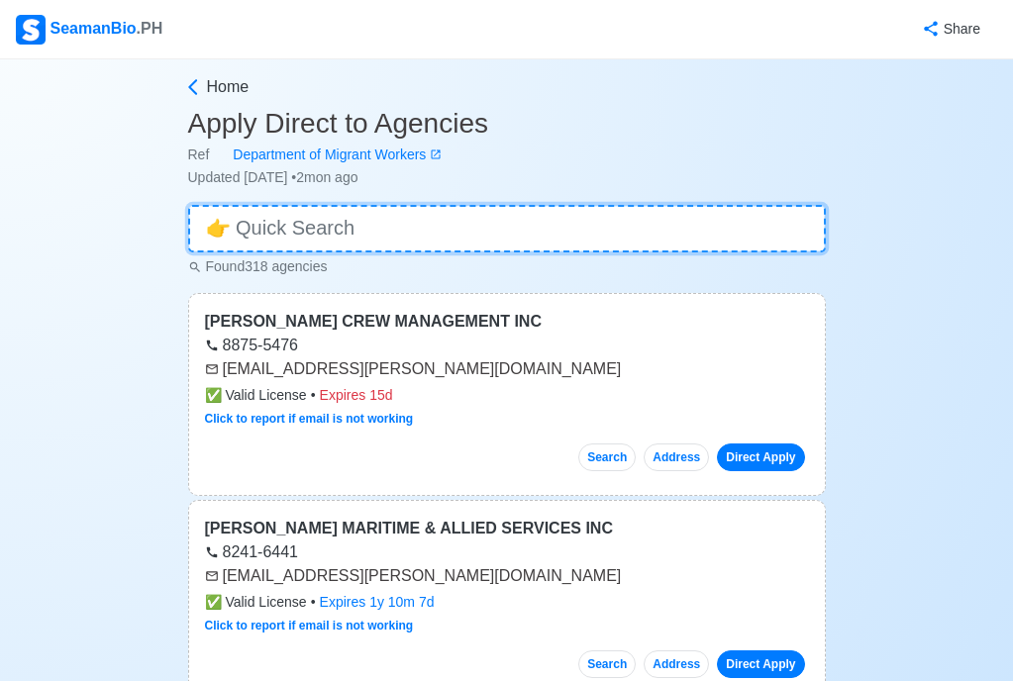
click at [417, 243] on input at bounding box center [507, 229] width 638 height 48
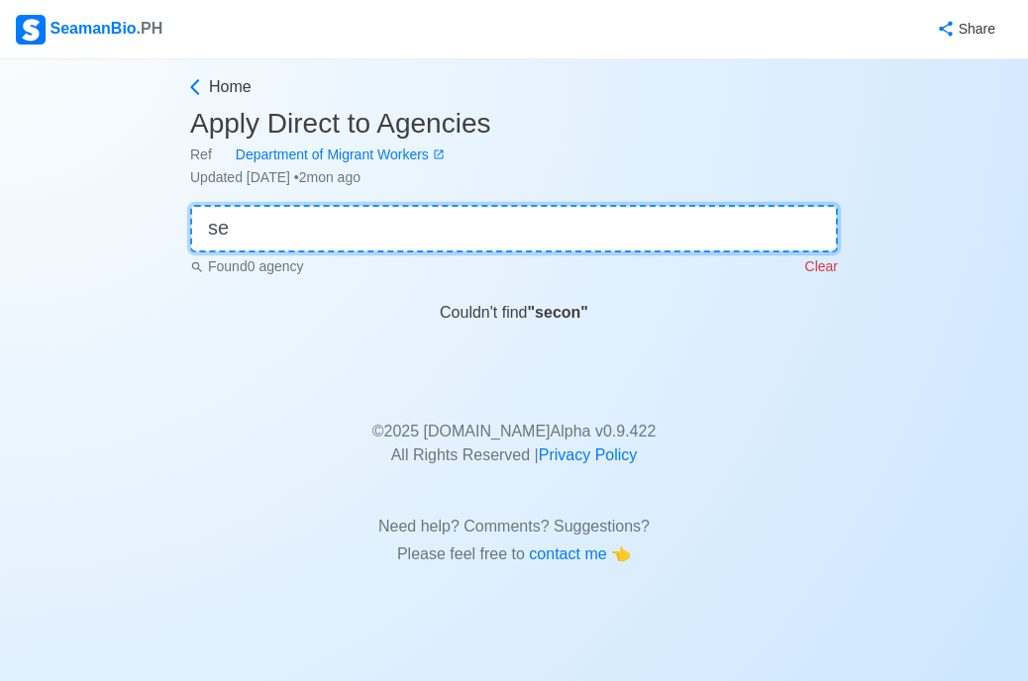
type input "s"
click at [455, 226] on input "bmc" at bounding box center [514, 229] width 648 height 48
type input "b"
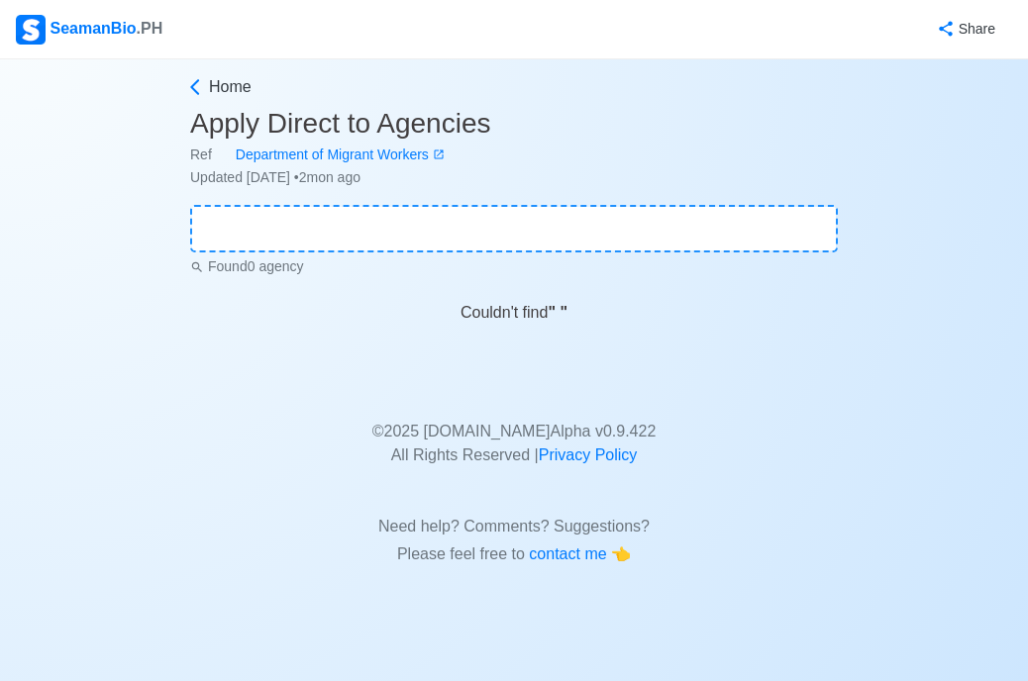
click at [929, 380] on div "Home Apply Direct to Agencies Ref Department of Migrant Workers Updated [DATE] …" at bounding box center [514, 314] width 1028 height 511
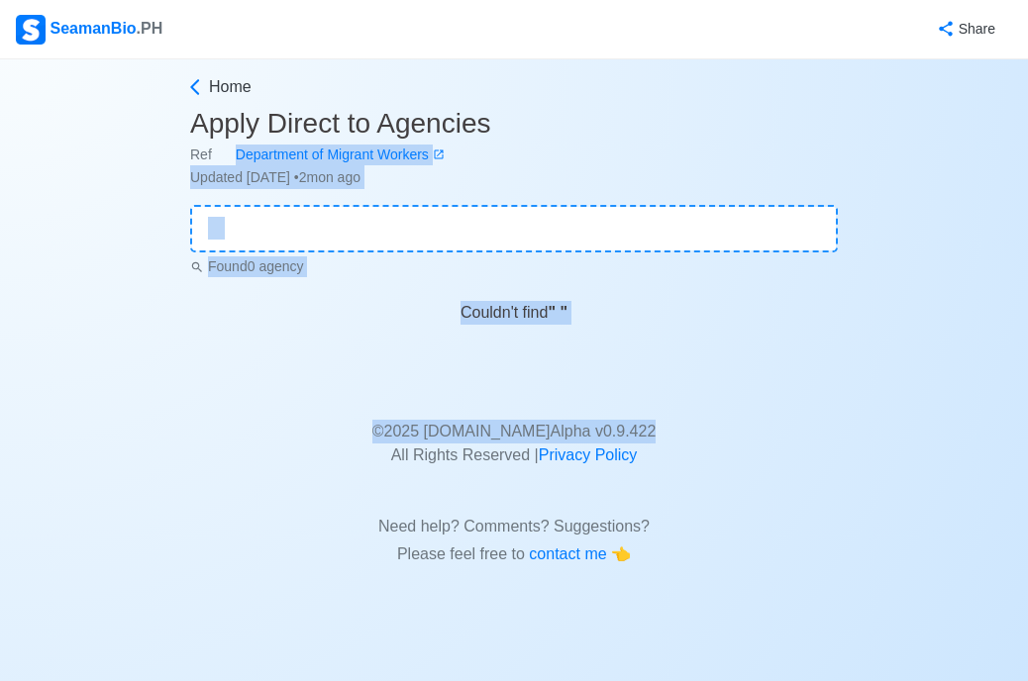
drag, startPoint x: 879, startPoint y: 379, endPoint x: 921, endPoint y: 201, distance: 183.3
click at [921, 201] on div "Home Apply Direct to Agencies Ref Department of Migrant Workers Updated [DATE] …" at bounding box center [514, 314] width 1028 height 511
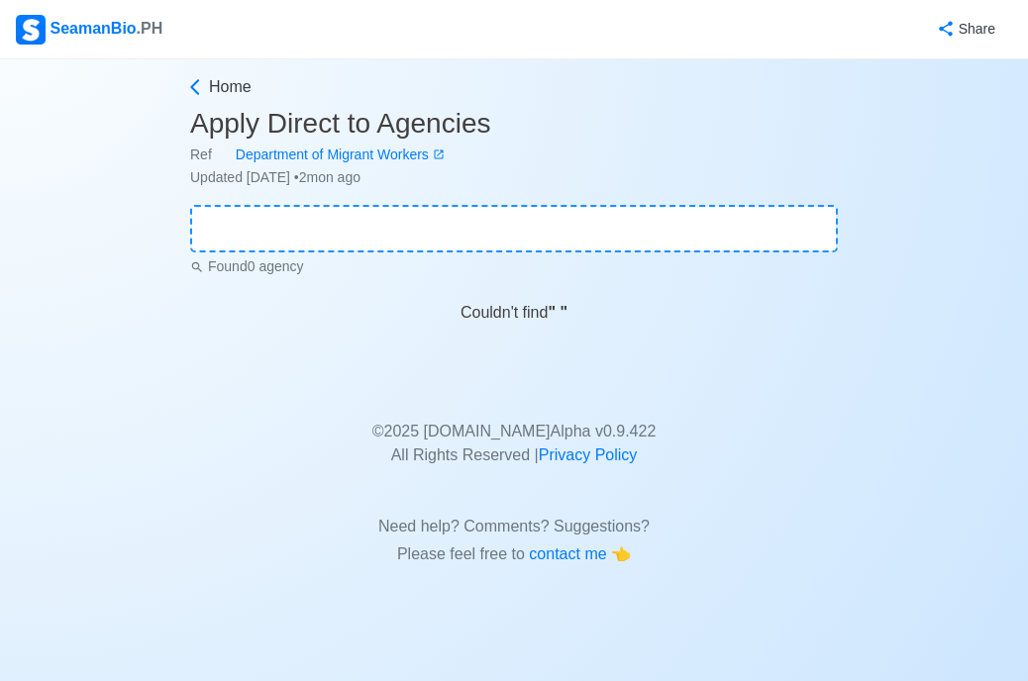
click at [921, 201] on div "Home Apply Direct to Agencies Ref Department of Migrant Workers Updated [DATE] …" at bounding box center [514, 314] width 1028 height 511
click at [197, 86] on icon at bounding box center [195, 87] width 20 height 20
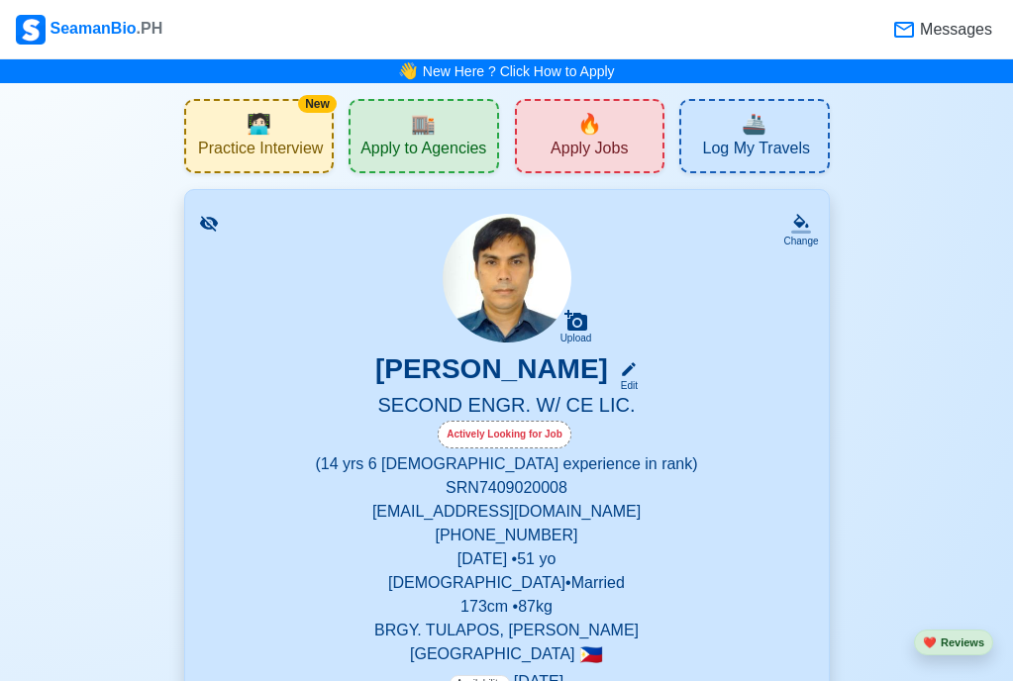
click at [570, 137] on div "🔥 Apply Jobs" at bounding box center [590, 136] width 151 height 74
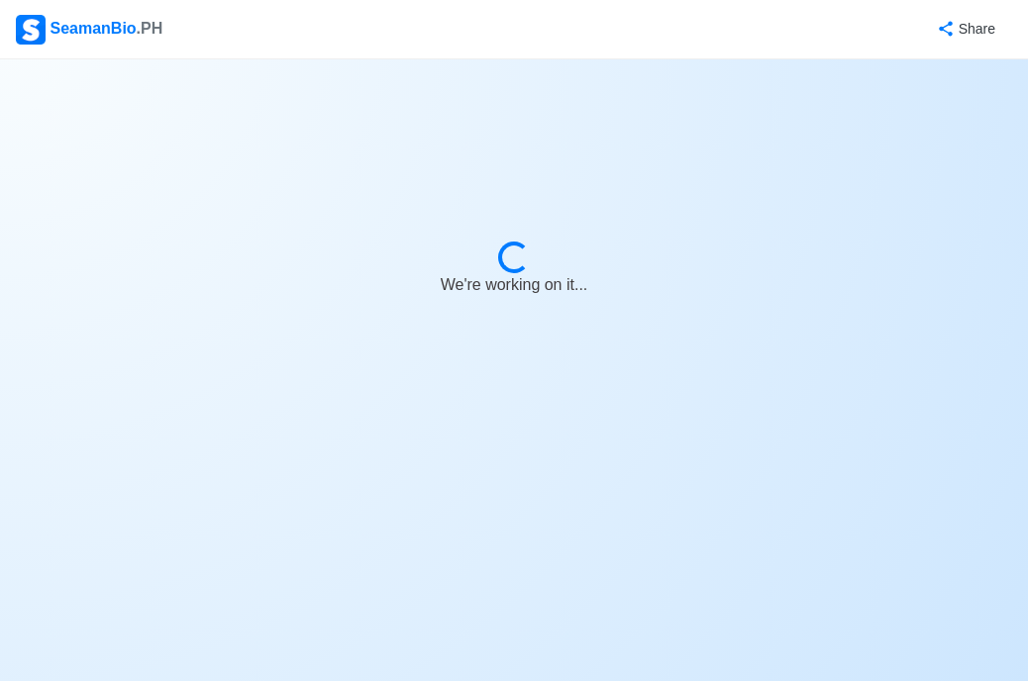
select select "2nd Engineer"
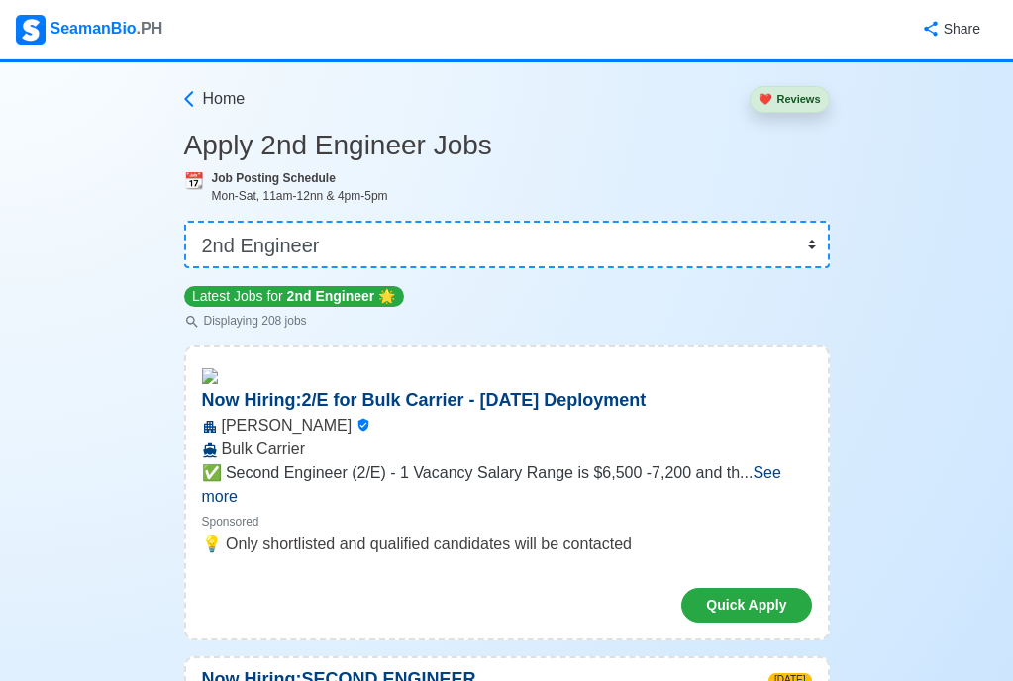
scroll to position [40, 0]
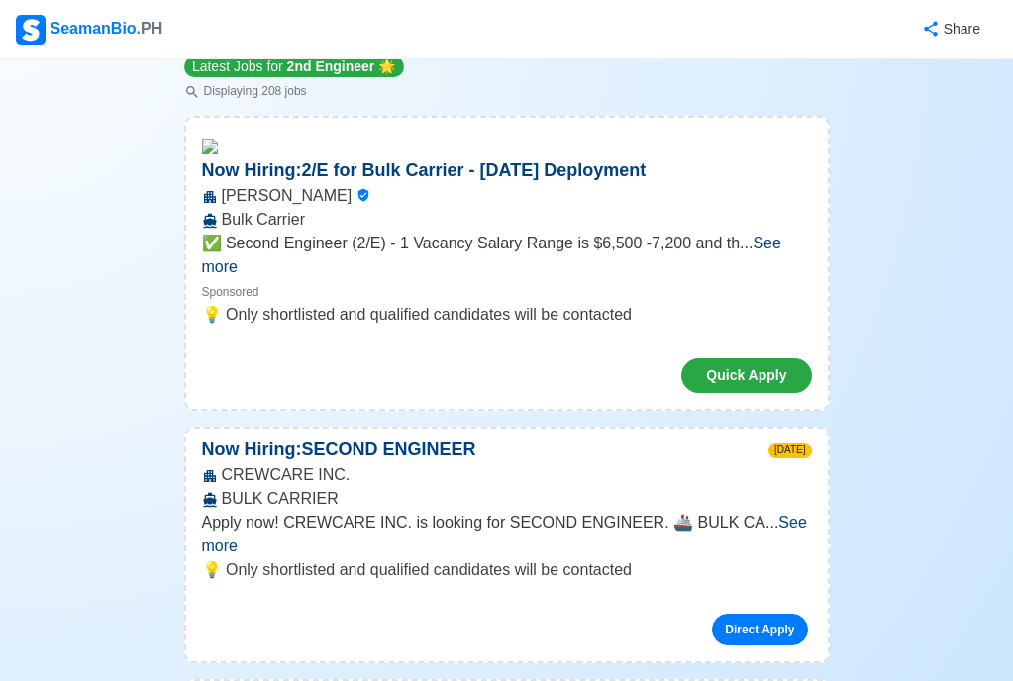
scroll to position [290, 0]
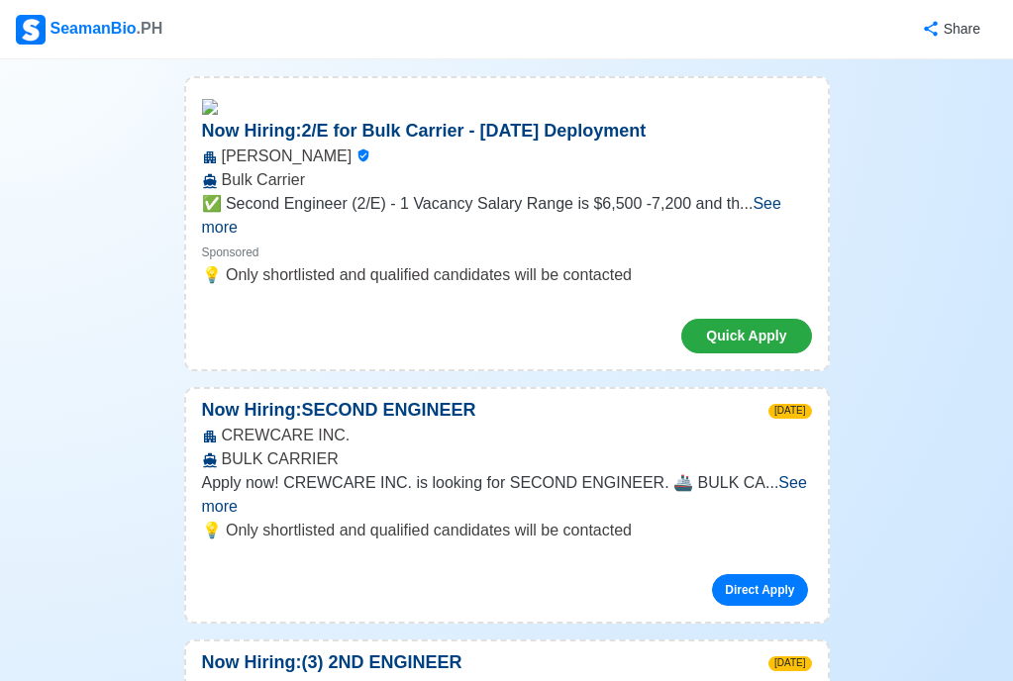
click at [782, 217] on span "See more" at bounding box center [491, 215] width 579 height 41
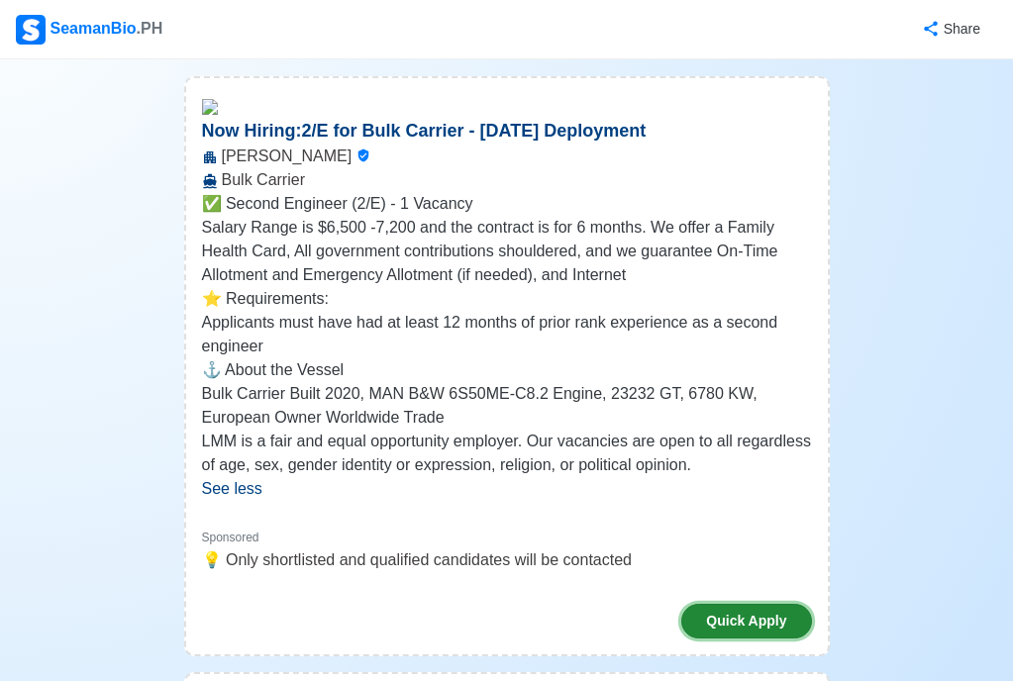
click at [738, 614] on button "Quick Apply" at bounding box center [746, 621] width 130 height 35
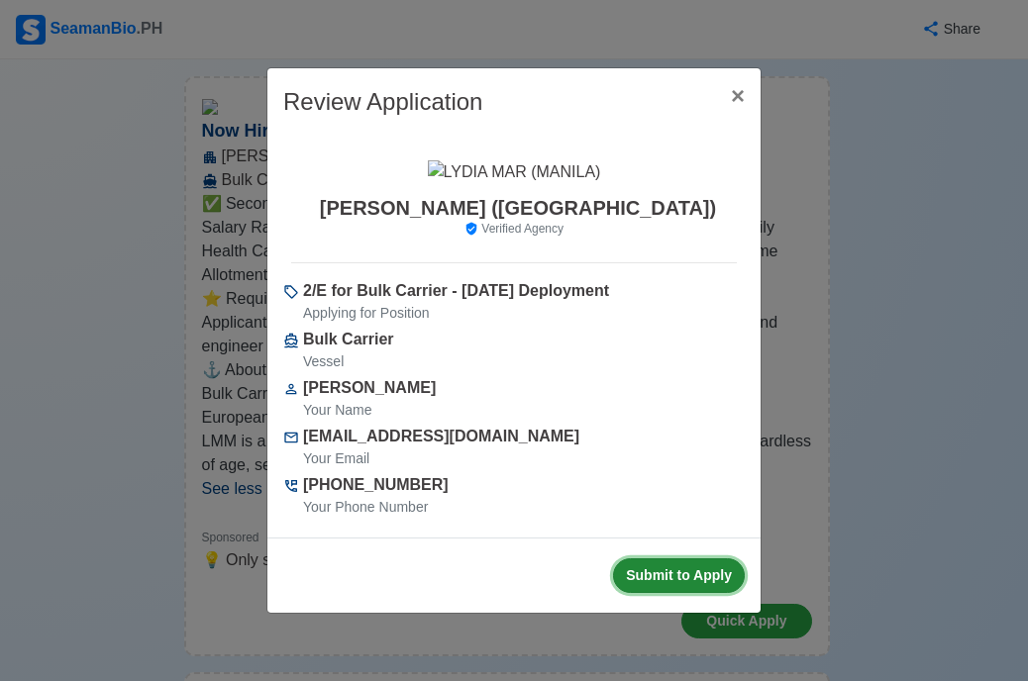
click at [653, 579] on button "Submit to Apply" at bounding box center [679, 576] width 132 height 35
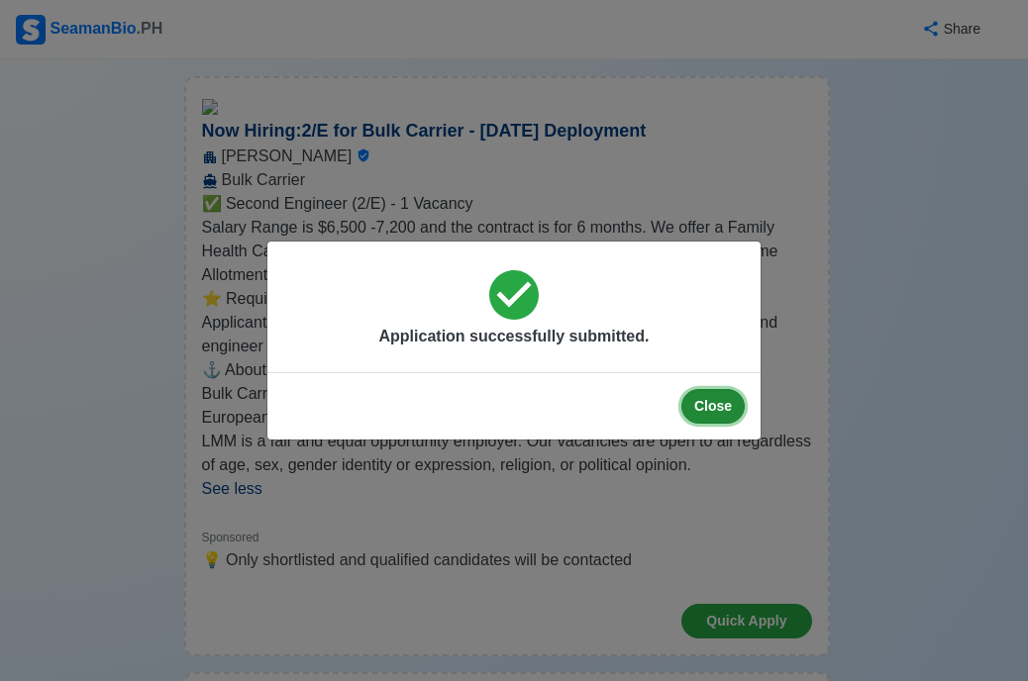
click at [715, 412] on button "Close" at bounding box center [712, 406] width 63 height 35
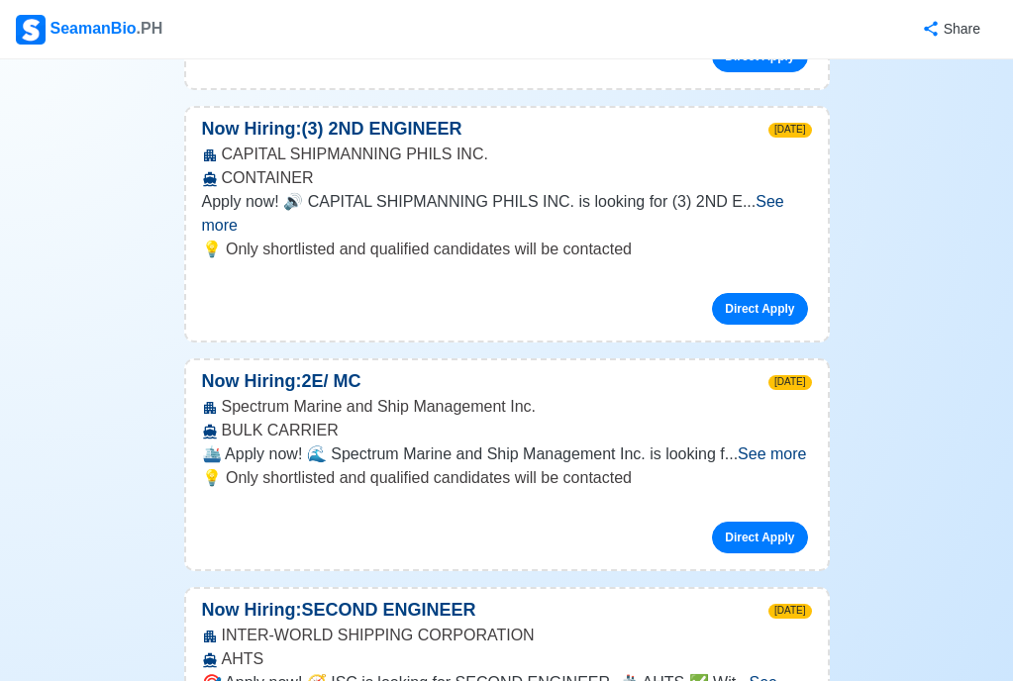
scroll to position [1149, 0]
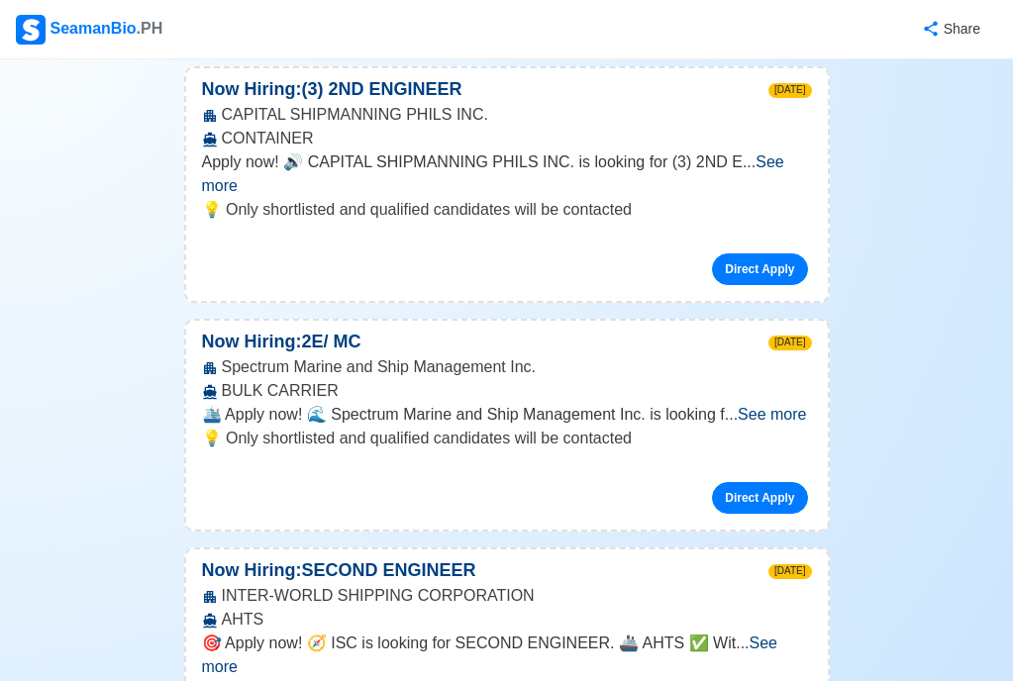
click at [786, 406] on span "See more" at bounding box center [772, 414] width 68 height 17
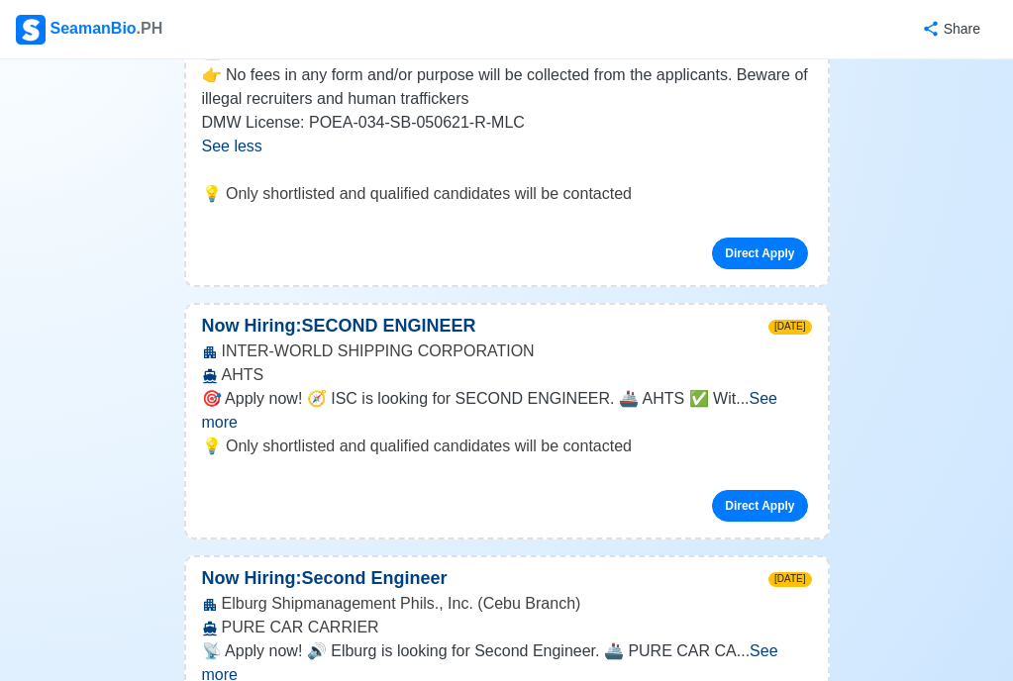
scroll to position [1585, 0]
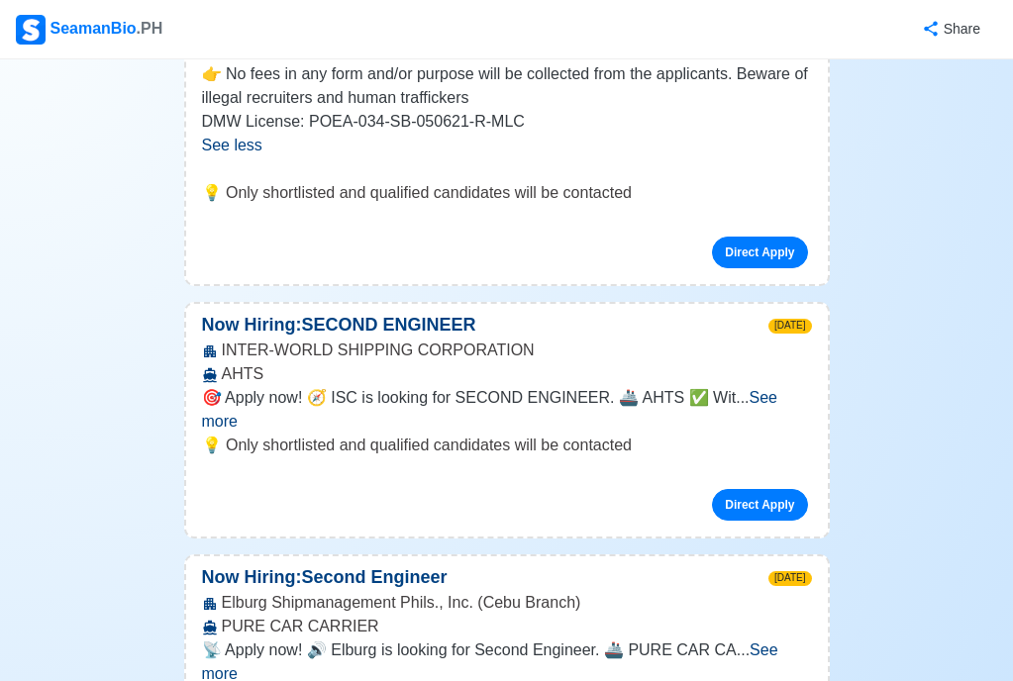
click at [764, 389] on span "See more" at bounding box center [490, 409] width 576 height 41
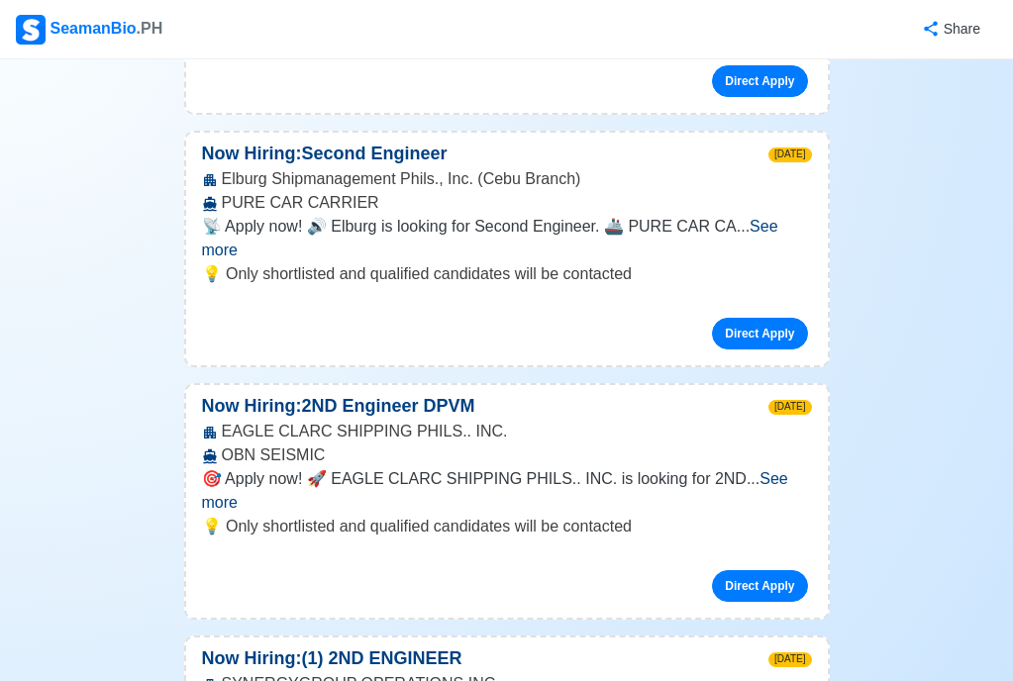
scroll to position [2165, 0]
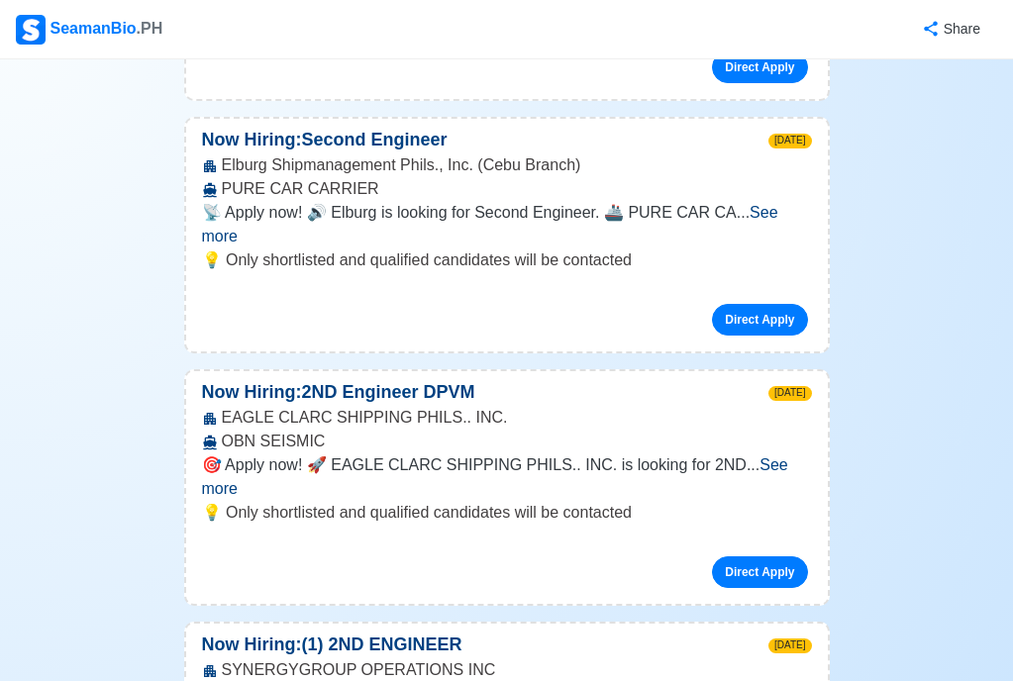
click at [779, 457] on span "See more" at bounding box center [495, 477] width 586 height 41
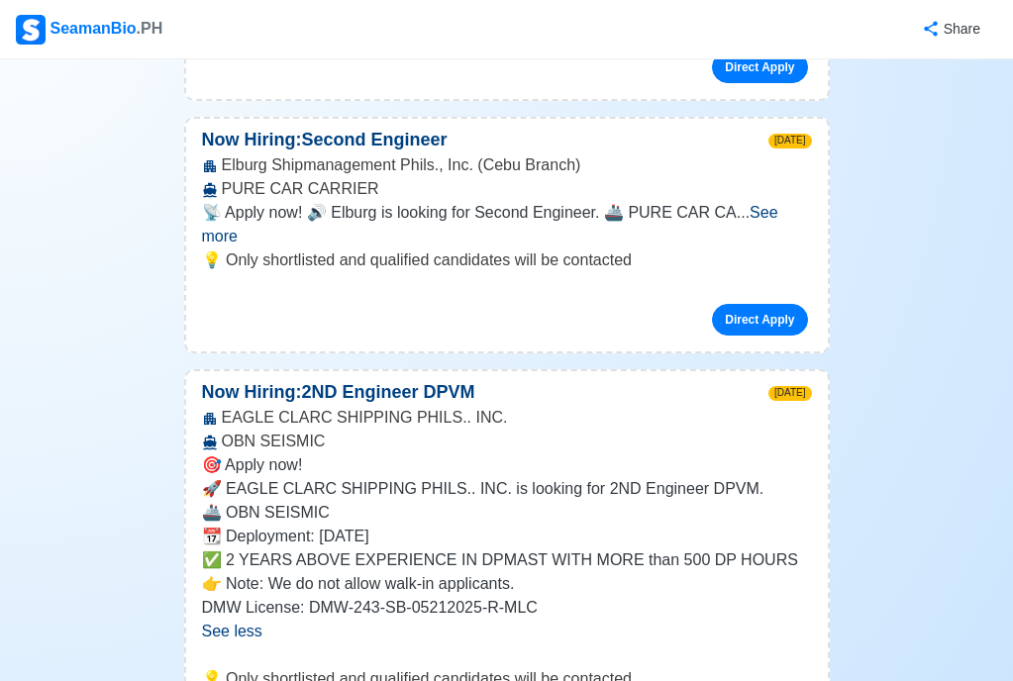
click at [779, 454] on p "🎯 Apply now!" at bounding box center [507, 466] width 610 height 24
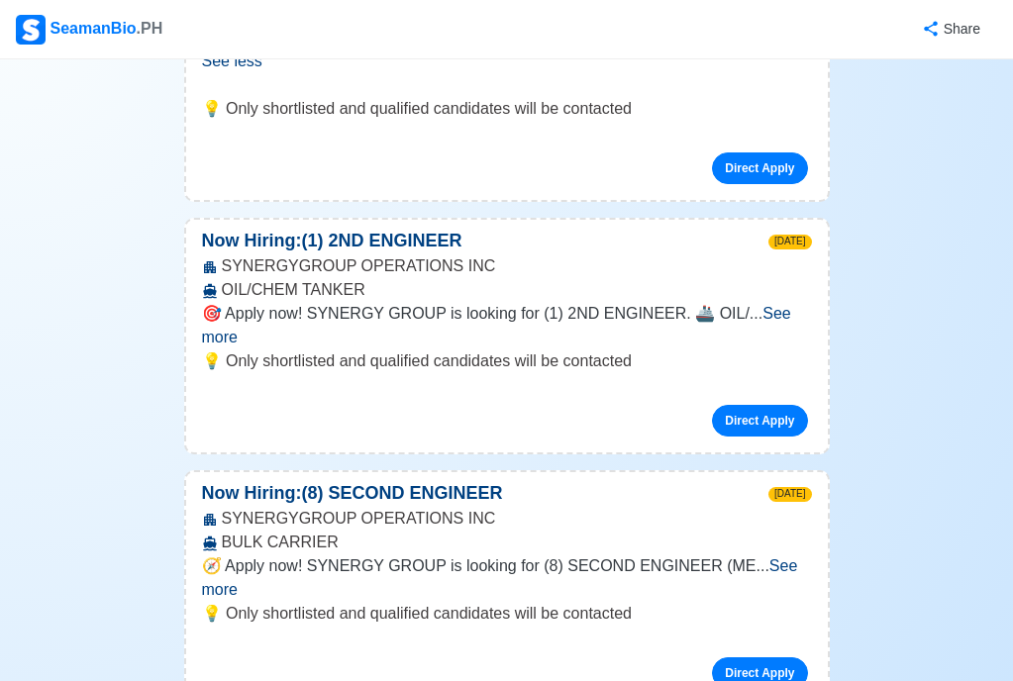
scroll to position [2760, 0]
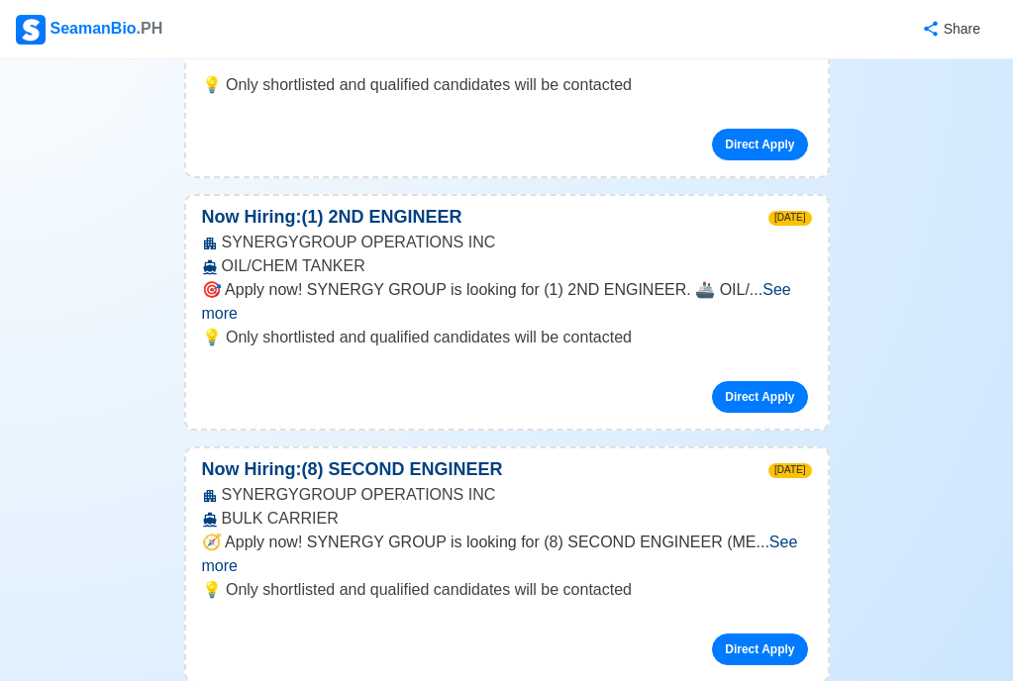
click at [770, 534] on span "See more" at bounding box center [500, 554] width 596 height 41
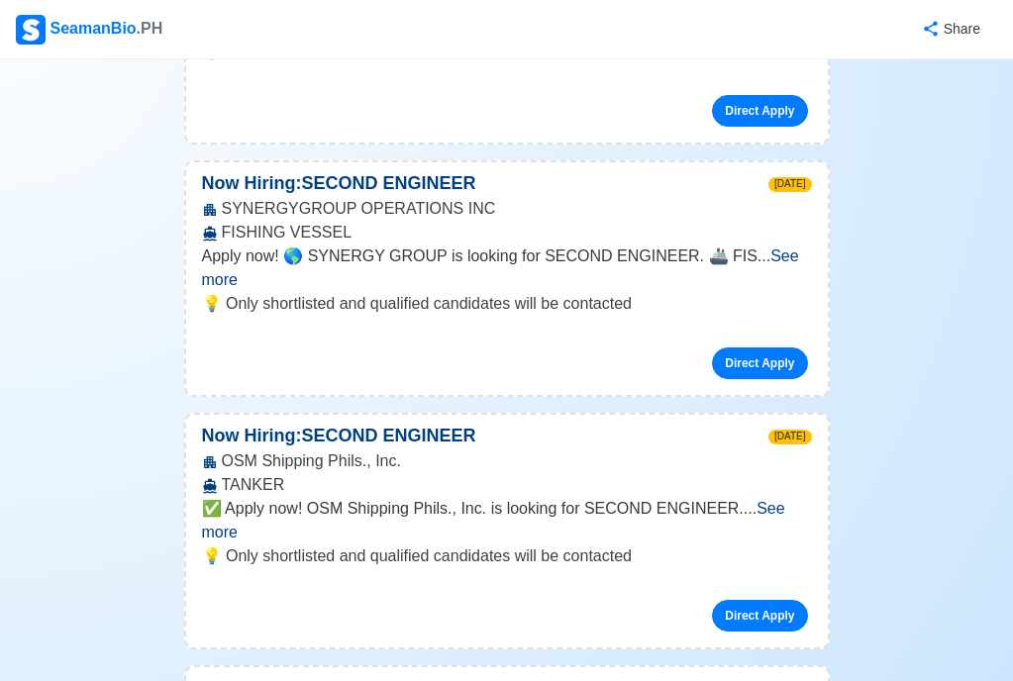
scroll to position [3453, 0]
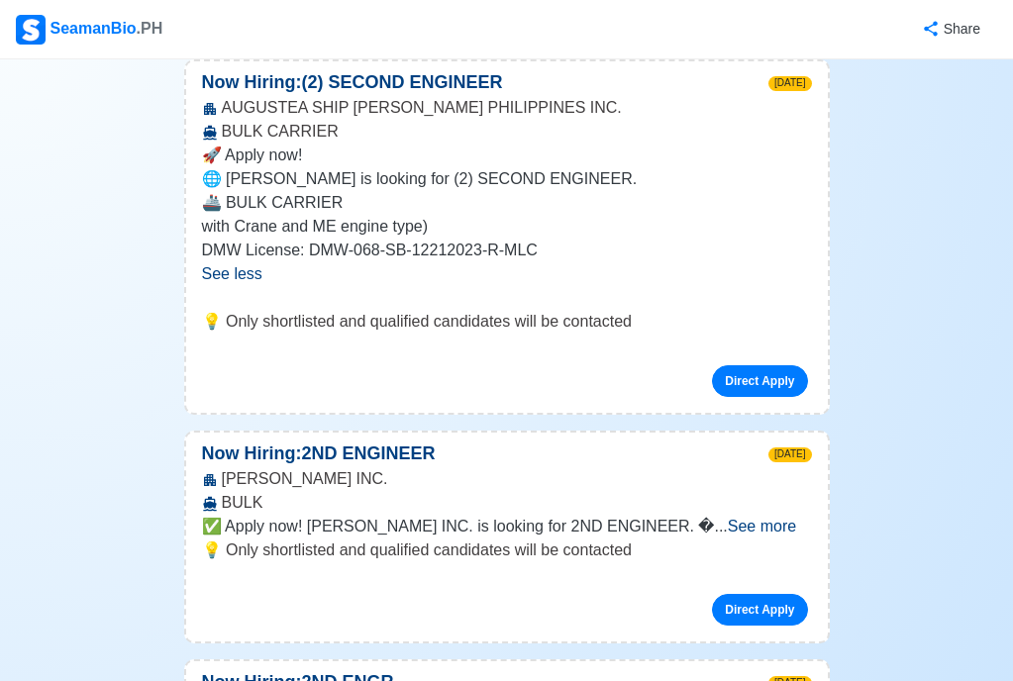
scroll to position [4047, 0]
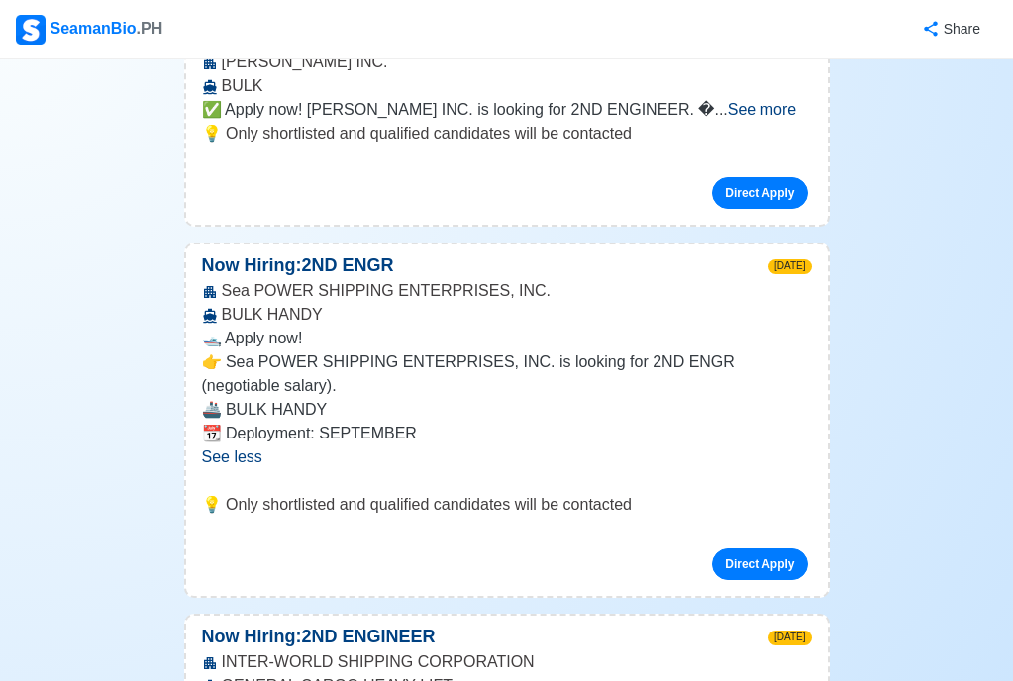
scroll to position [4443, 0]
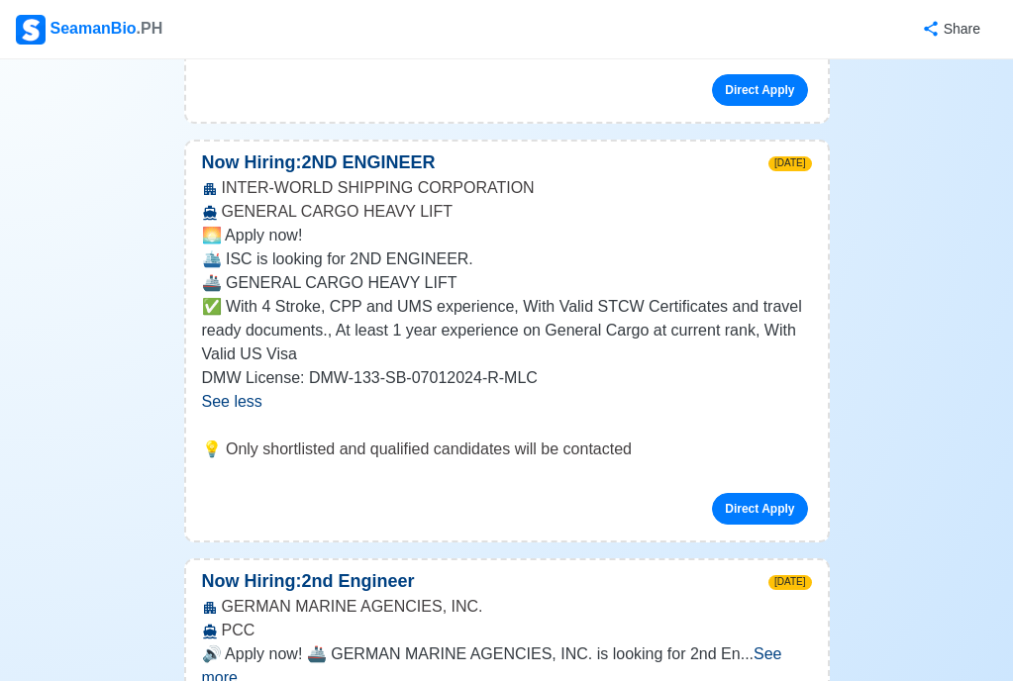
scroll to position [4939, 0]
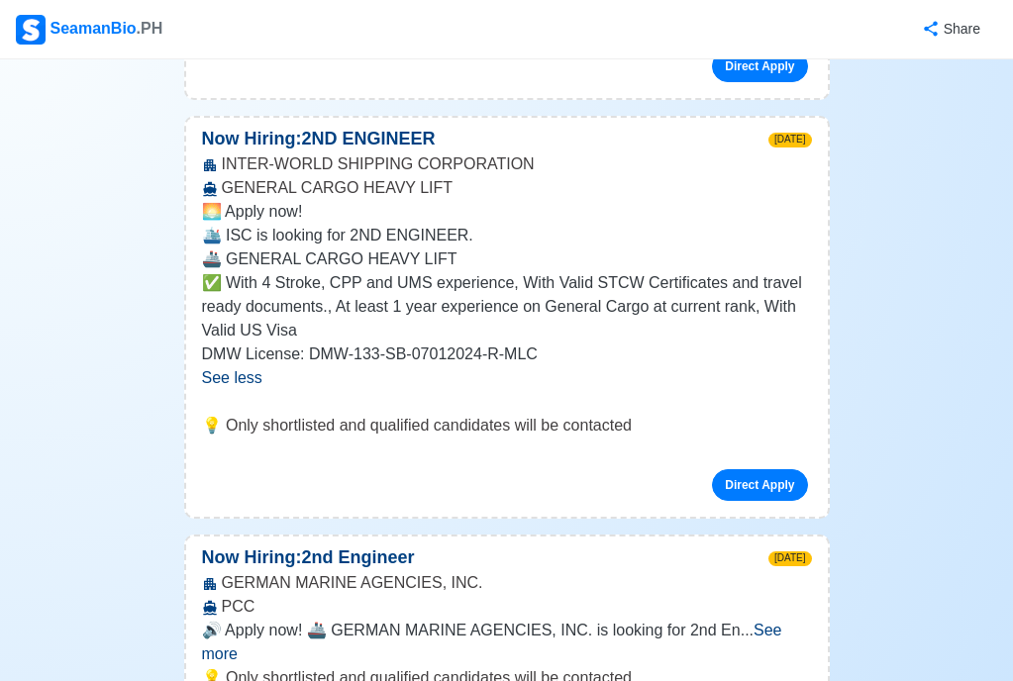
click at [779, 622] on span "See more" at bounding box center [492, 642] width 580 height 41
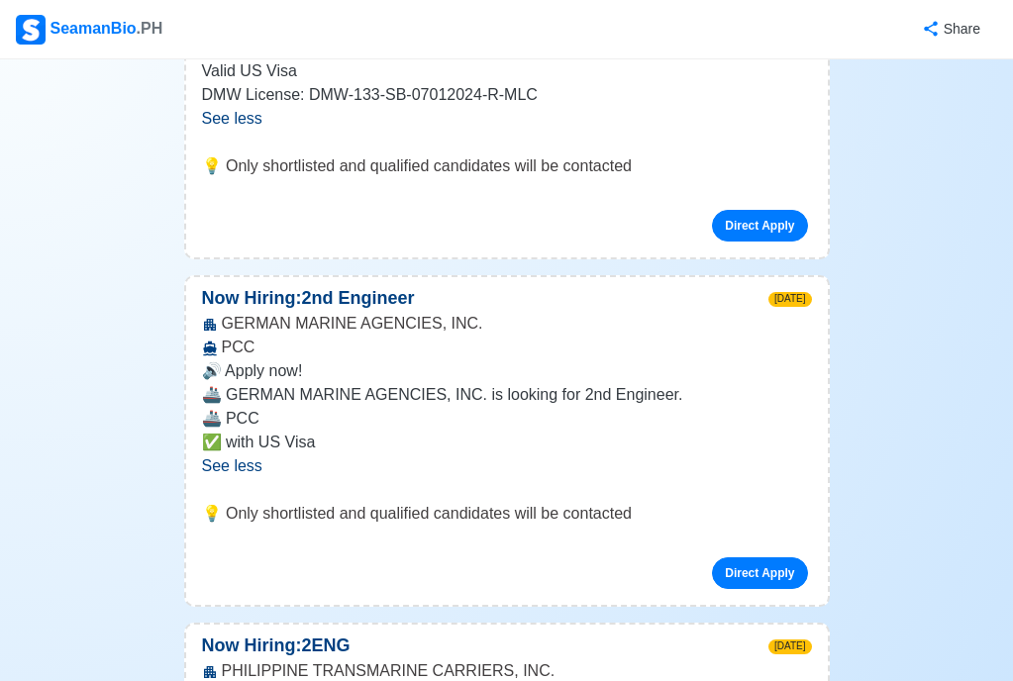
scroll to position [5236, 0]
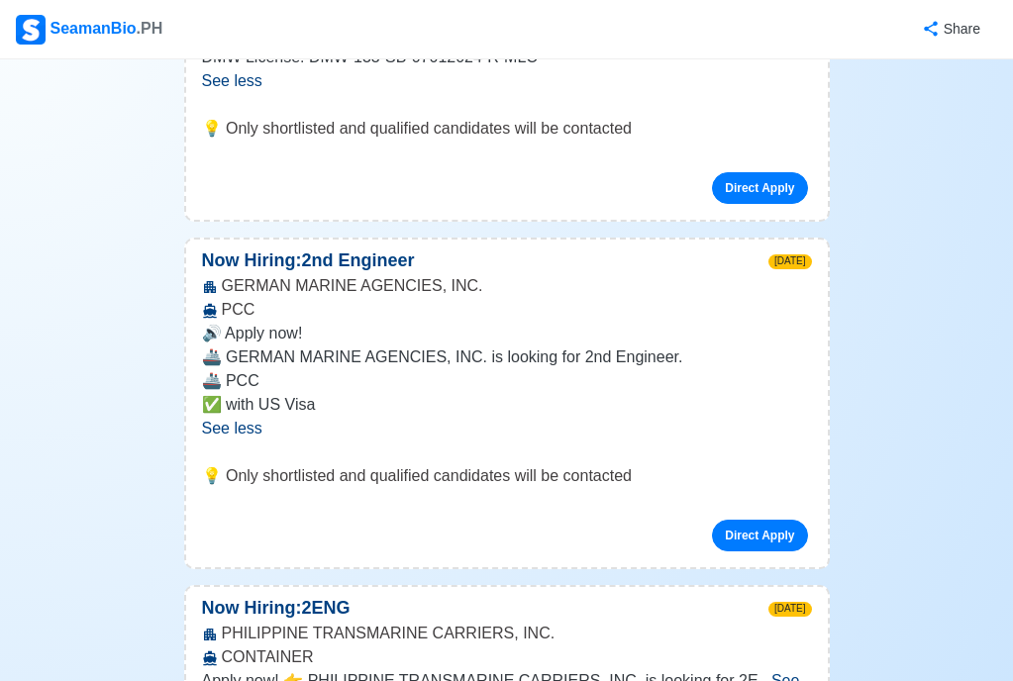
click at [777, 673] on span "See more" at bounding box center [501, 693] width 598 height 41
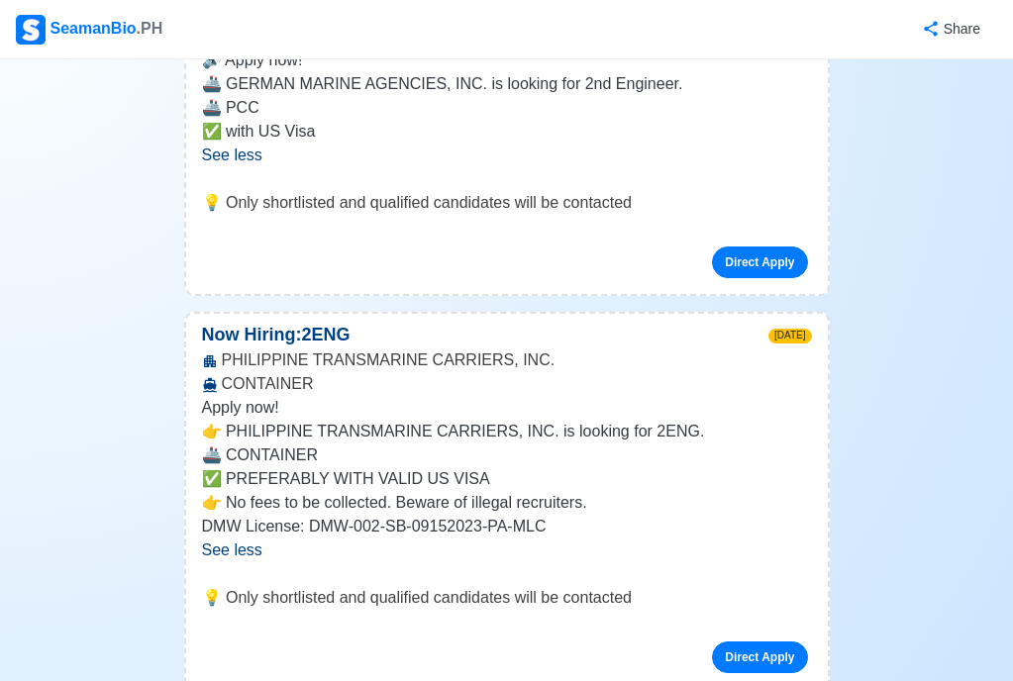
scroll to position [5632, 0]
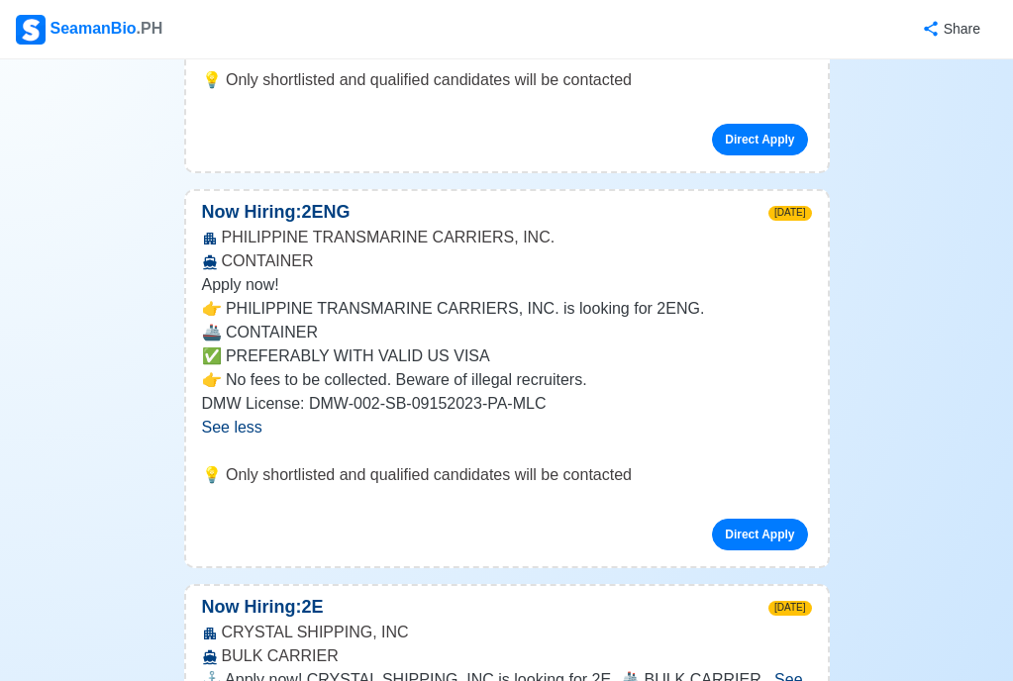
click at [784, 672] on span "See more" at bounding box center [502, 692] width 601 height 41
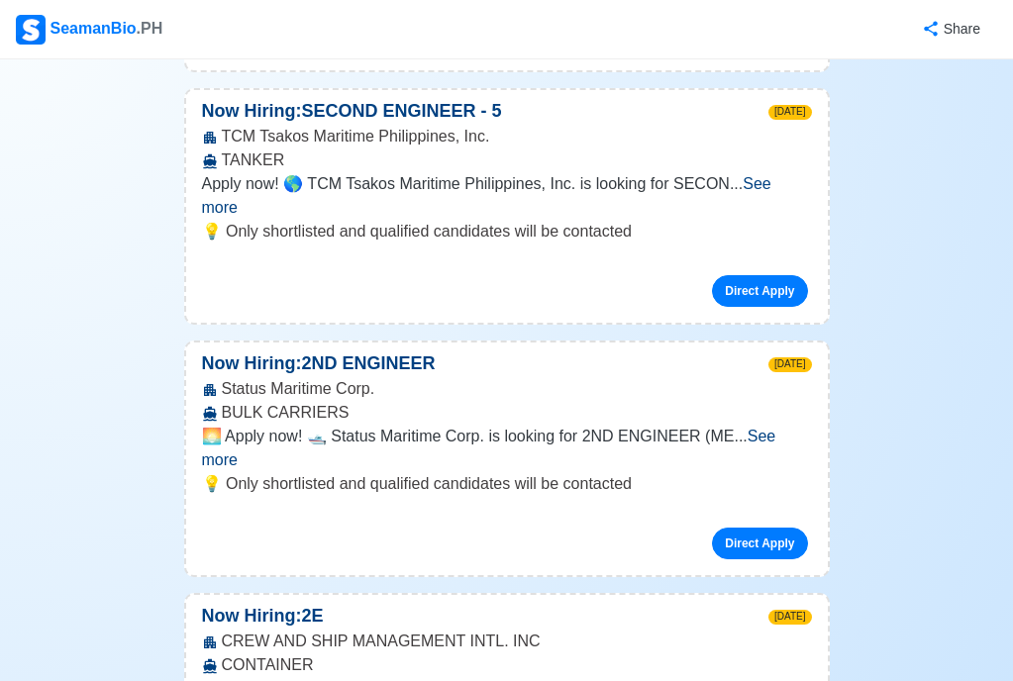
scroll to position [6523, 0]
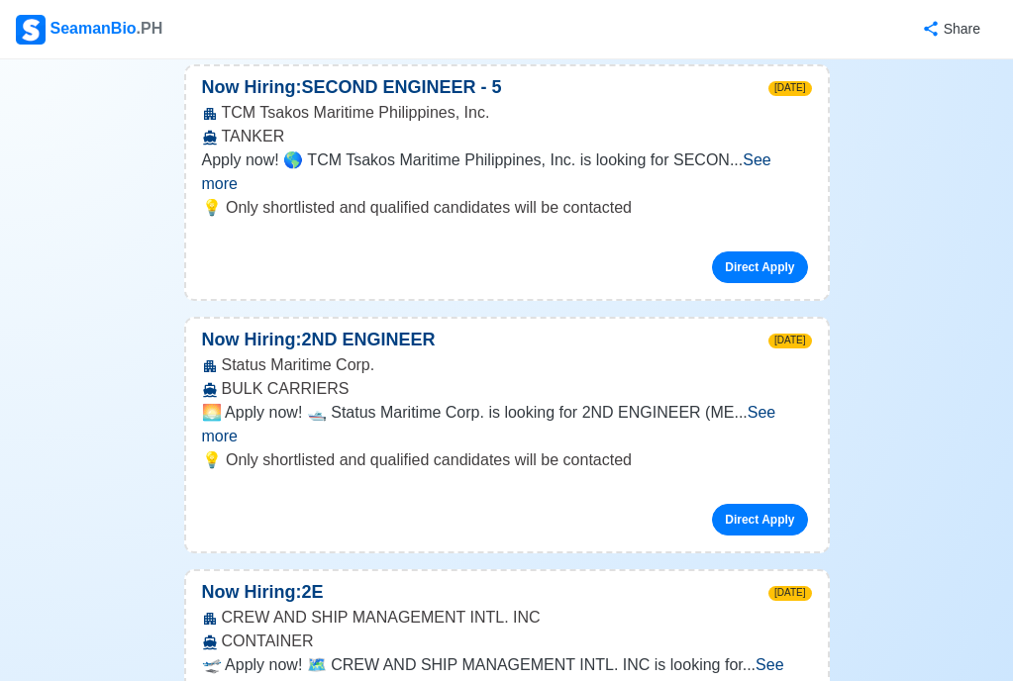
click at [755, 657] on span "See more" at bounding box center [493, 677] width 582 height 41
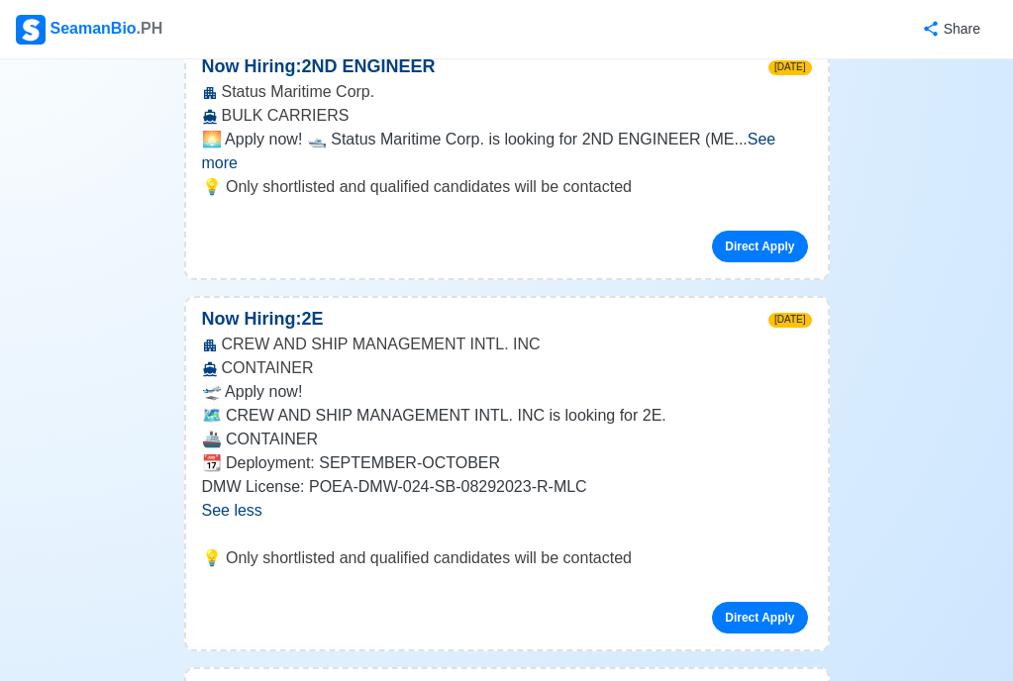
scroll to position [6821, 0]
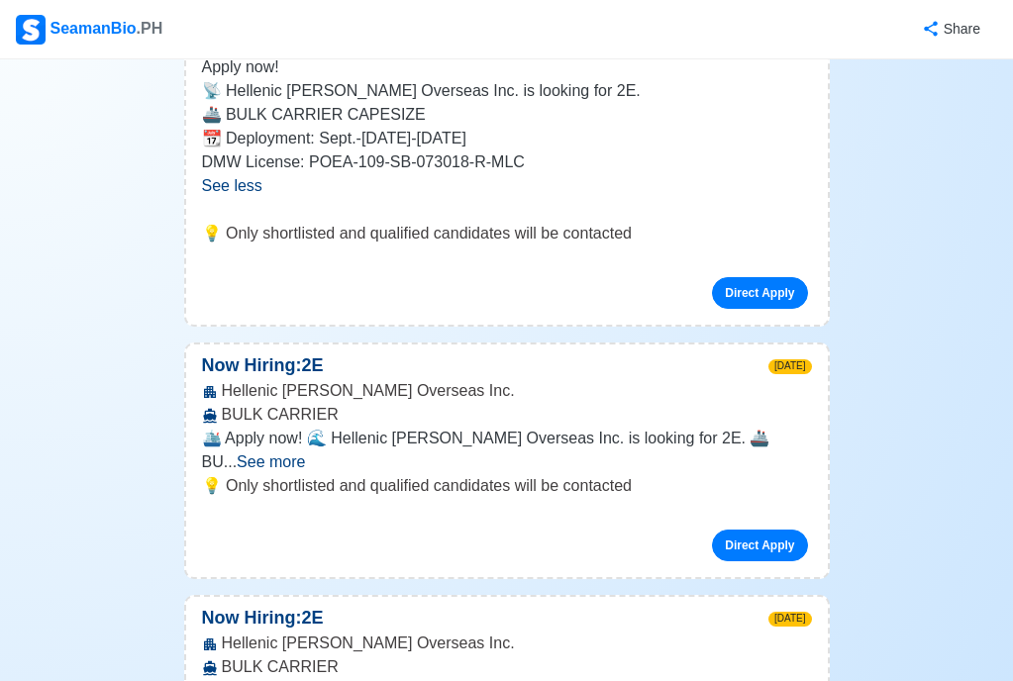
scroll to position [7613, 0]
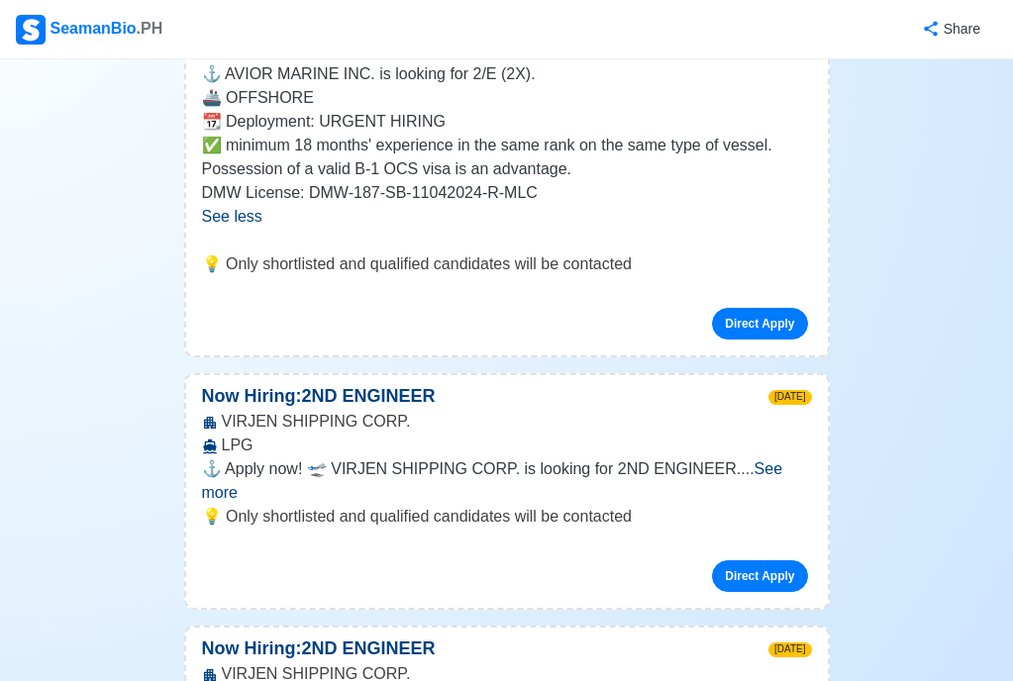
scroll to position [8405, 0]
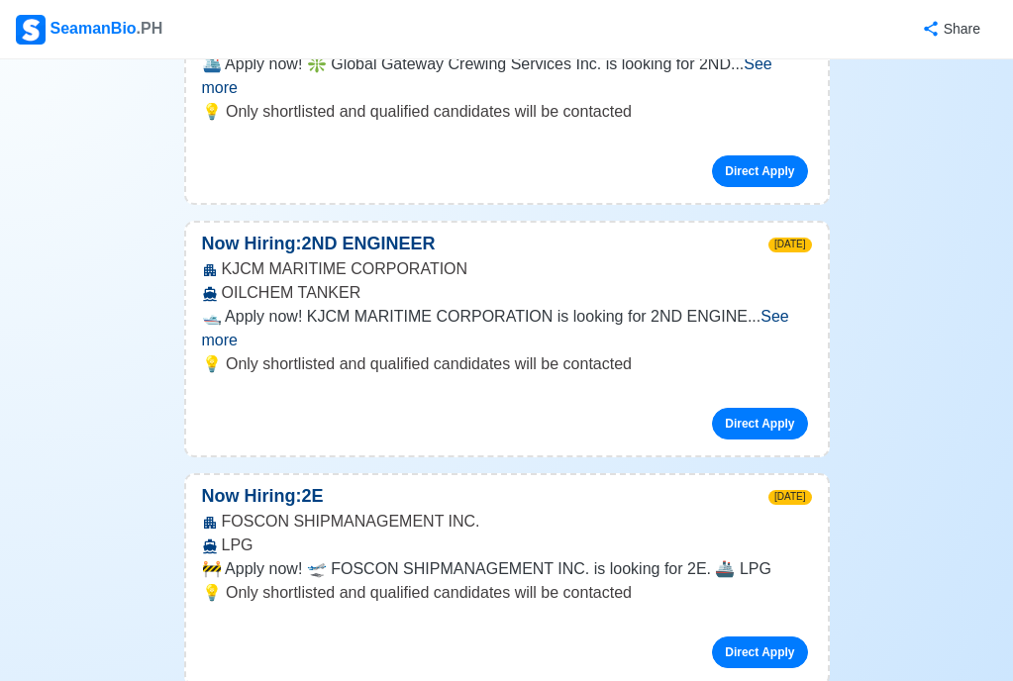
scroll to position [9990, 0]
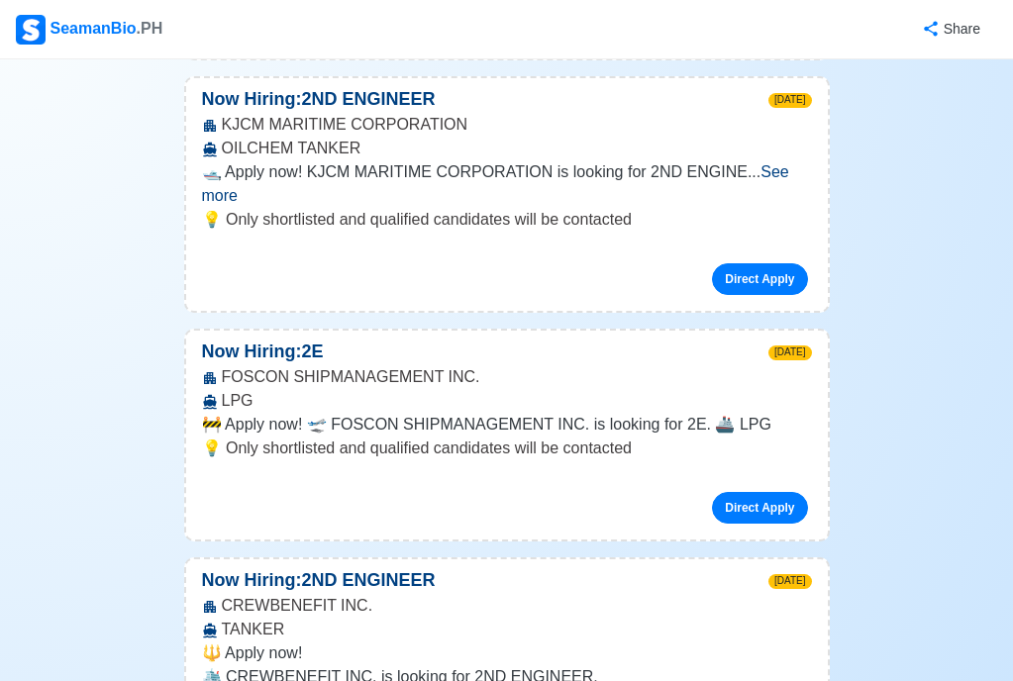
scroll to position [10188, 0]
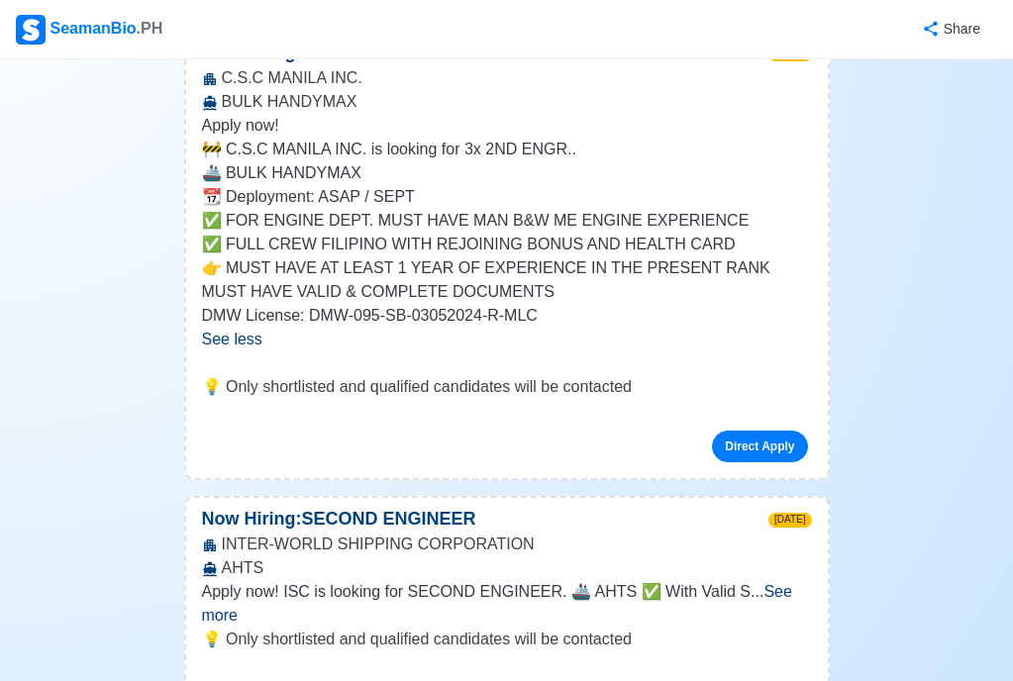
scroll to position [10981, 0]
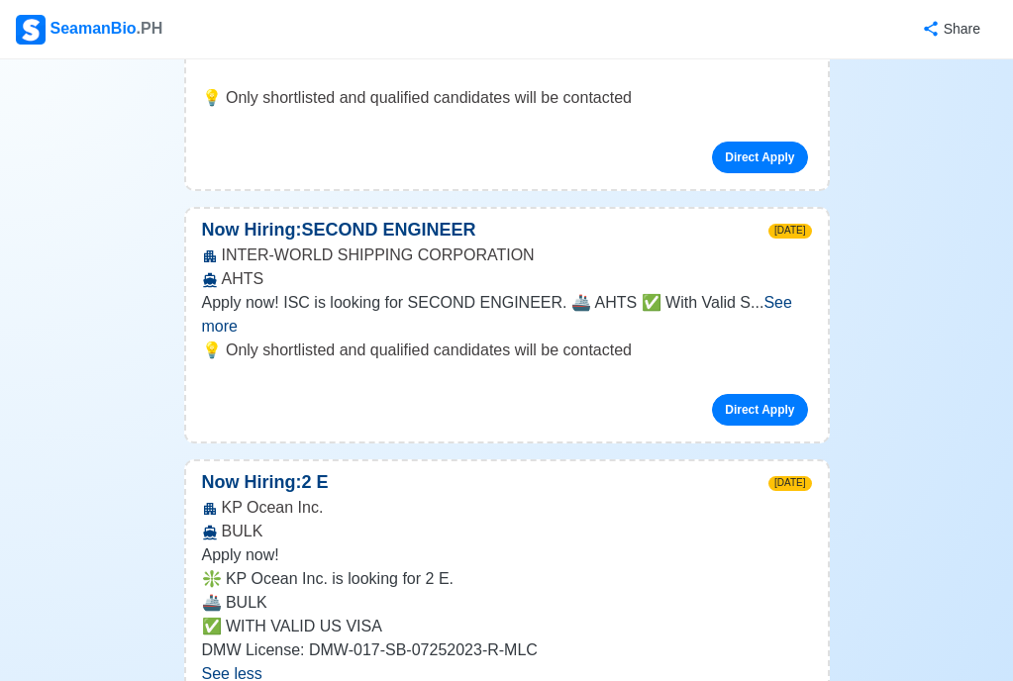
scroll to position [11278, 0]
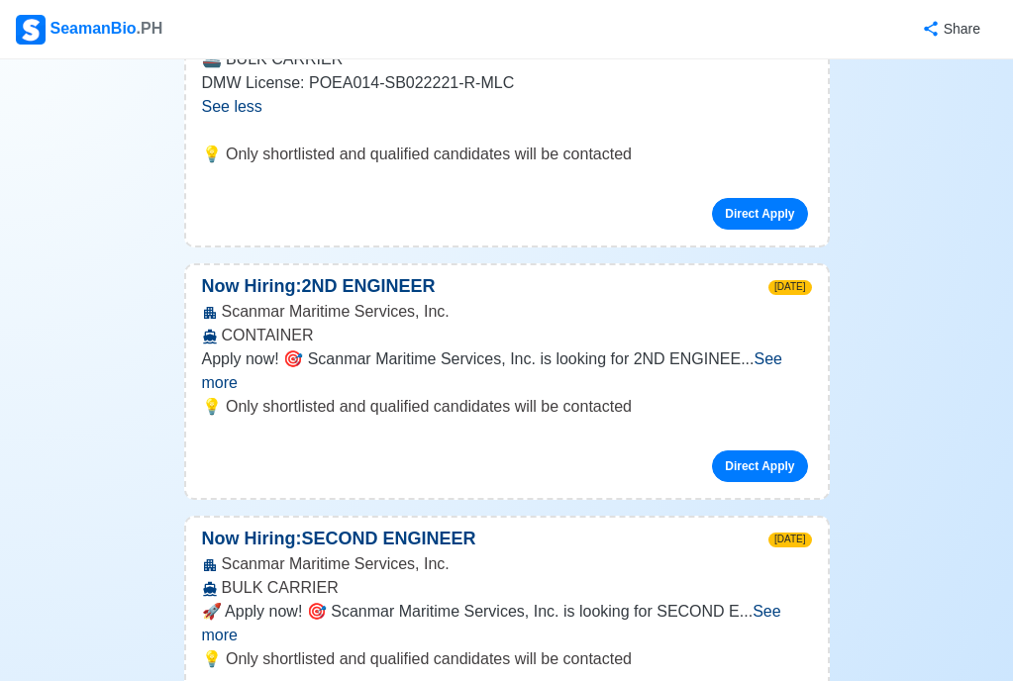
scroll to position [12169, 0]
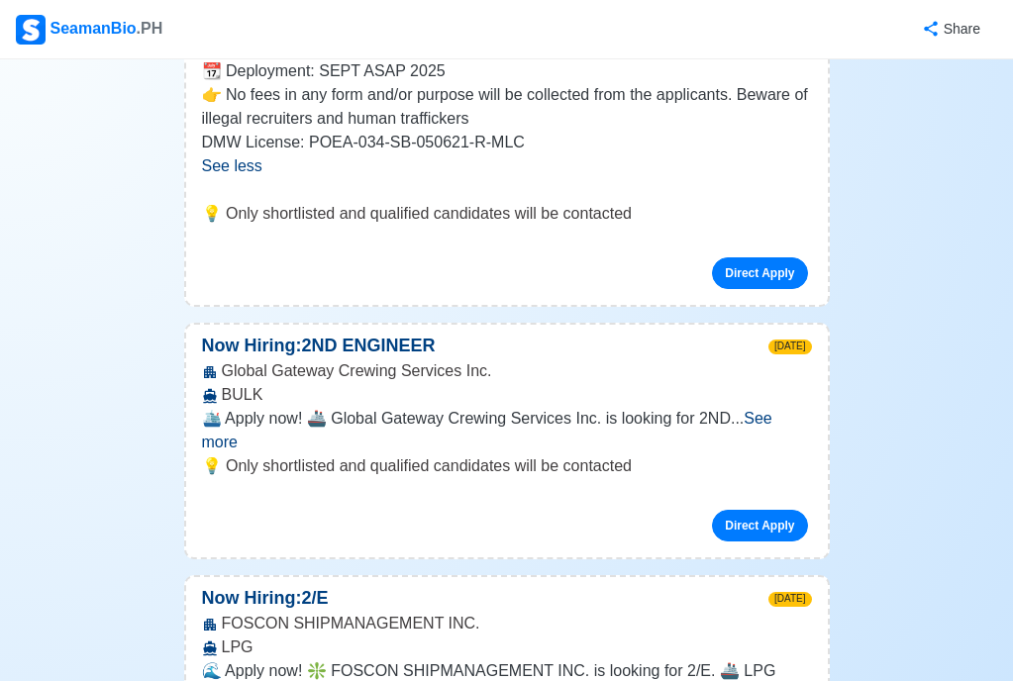
scroll to position [13061, 0]
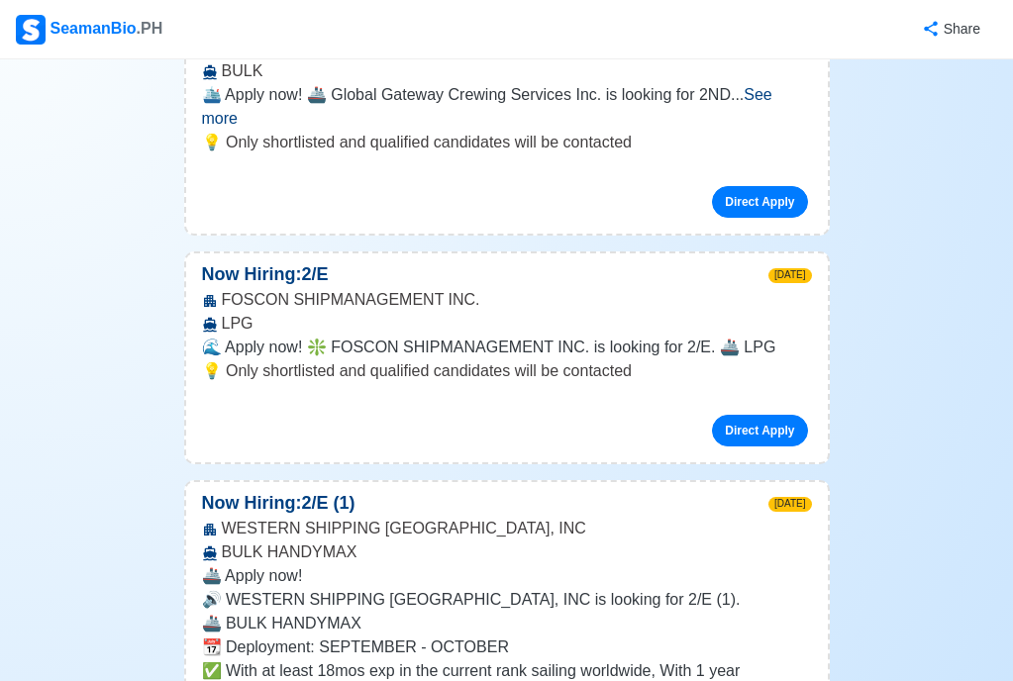
scroll to position [13457, 0]
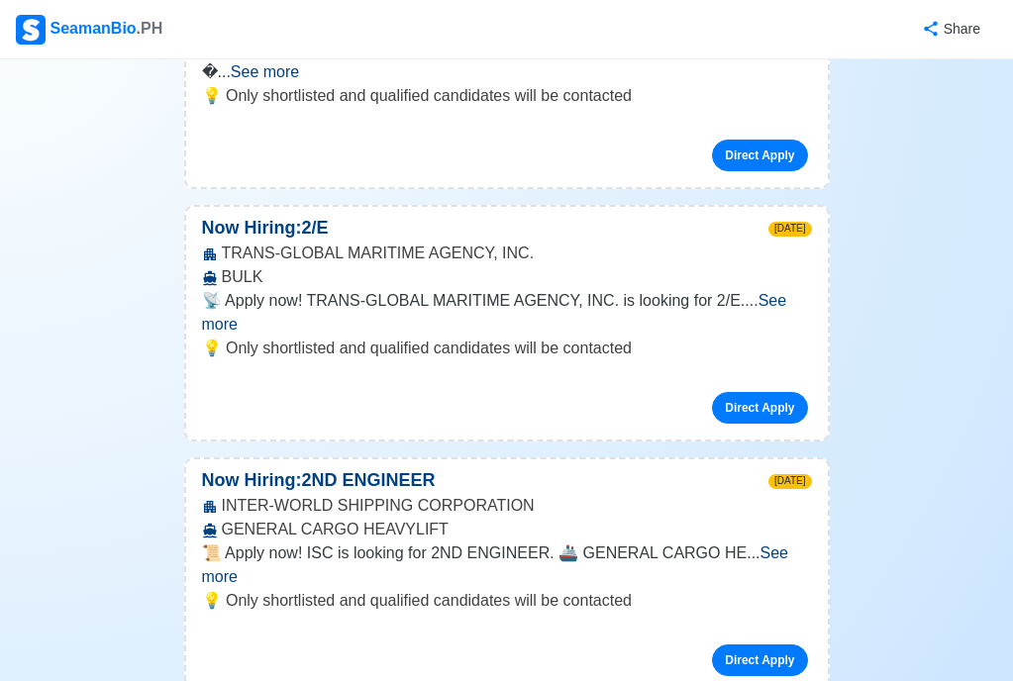
scroll to position [14447, 0]
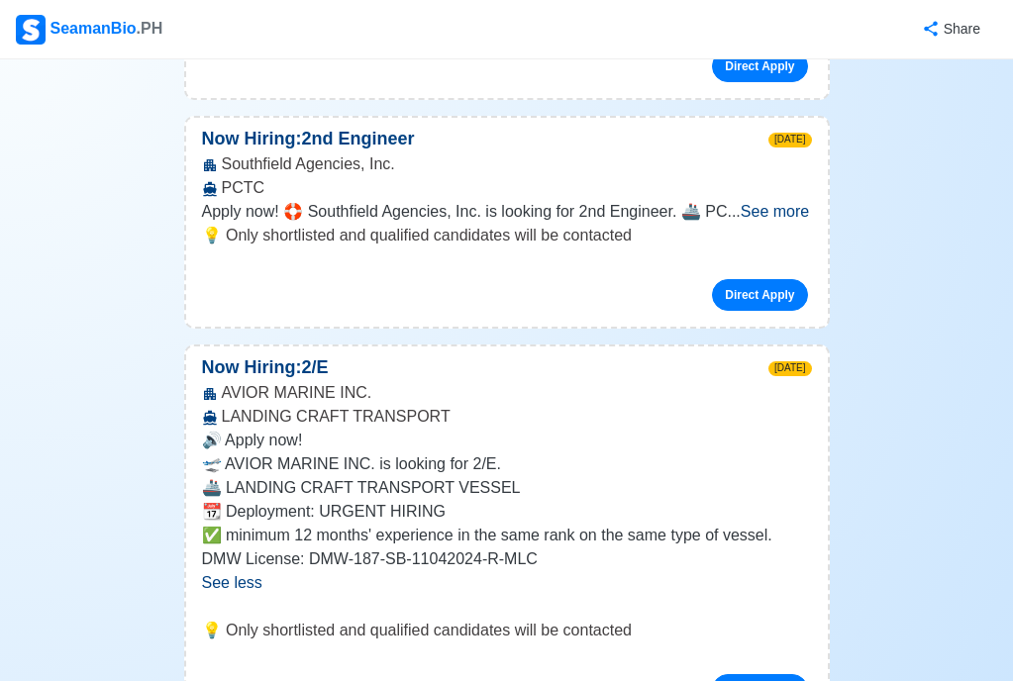
scroll to position [15042, 0]
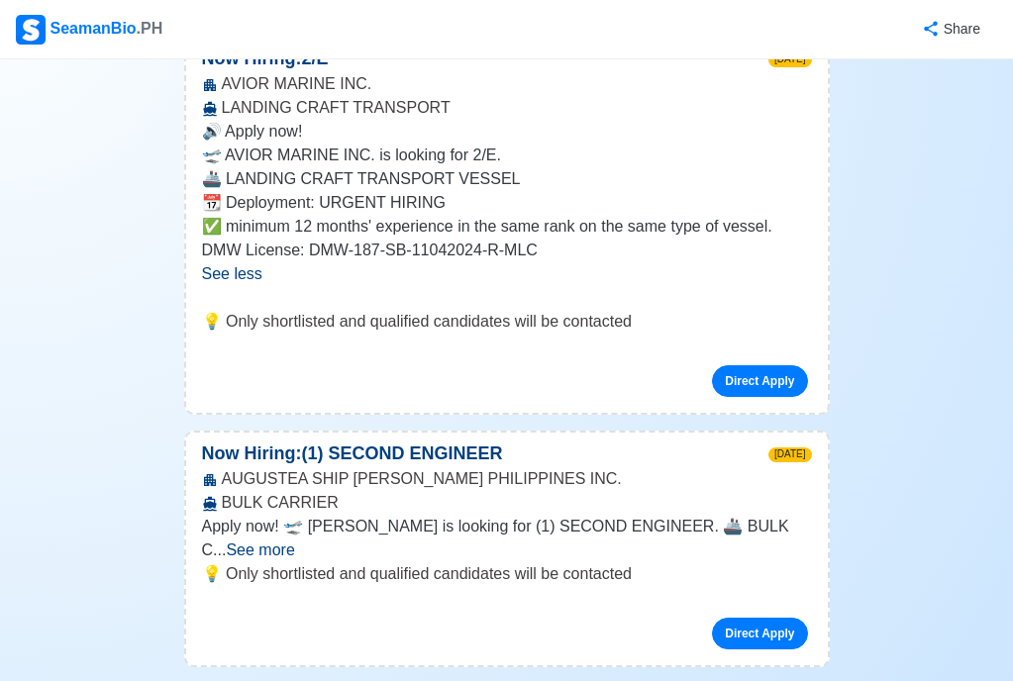
scroll to position [15438, 0]
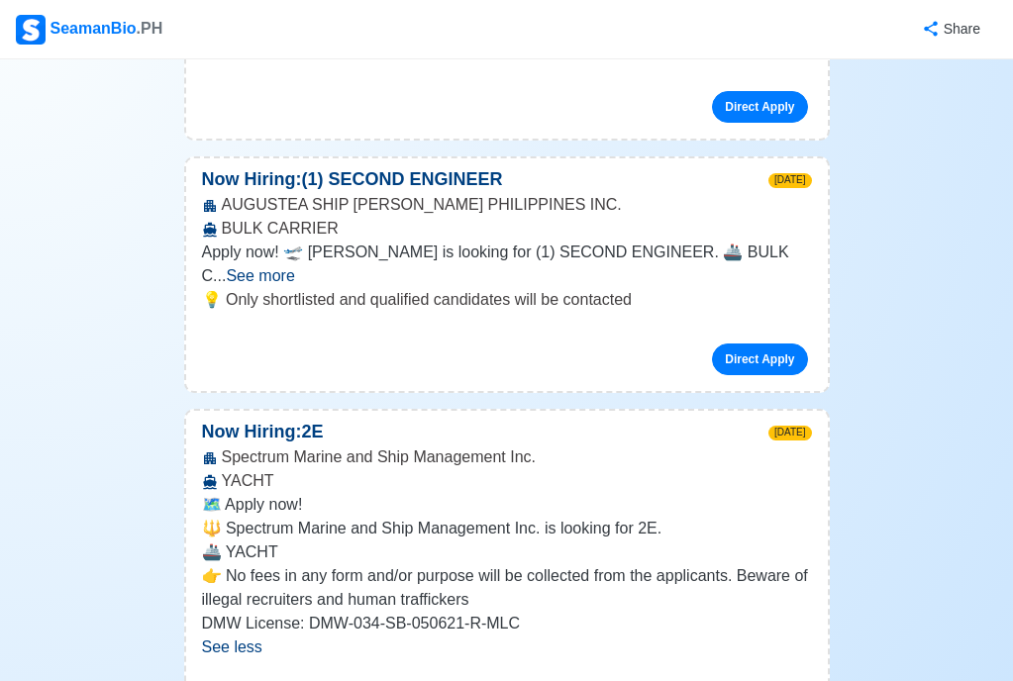
scroll to position [15636, 0]
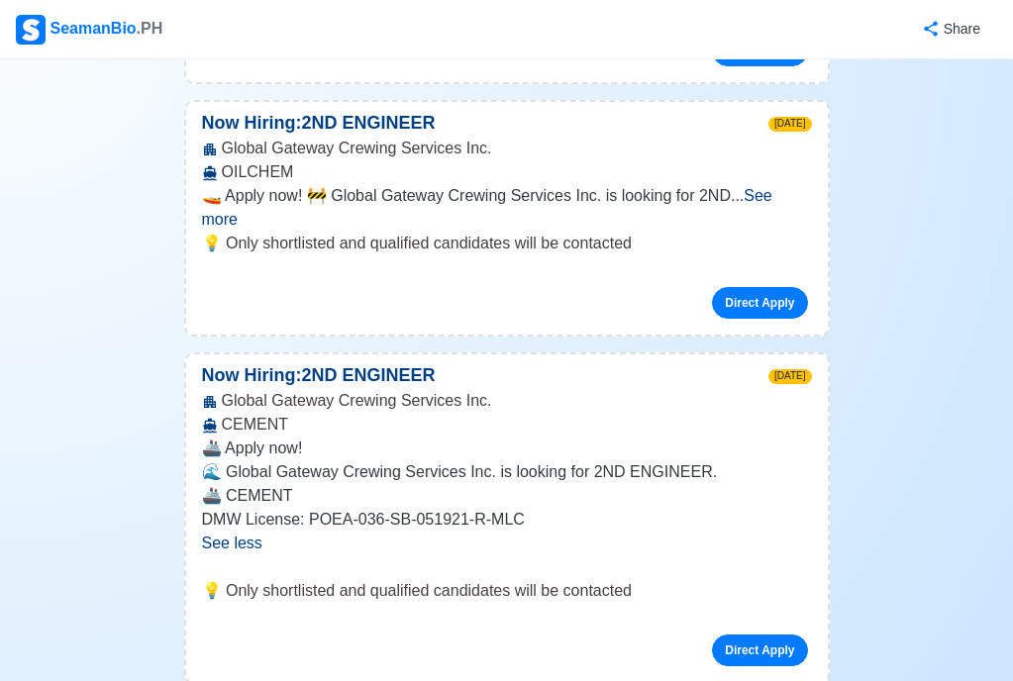
scroll to position [16329, 0]
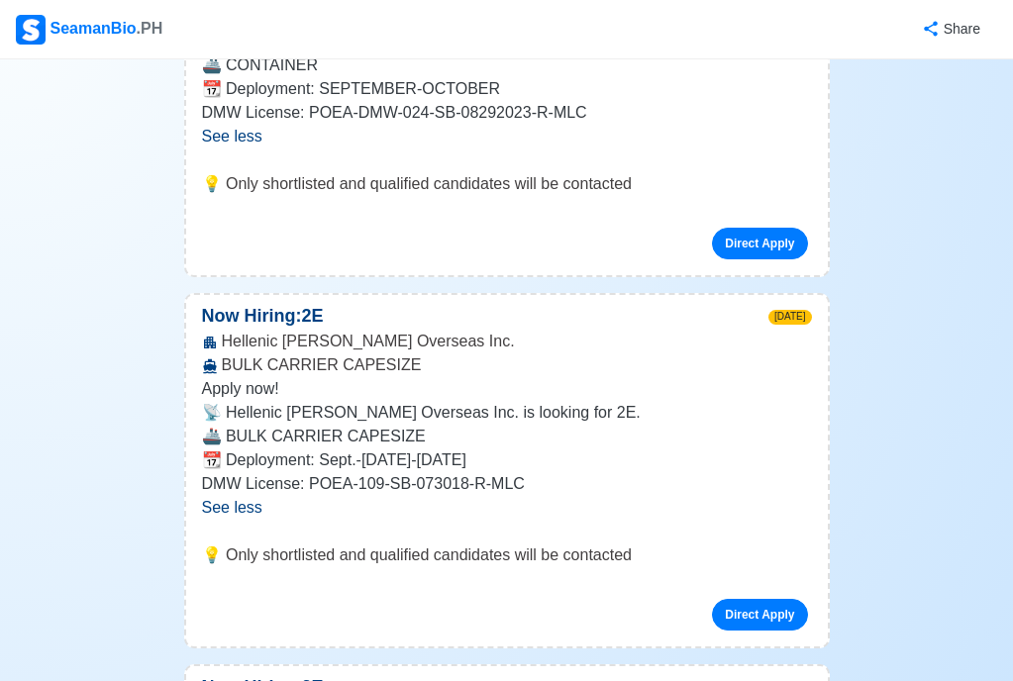
scroll to position [7019, 0]
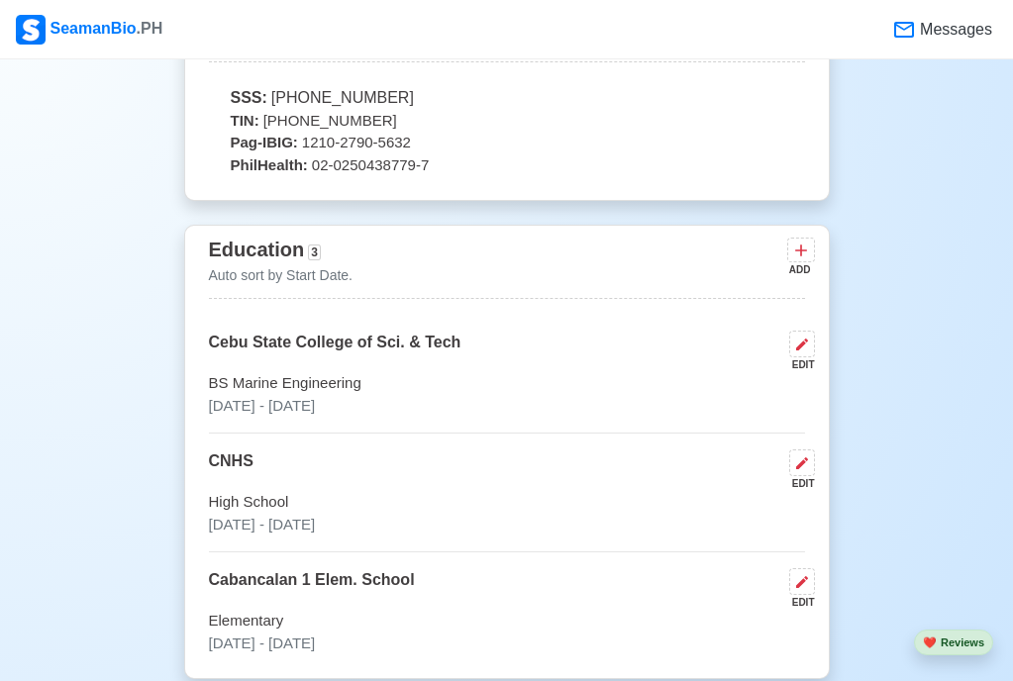
scroll to position [1585, 0]
